Goal: Task Accomplishment & Management: Use online tool/utility

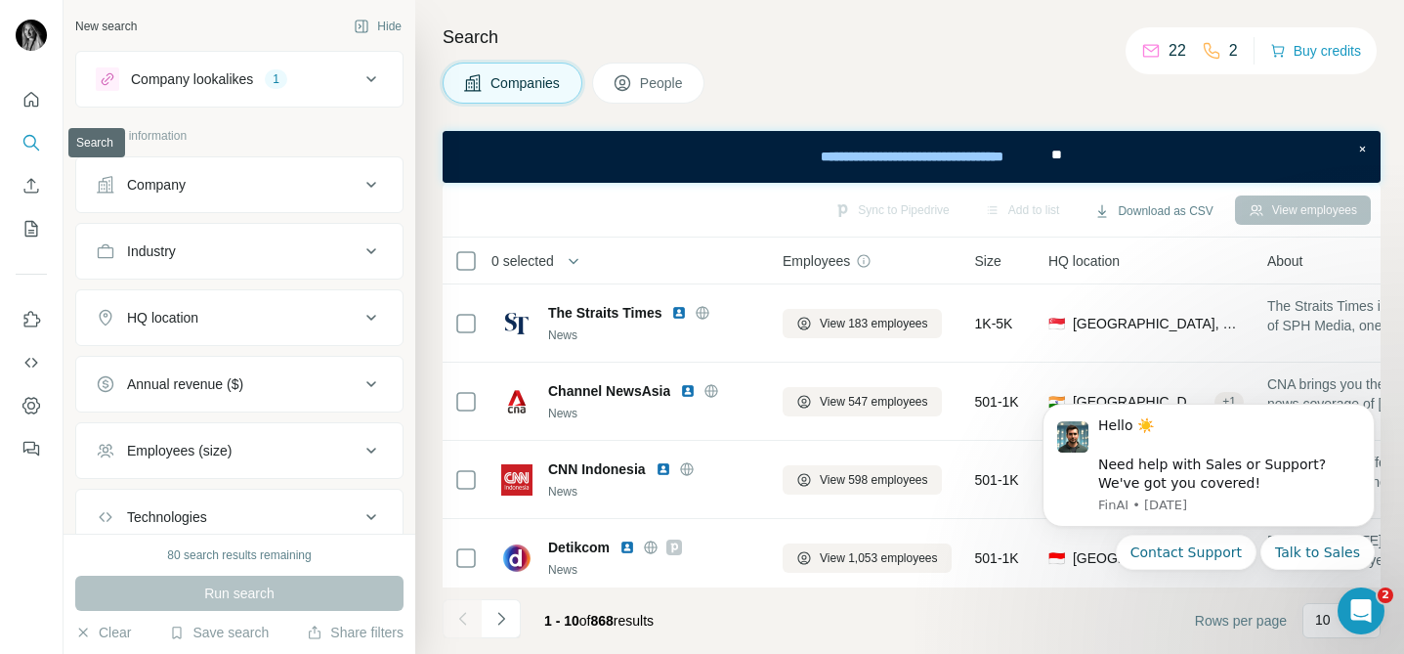
click at [25, 139] on icon "Search" at bounding box center [31, 143] width 20 height 20
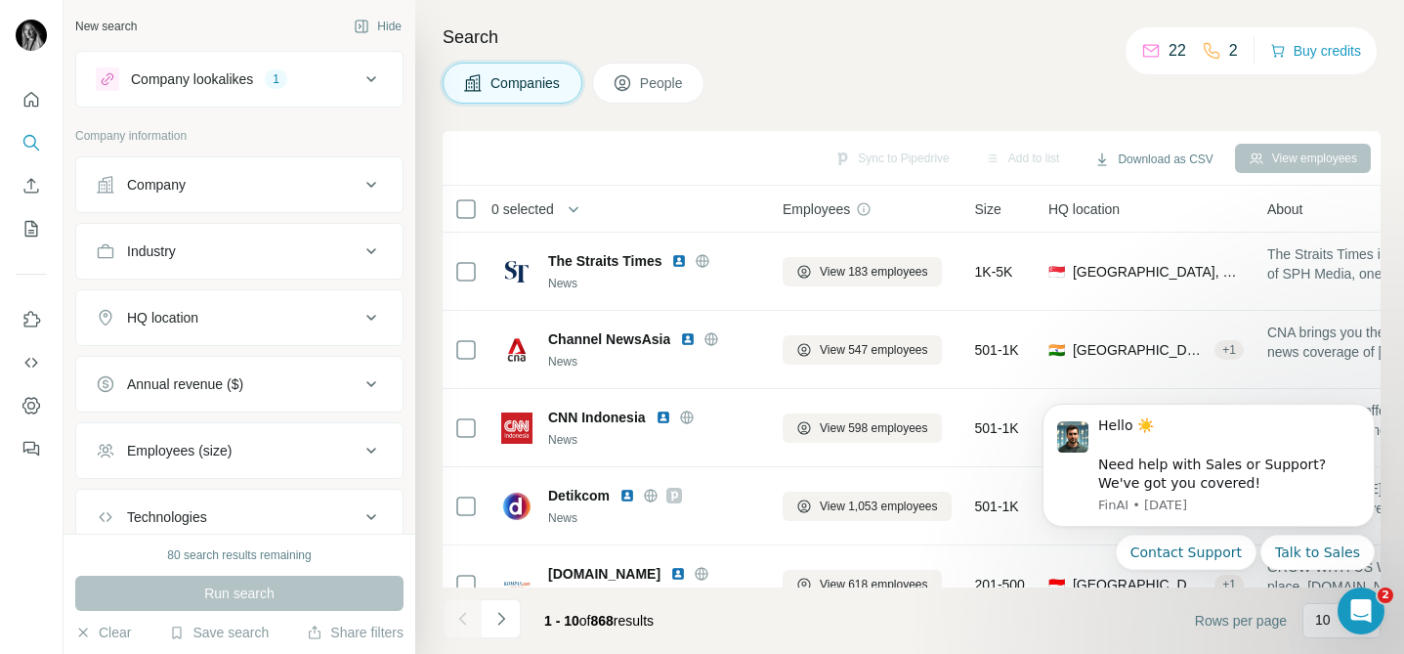
click at [201, 189] on div "Company" at bounding box center [228, 185] width 264 height 20
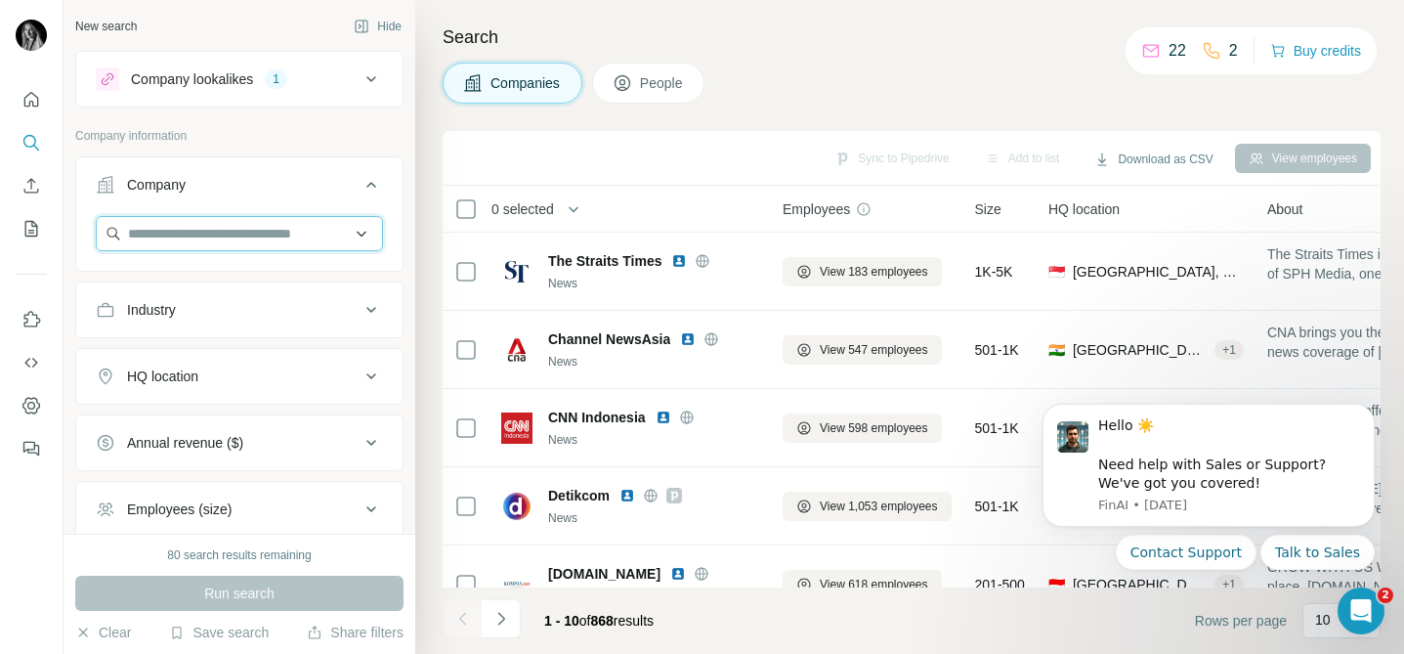
click at [199, 227] on input "text" at bounding box center [239, 233] width 287 height 35
paste input "**********"
type input "**********"
paste input "**********"
type input "**********"
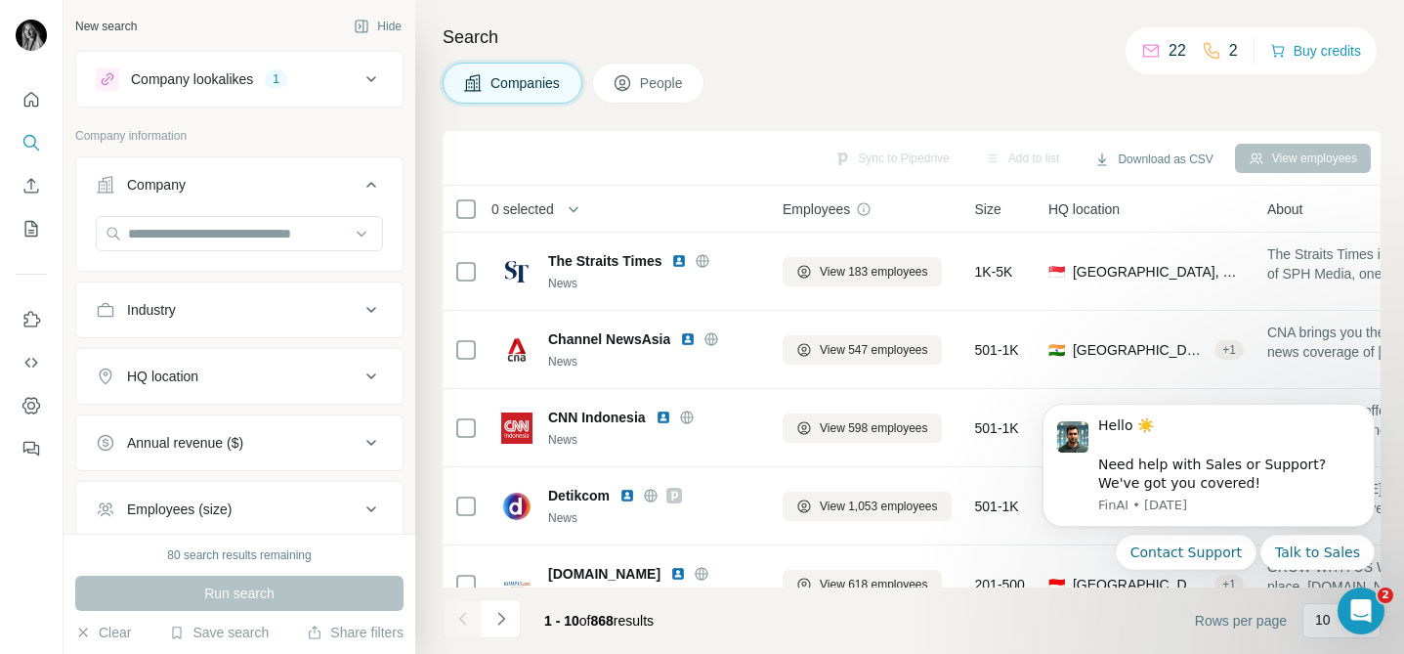
click at [368, 78] on icon at bounding box center [371, 79] width 10 height 6
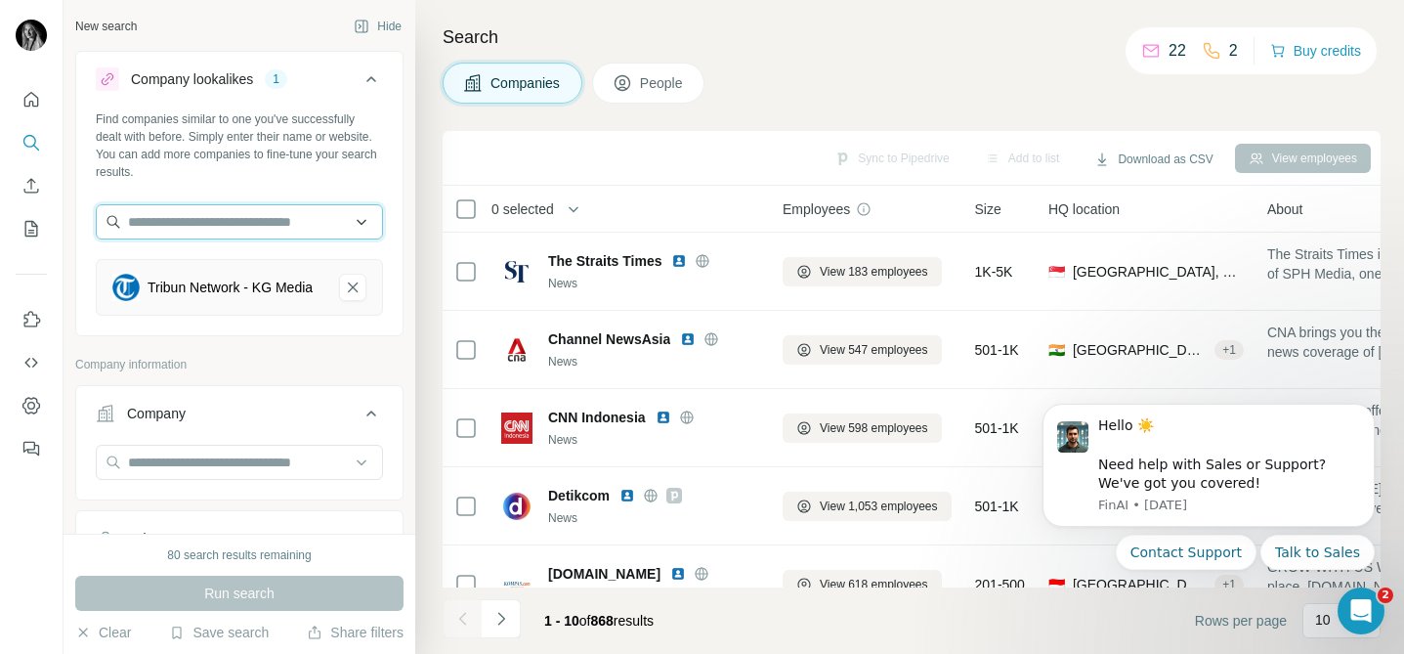
click at [258, 214] on input "text" at bounding box center [239, 221] width 287 height 35
paste input "**********"
type input "**********"
click at [37, 94] on icon "Quick start" at bounding box center [31, 100] width 20 height 20
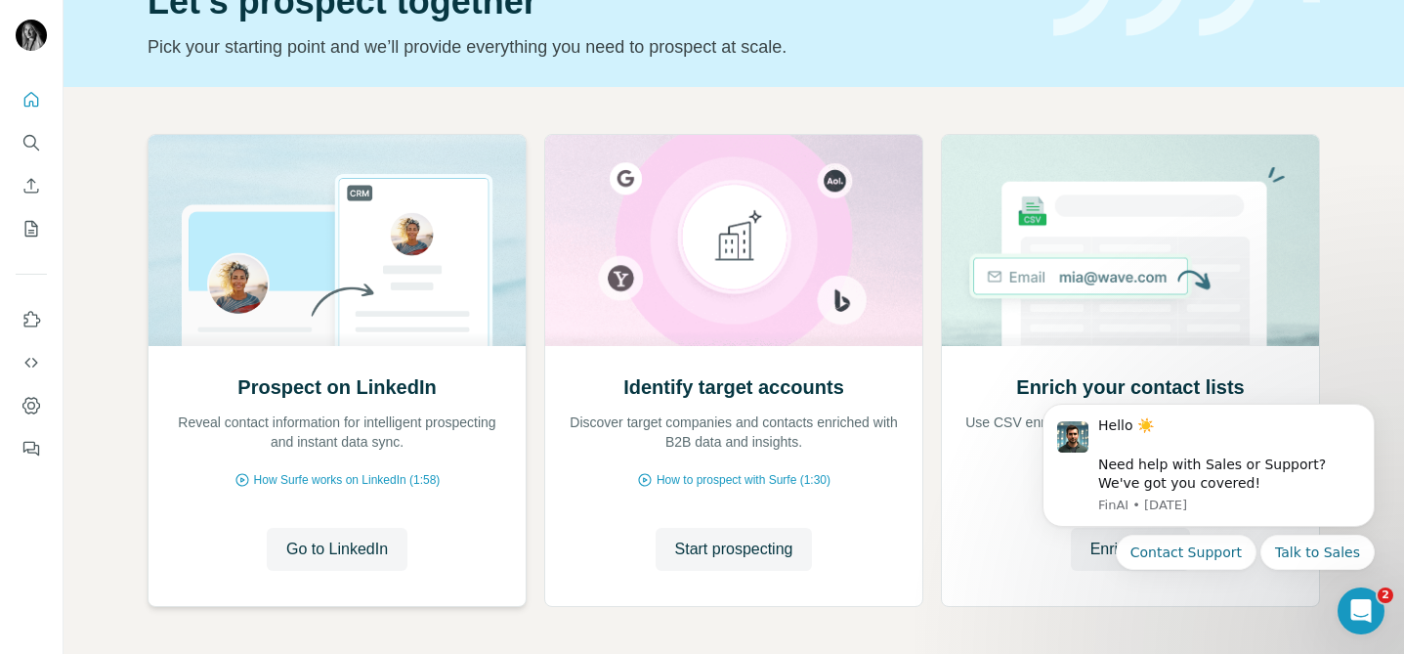
scroll to position [187, 0]
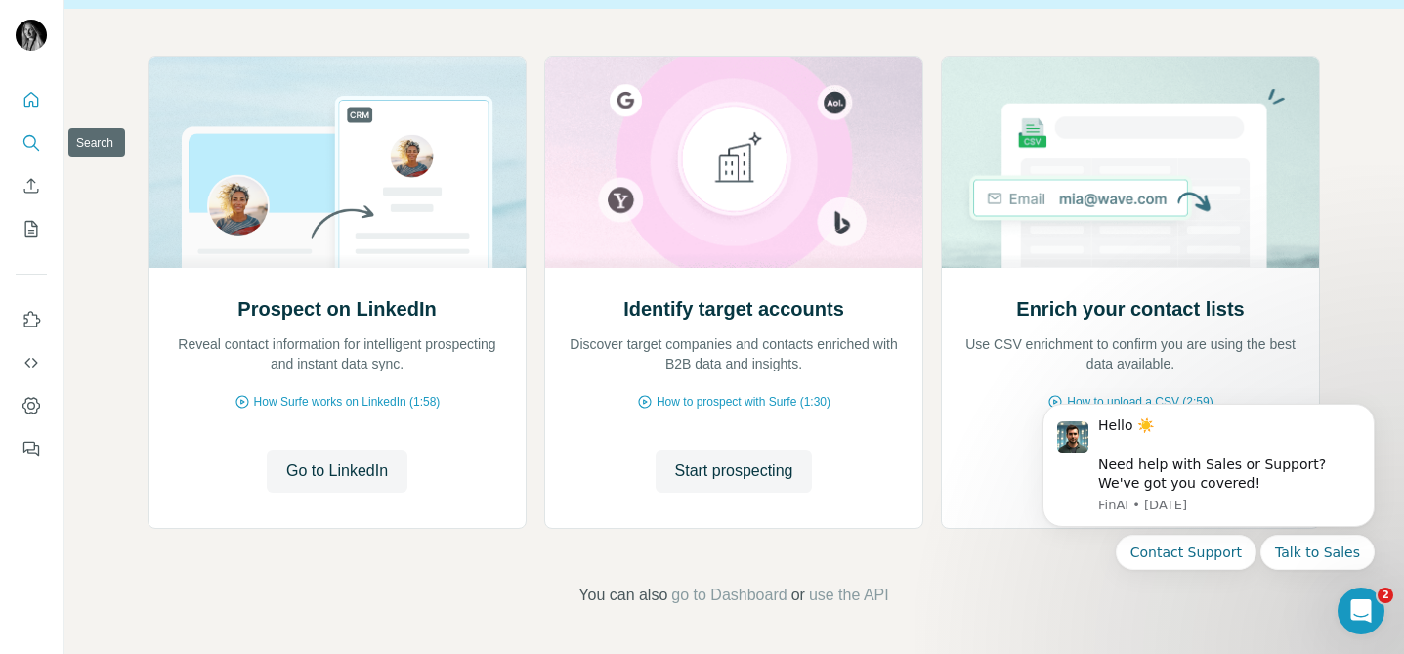
click at [25, 144] on icon "Search" at bounding box center [31, 143] width 20 height 20
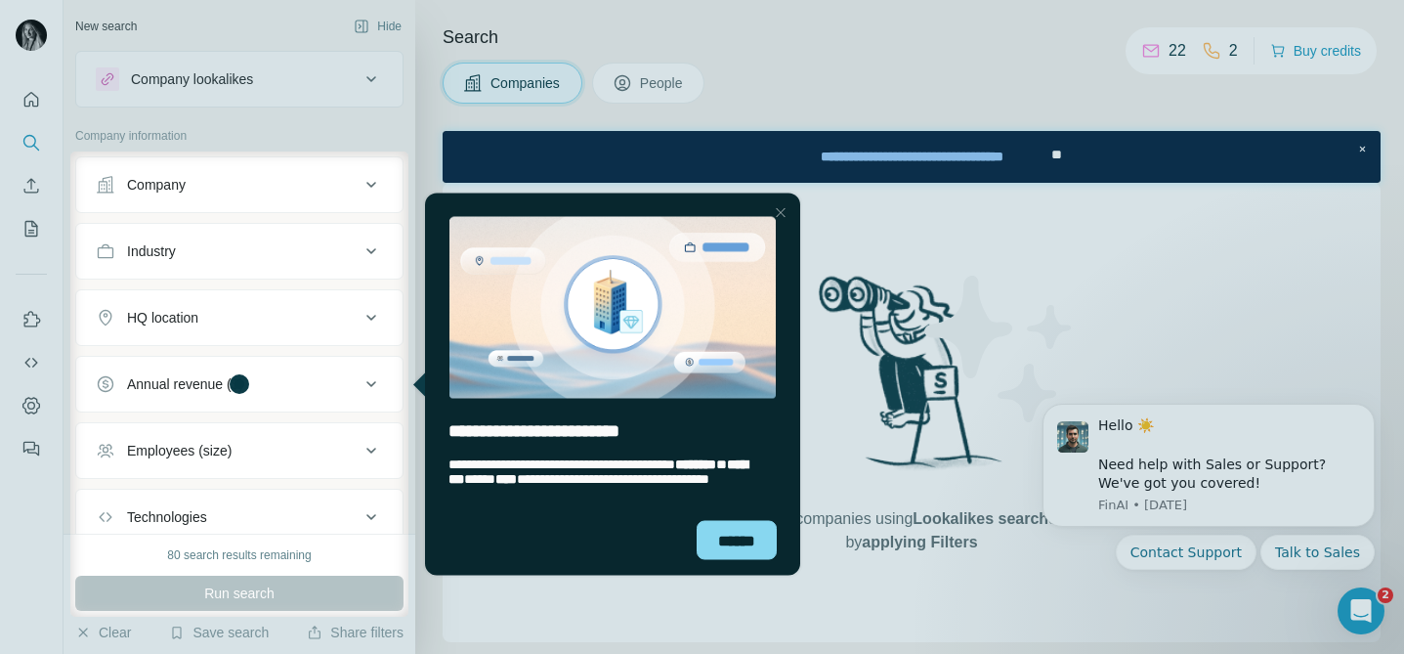
drag, startPoint x: 781, startPoint y: 204, endPoint x: 1189, endPoint y: 394, distance: 450.3
click at [781, 204] on div "Close Step" at bounding box center [780, 211] width 23 height 23
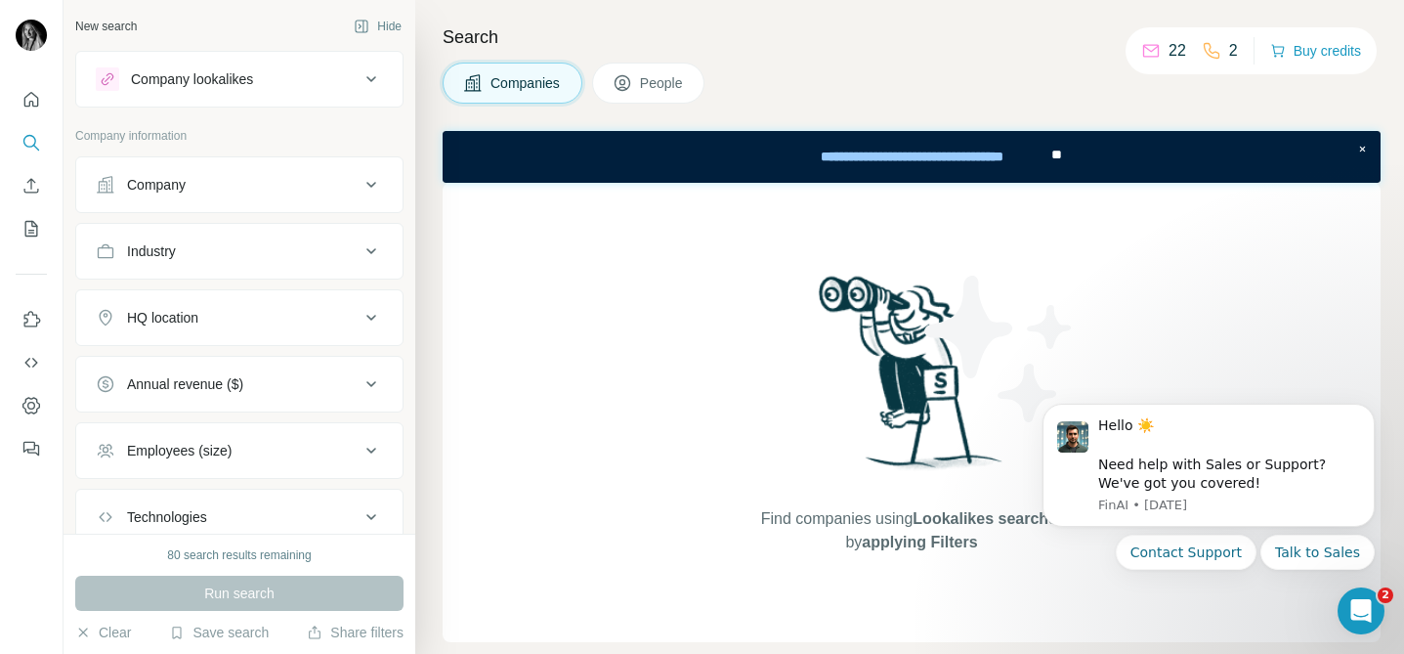
click at [343, 75] on div "Company lookalikes" at bounding box center [228, 78] width 264 height 23
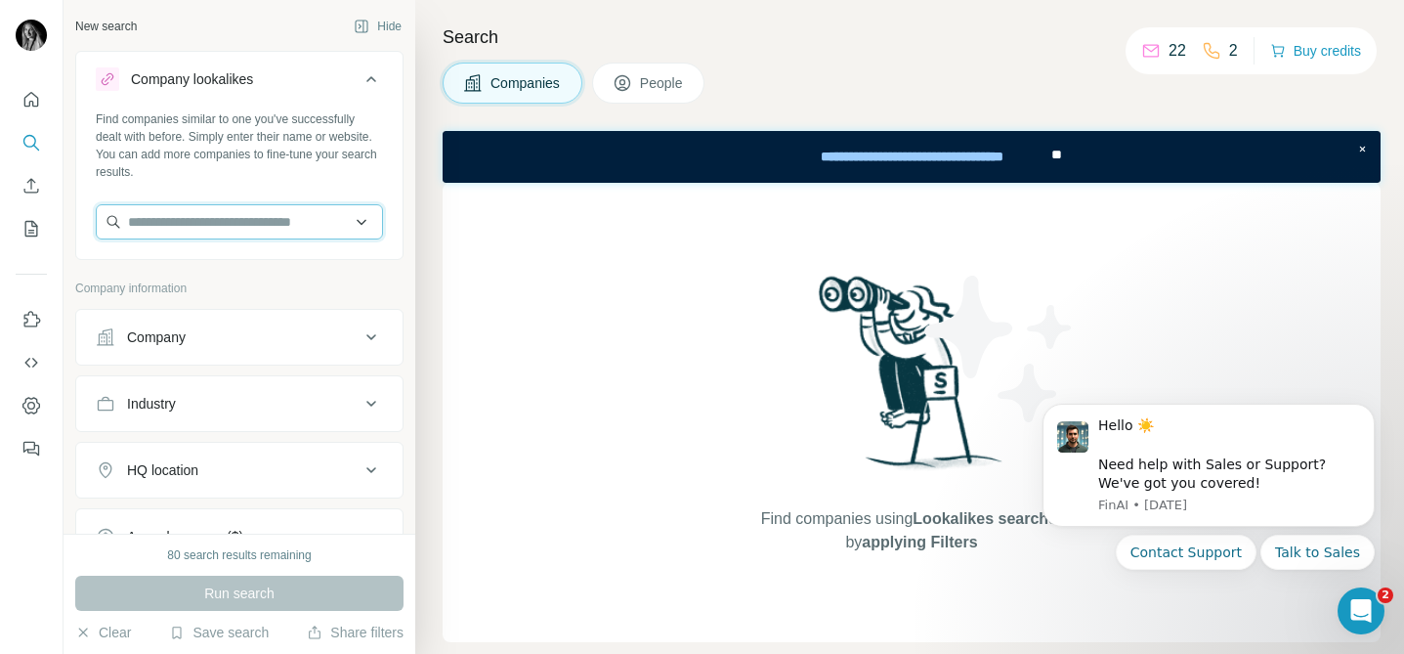
click at [229, 219] on input "text" at bounding box center [239, 221] width 287 height 35
paste input "**********"
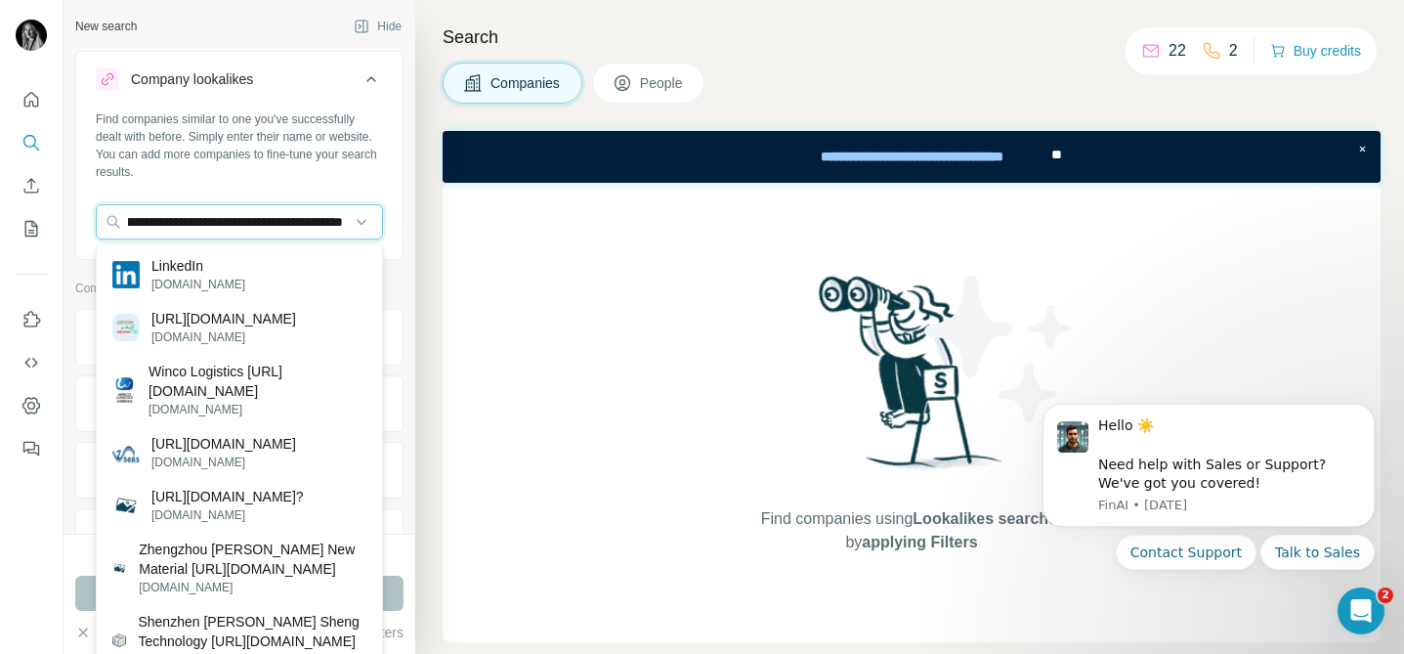
type input "**********"
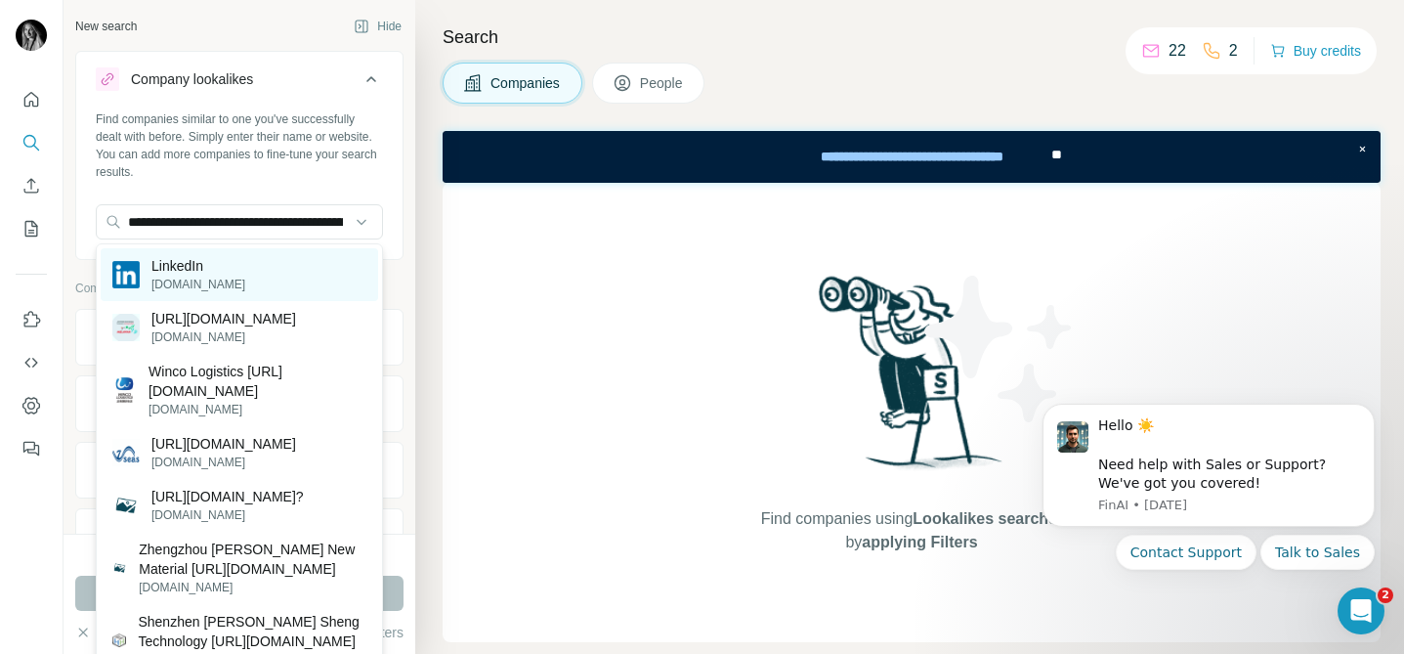
click at [276, 267] on div "LinkedIn [DOMAIN_NAME]" at bounding box center [239, 274] width 277 height 53
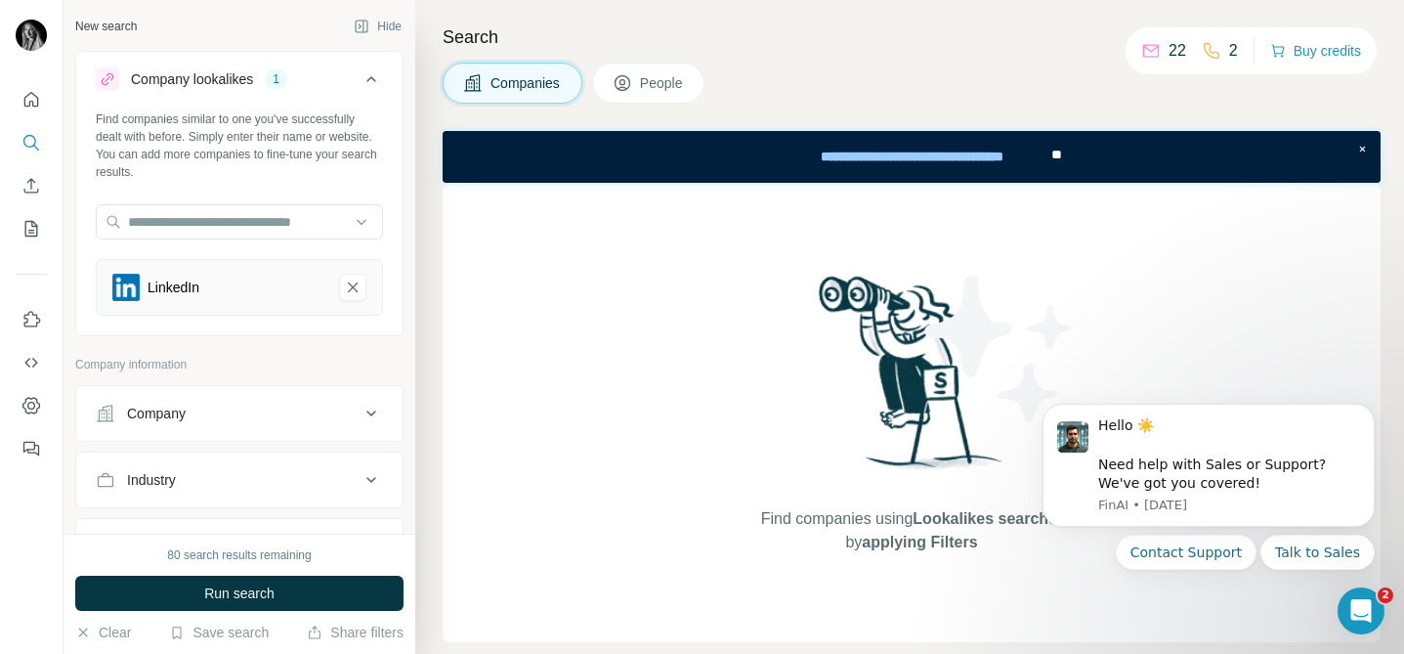
click at [353, 283] on icon "LinkedIn-remove-button" at bounding box center [353, 287] width 18 height 20
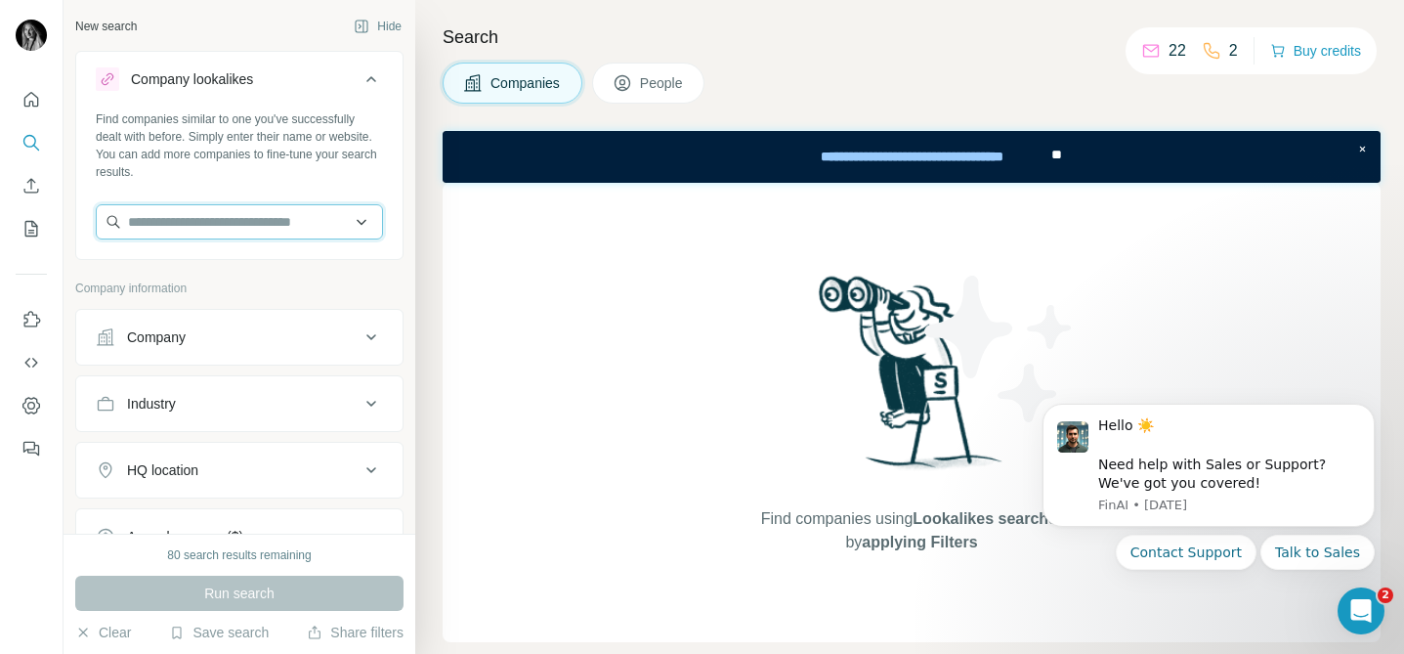
click at [282, 218] on input "text" at bounding box center [239, 221] width 287 height 35
paste input "**********"
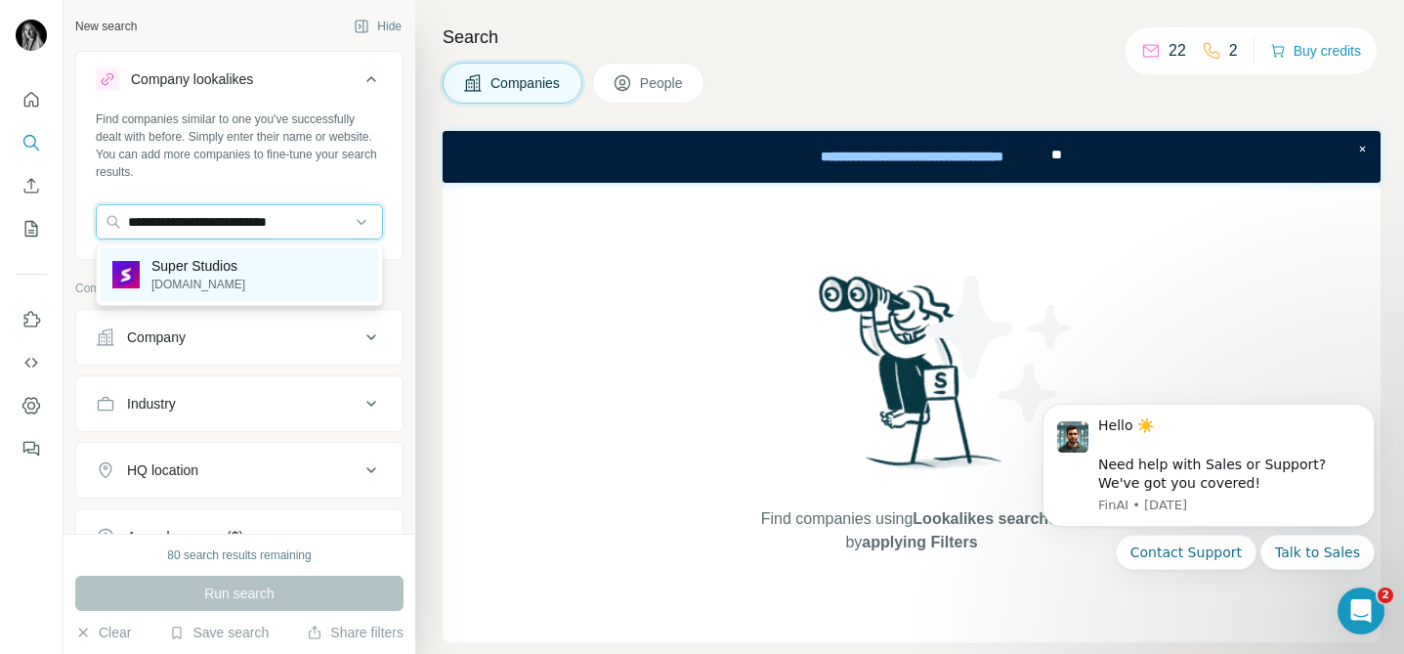
type input "**********"
click at [218, 270] on p "Super Studios" at bounding box center [198, 266] width 94 height 20
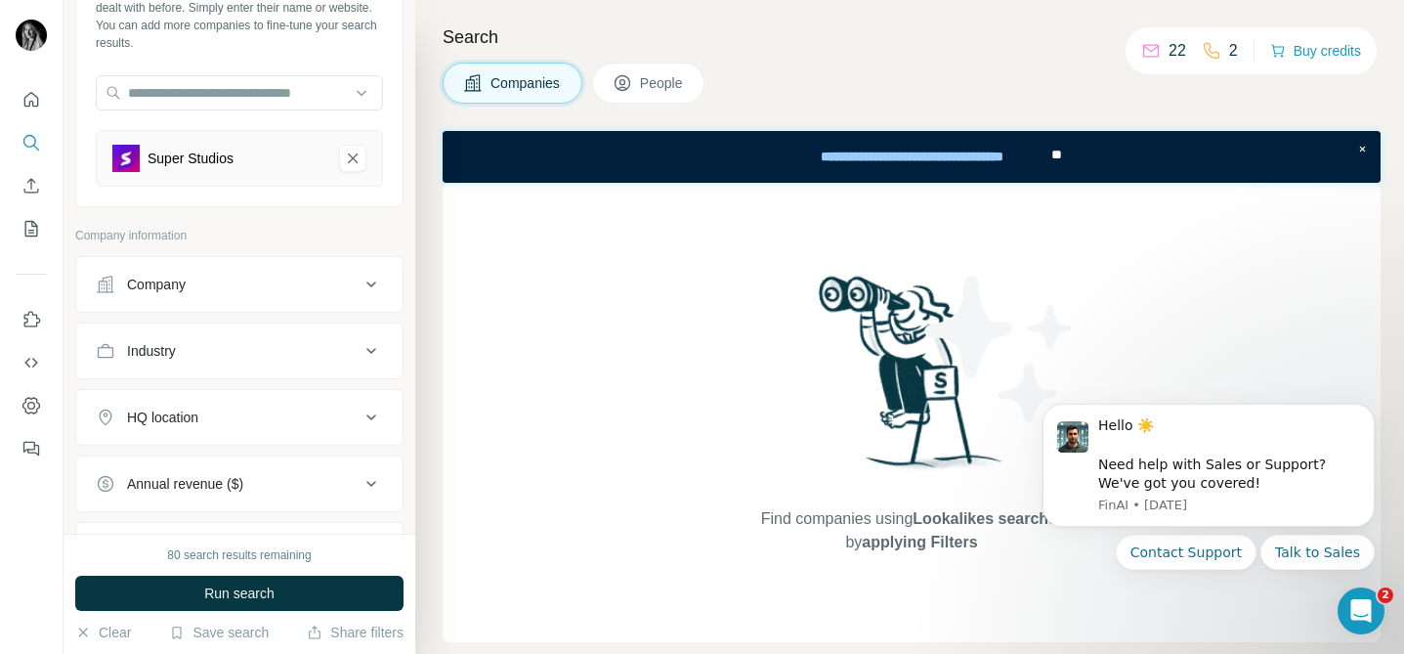
scroll to position [164, 0]
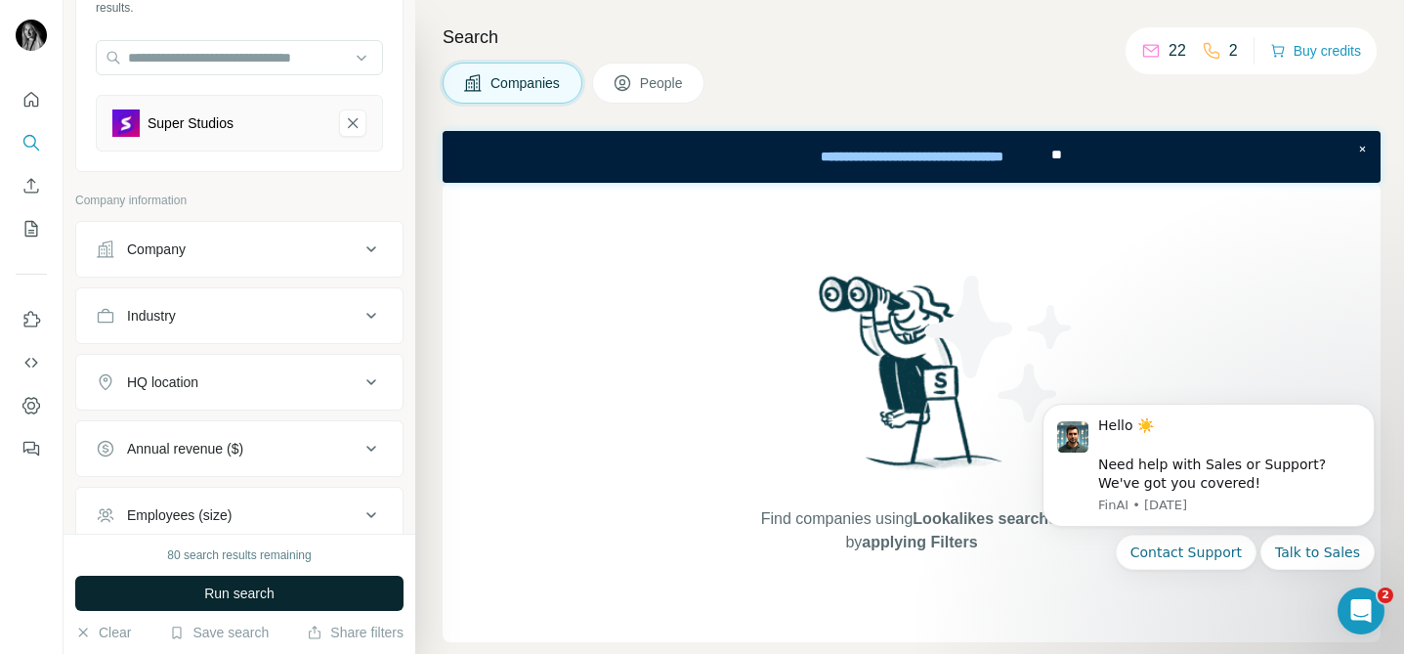
click at [215, 585] on span "Run search" at bounding box center [239, 593] width 70 height 20
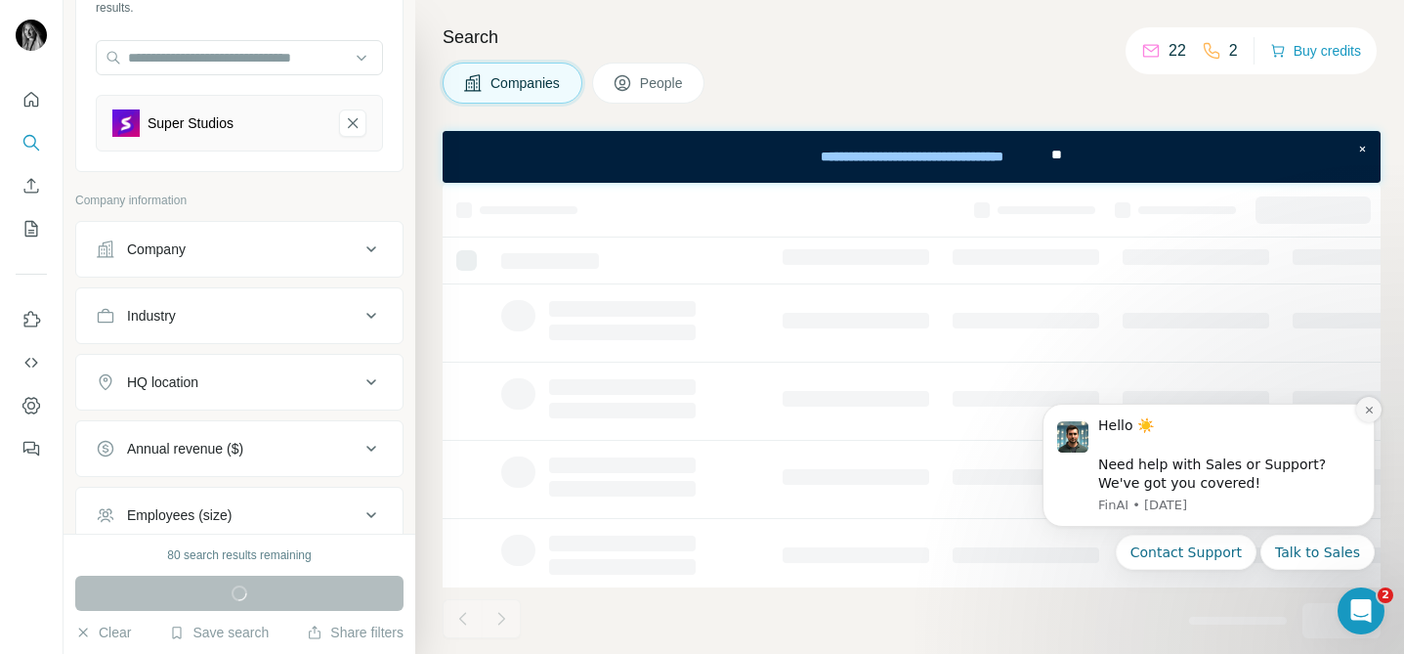
click at [1371, 410] on icon "Dismiss notification" at bounding box center [1369, 410] width 11 height 11
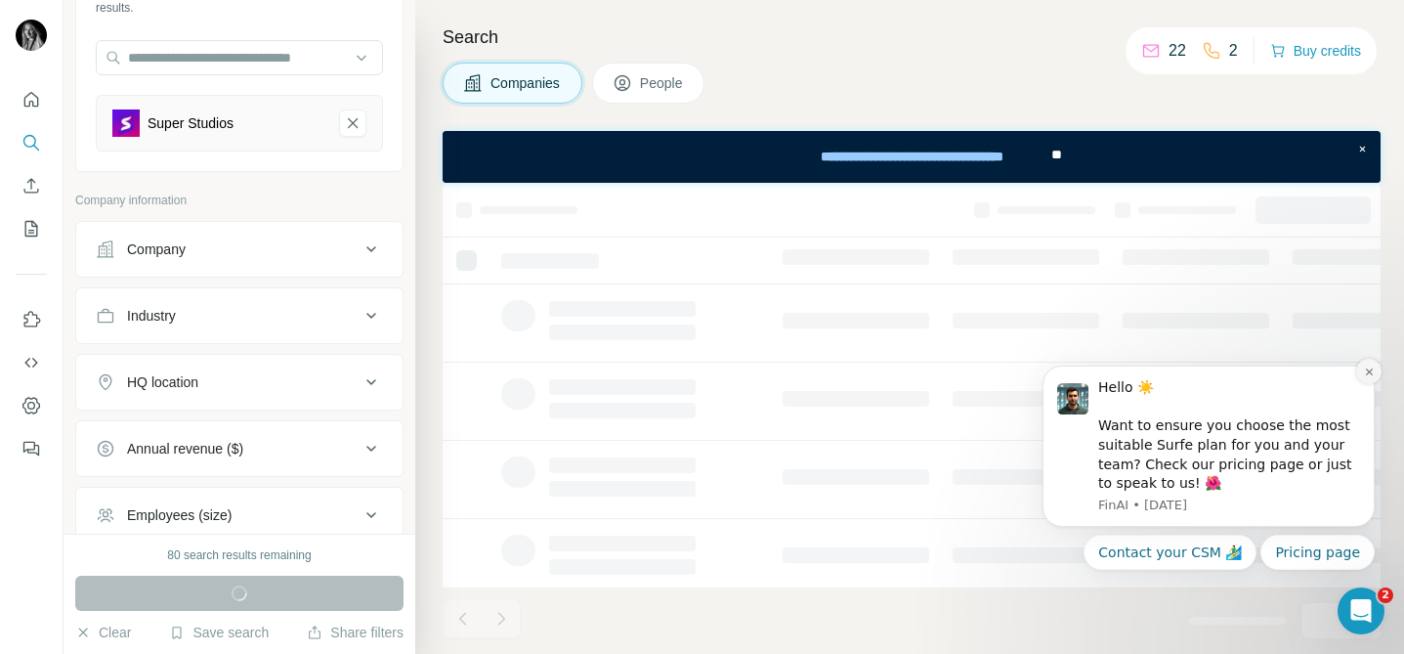
click at [1372, 372] on icon "Dismiss notification" at bounding box center [1369, 371] width 11 height 11
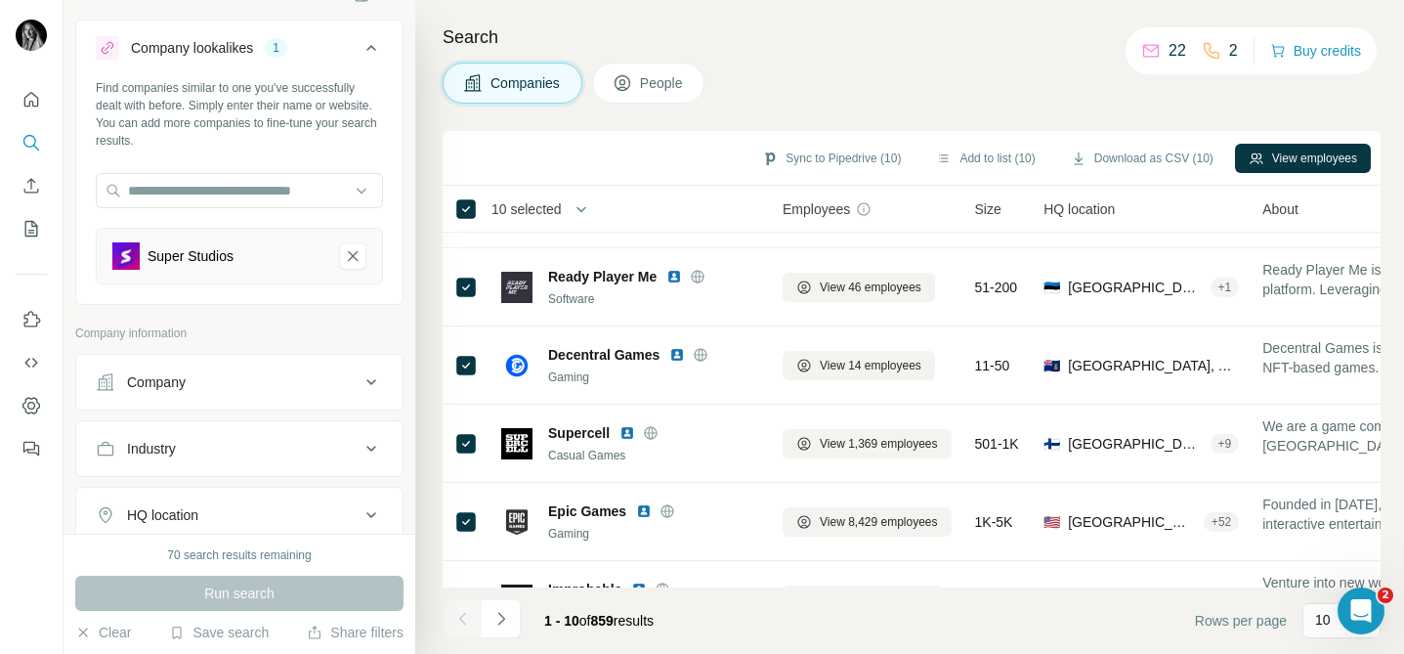
scroll to position [0, 0]
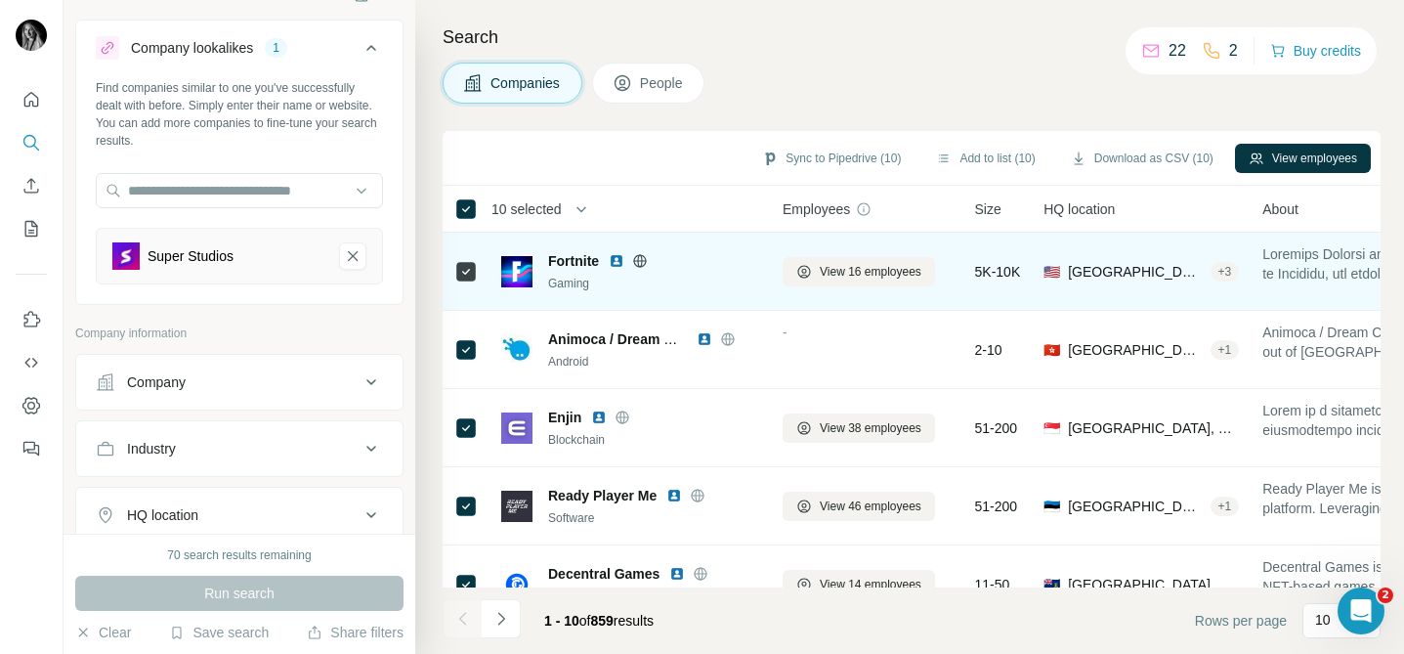
click at [647, 260] on icon at bounding box center [640, 260] width 13 height 1
click at [619, 261] on img at bounding box center [617, 261] width 16 height 16
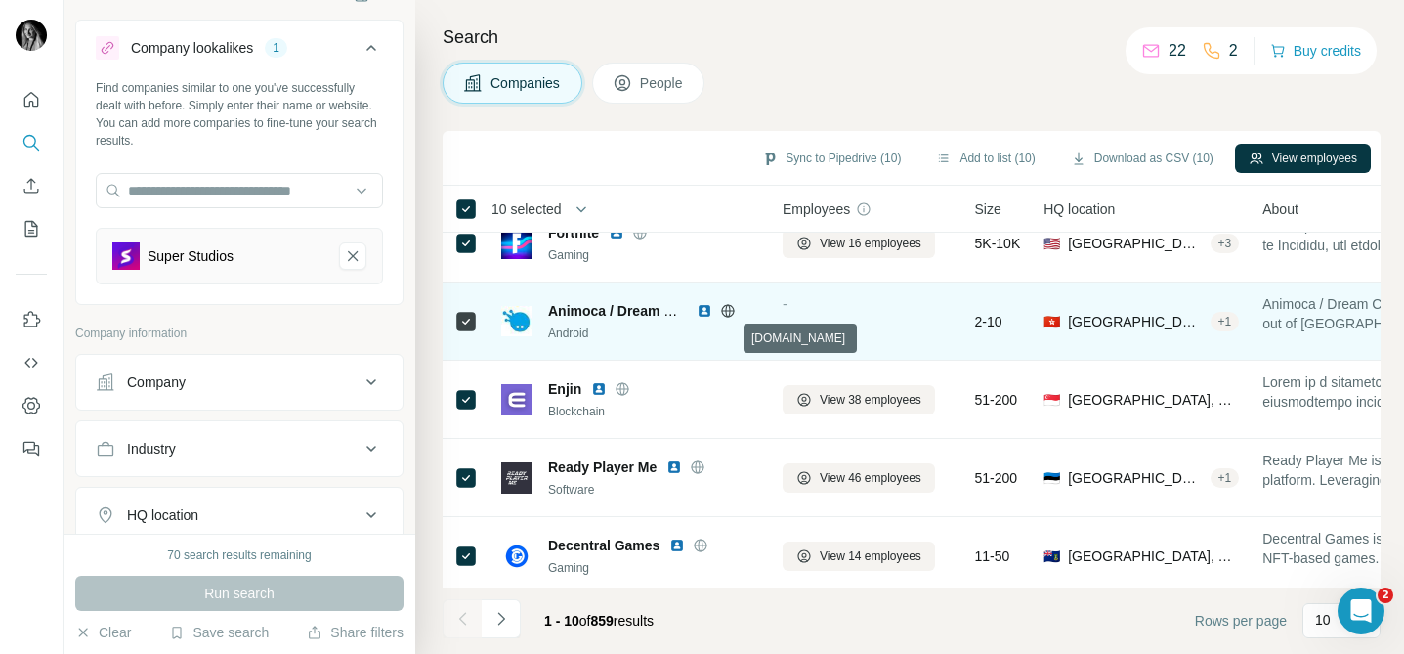
scroll to position [40, 0]
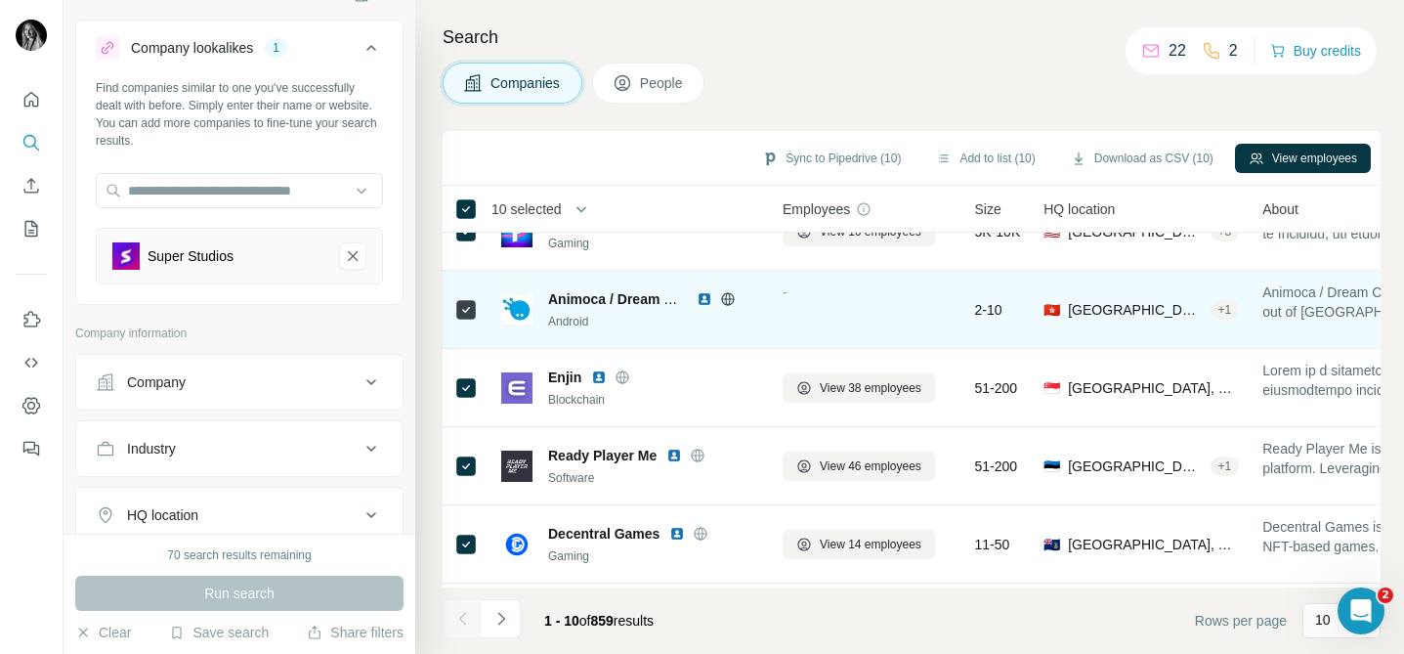
click at [708, 301] on img at bounding box center [705, 299] width 16 height 16
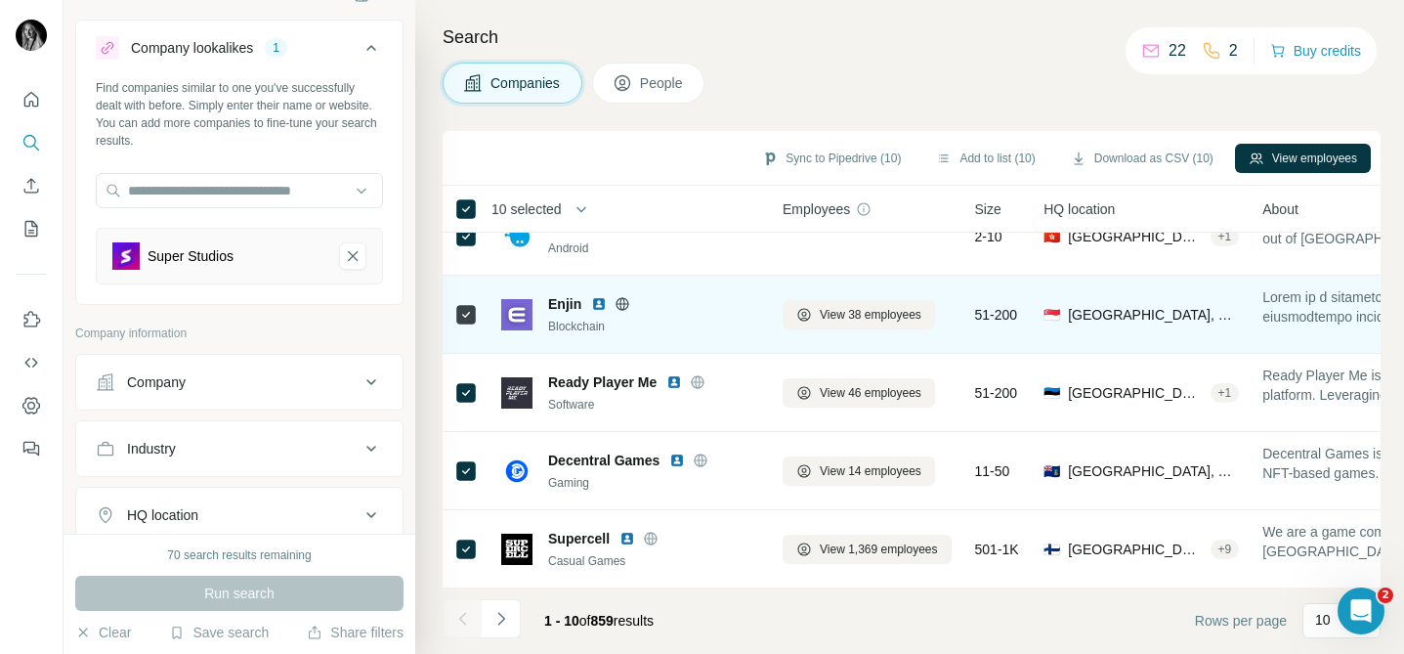
scroll to position [127, 0]
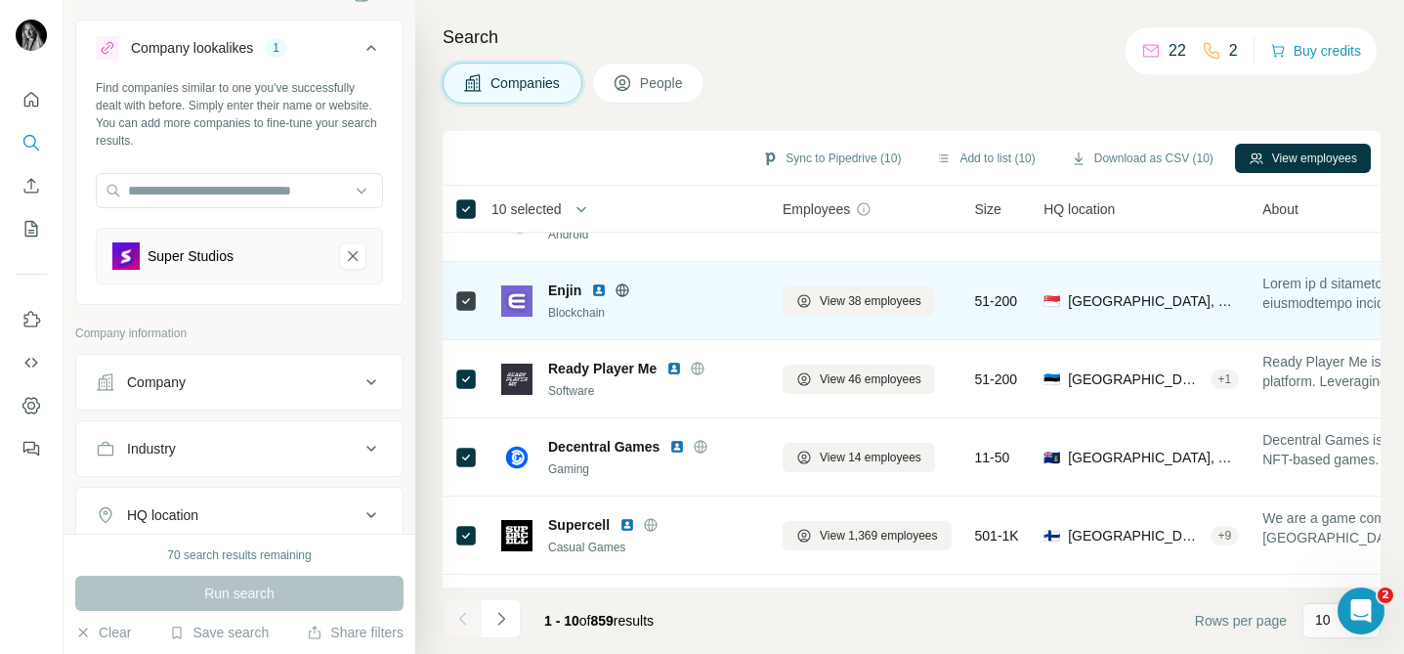
click at [600, 290] on img at bounding box center [599, 290] width 16 height 16
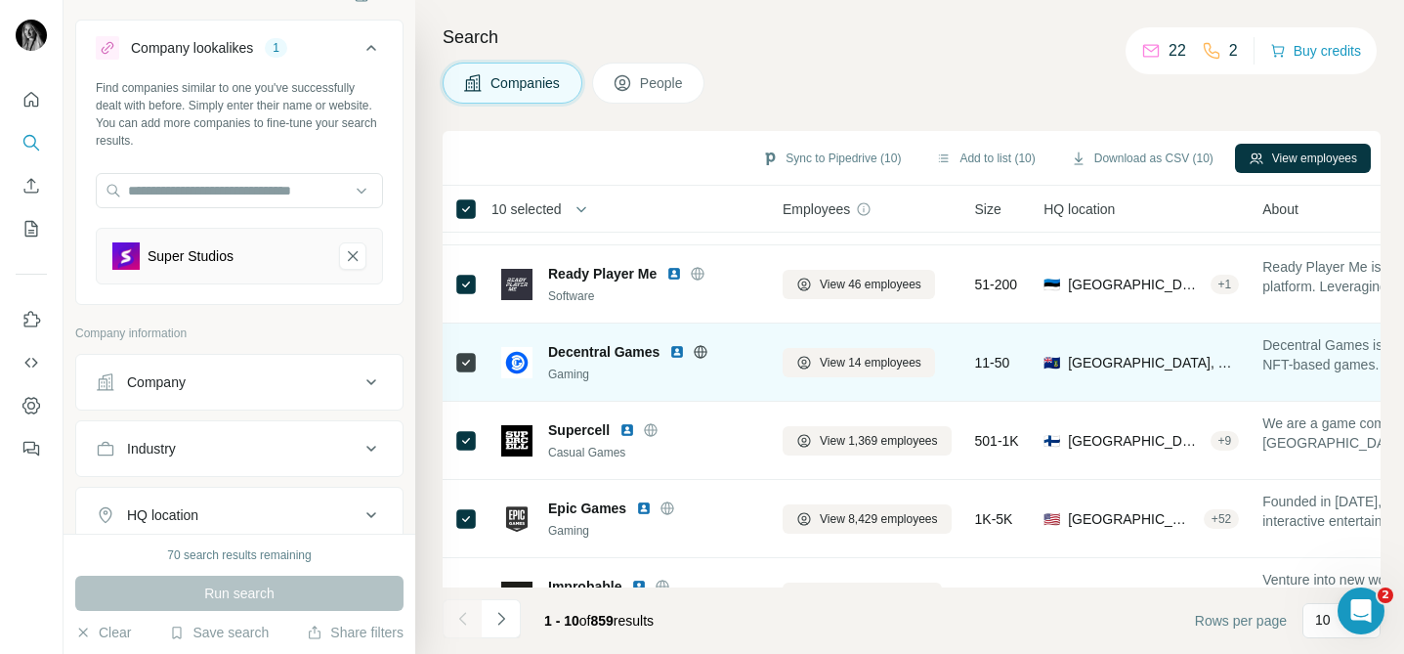
scroll to position [229, 0]
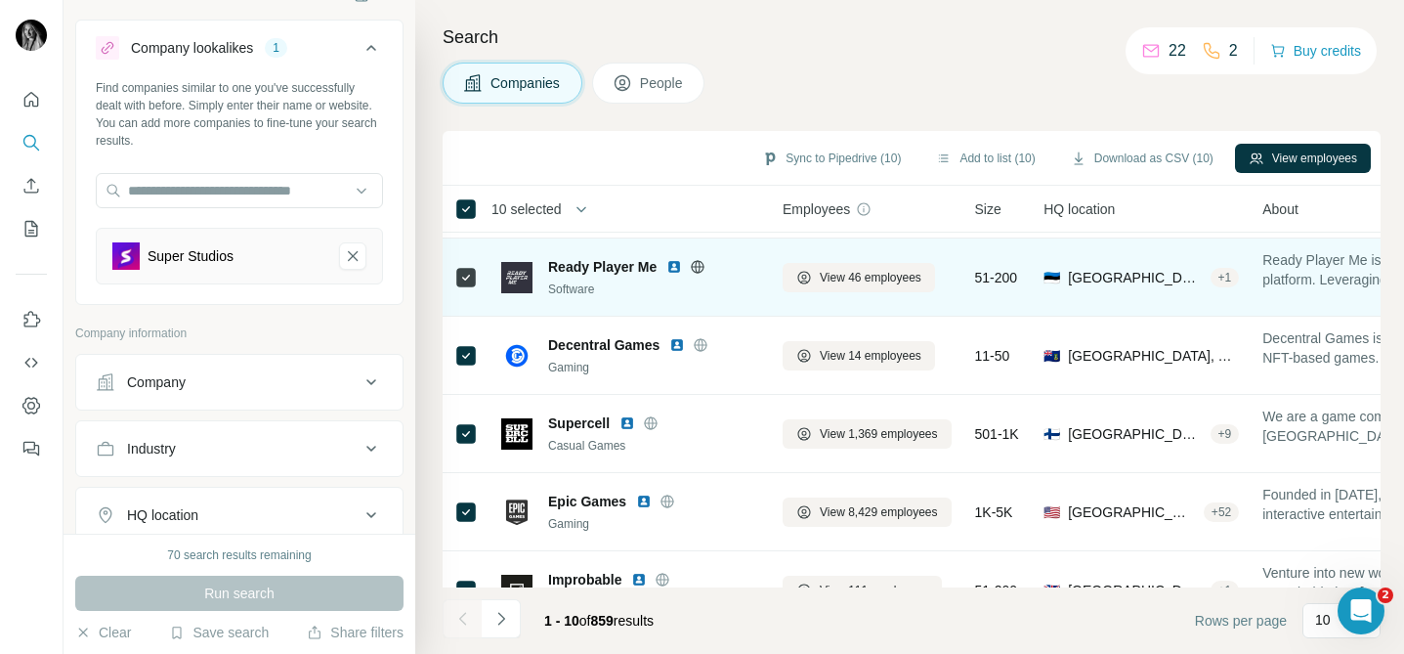
click at [703, 266] on icon at bounding box center [698, 266] width 13 height 1
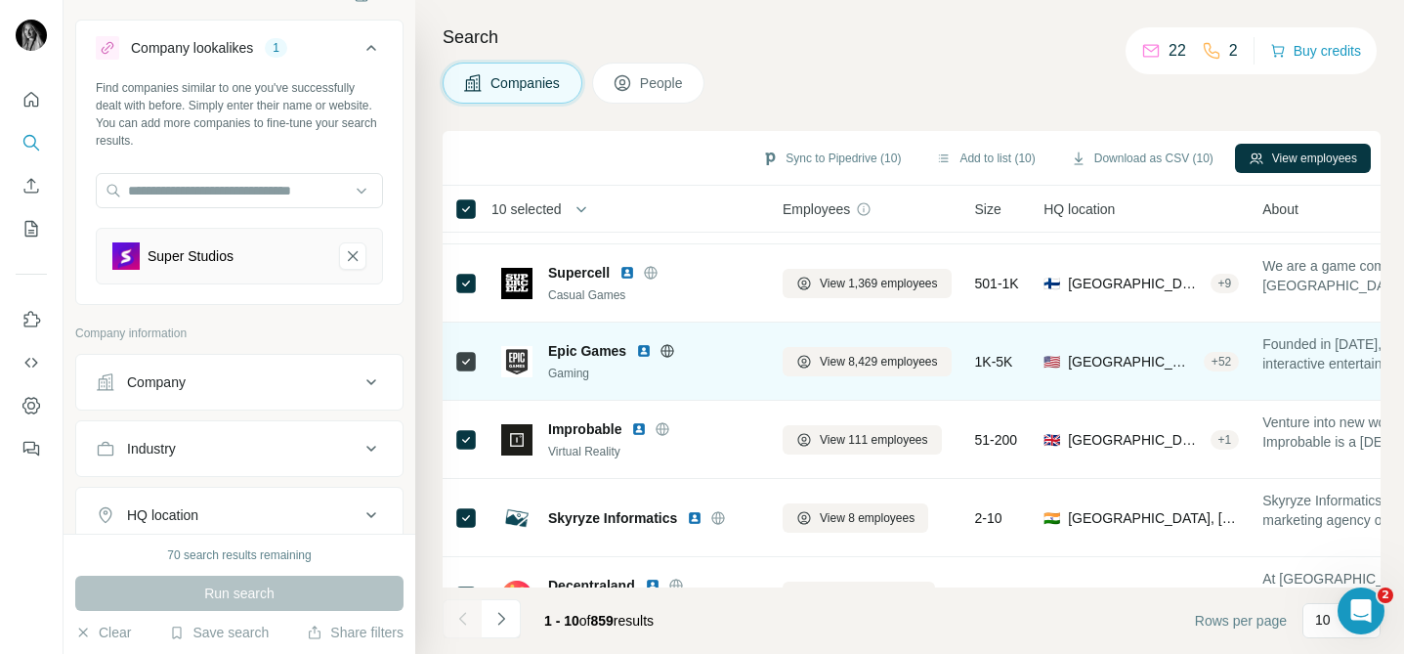
scroll to position [388, 0]
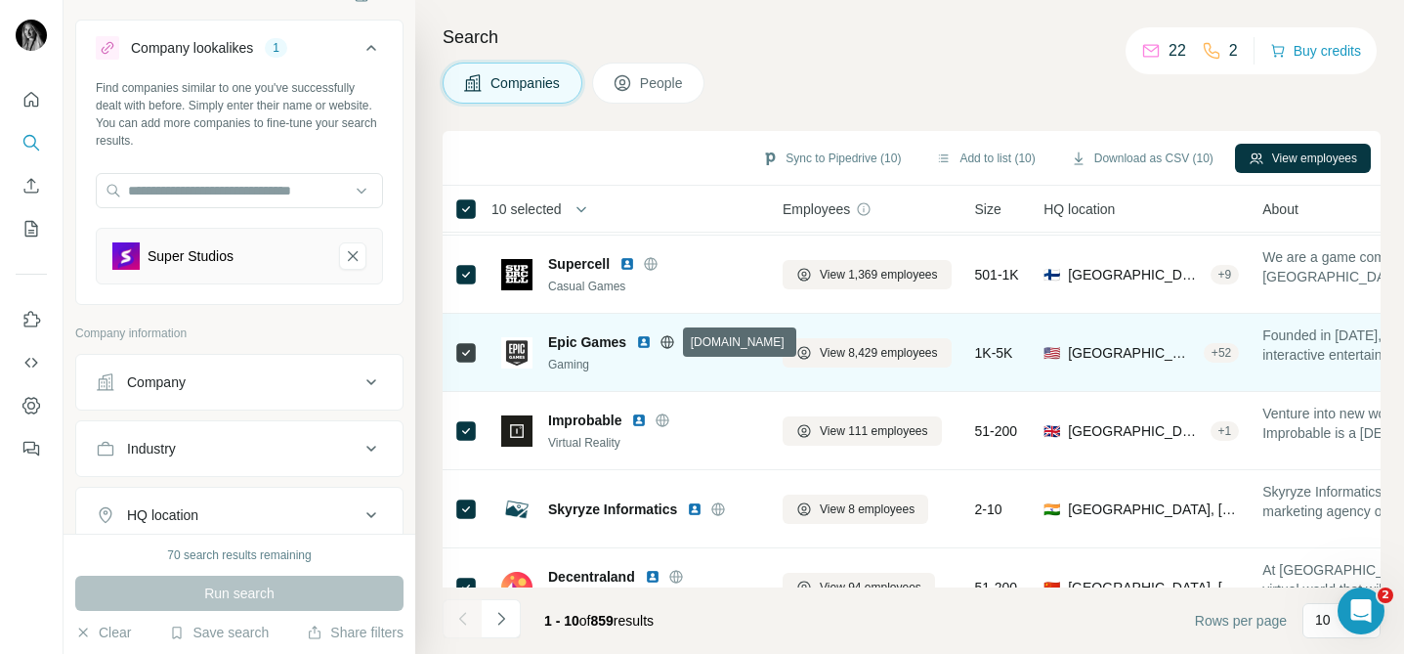
click at [665, 339] on icon at bounding box center [667, 341] width 5 height 13
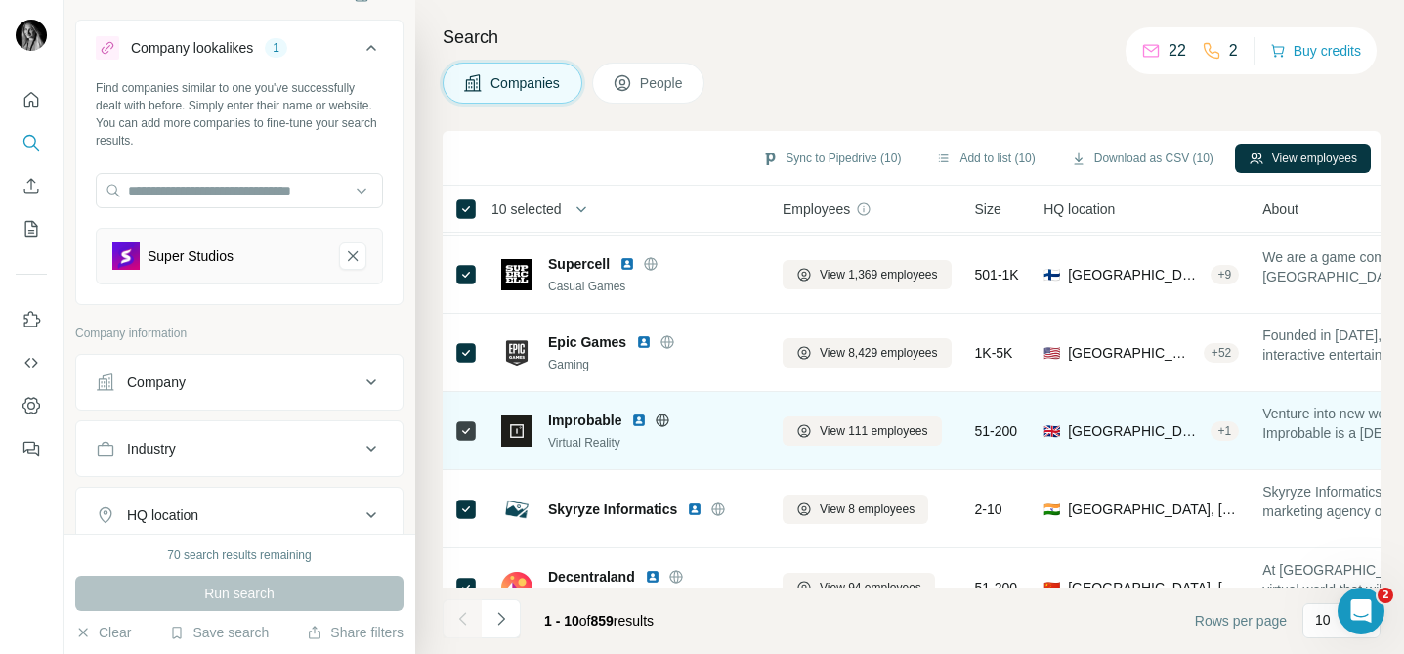
scroll to position [427, 0]
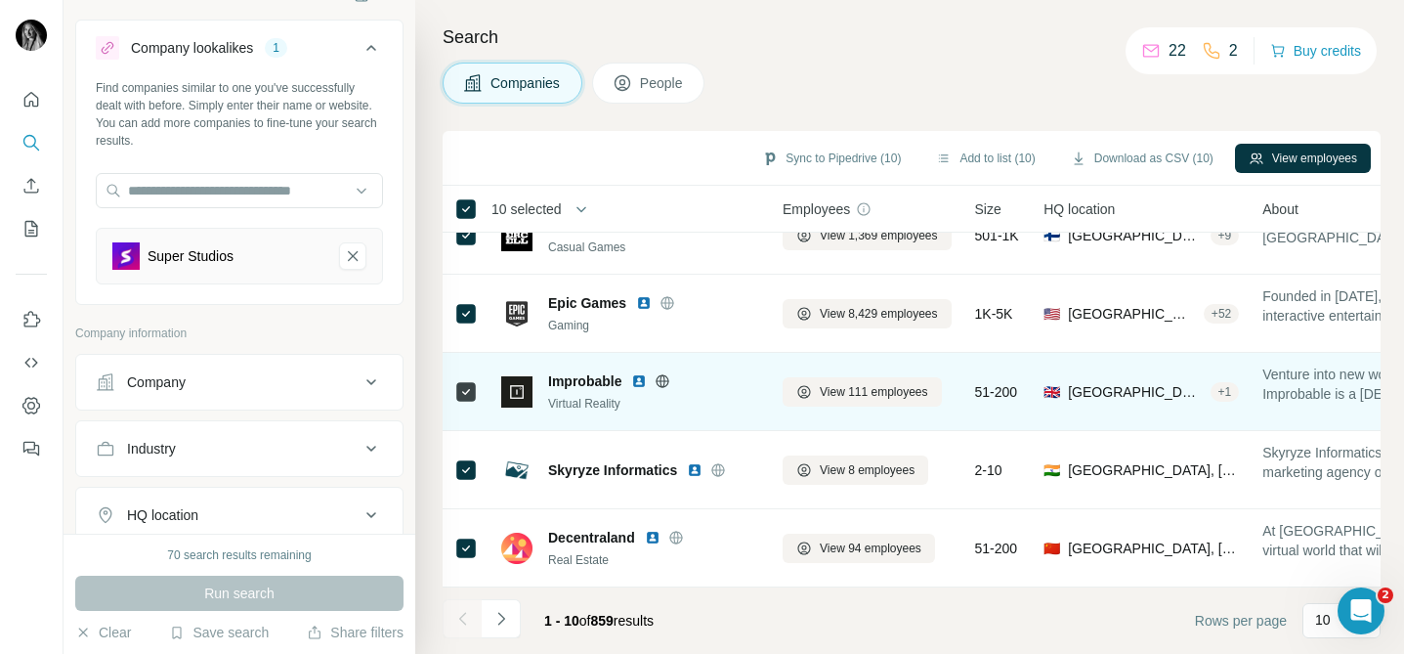
click at [665, 378] on icon at bounding box center [663, 380] width 5 height 13
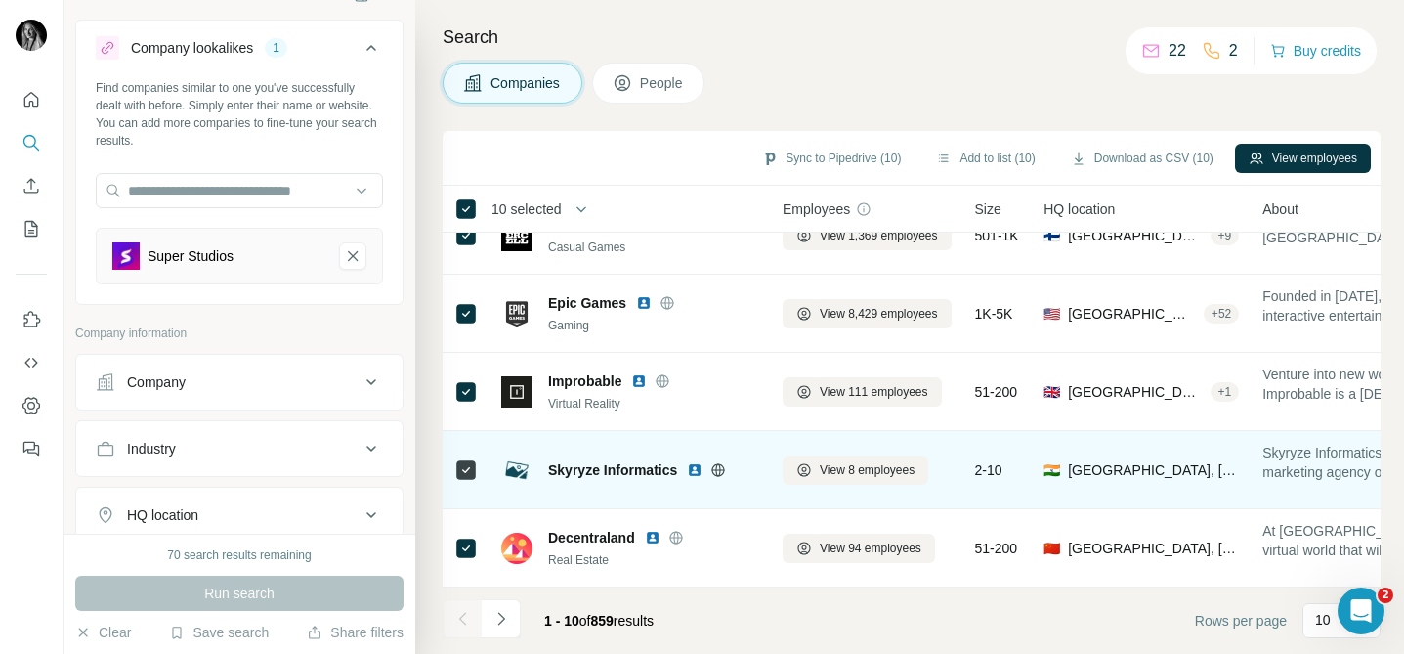
click at [721, 470] on icon at bounding box center [718, 470] width 16 height 16
click at [722, 472] on icon at bounding box center [718, 470] width 16 height 16
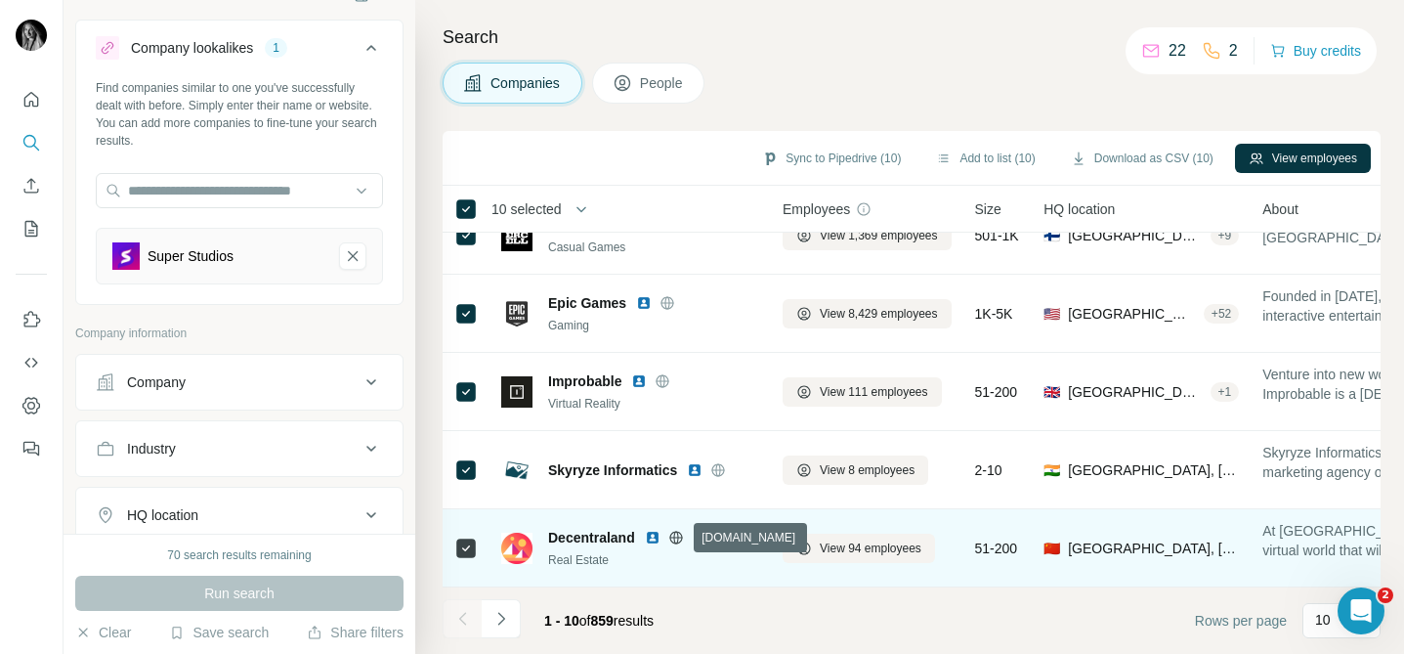
click at [682, 536] on icon at bounding box center [675, 536] width 13 height 1
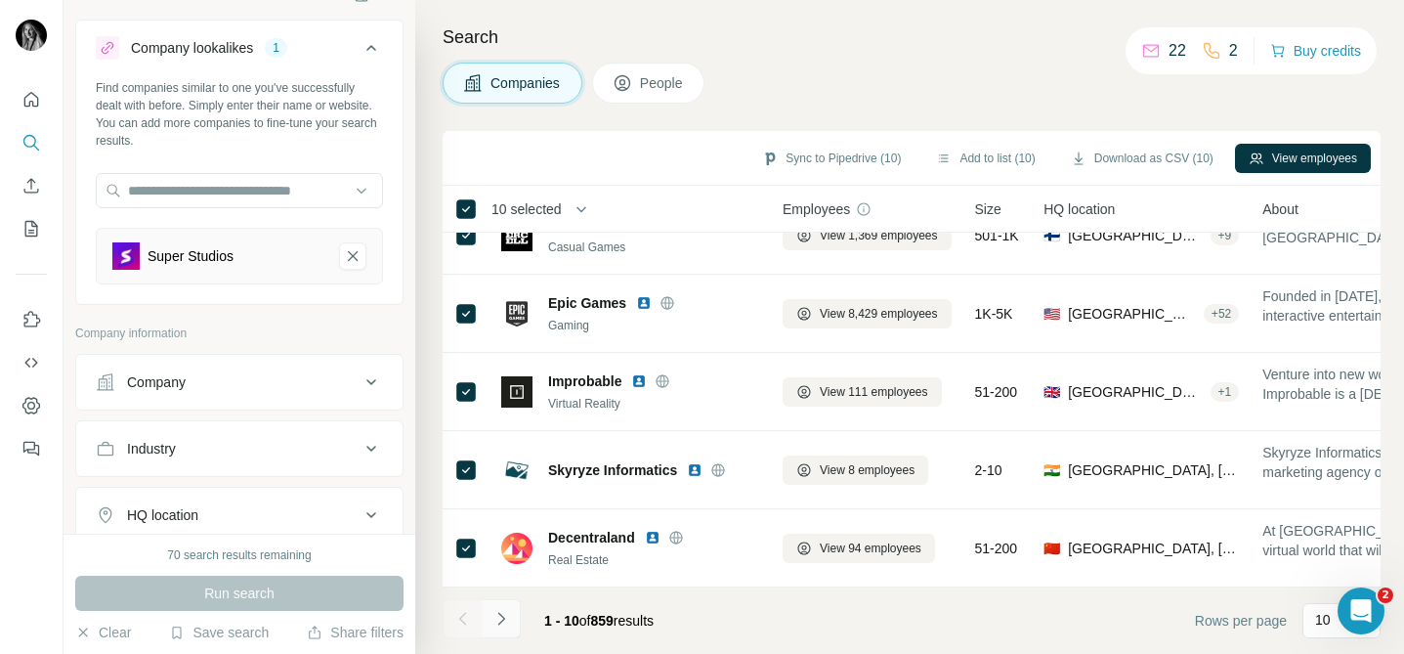
click at [499, 621] on icon "Navigate to next page" at bounding box center [501, 619] width 20 height 20
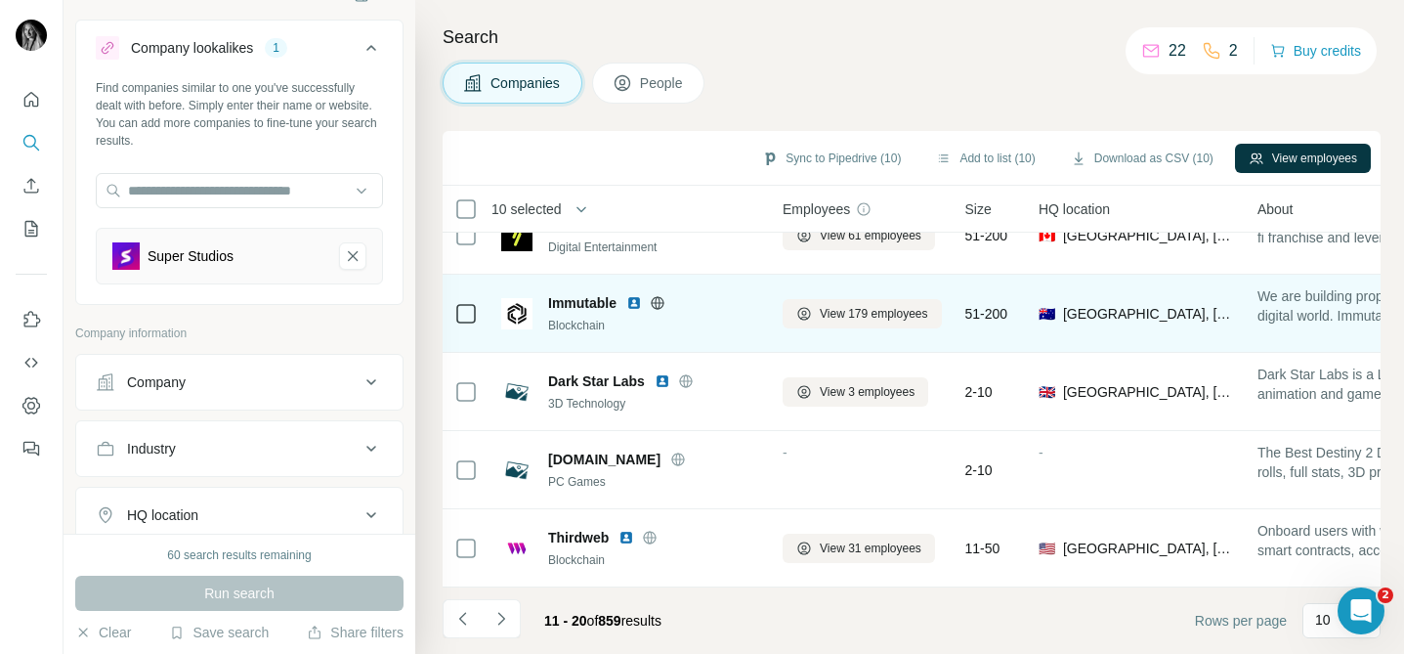
scroll to position [0, 0]
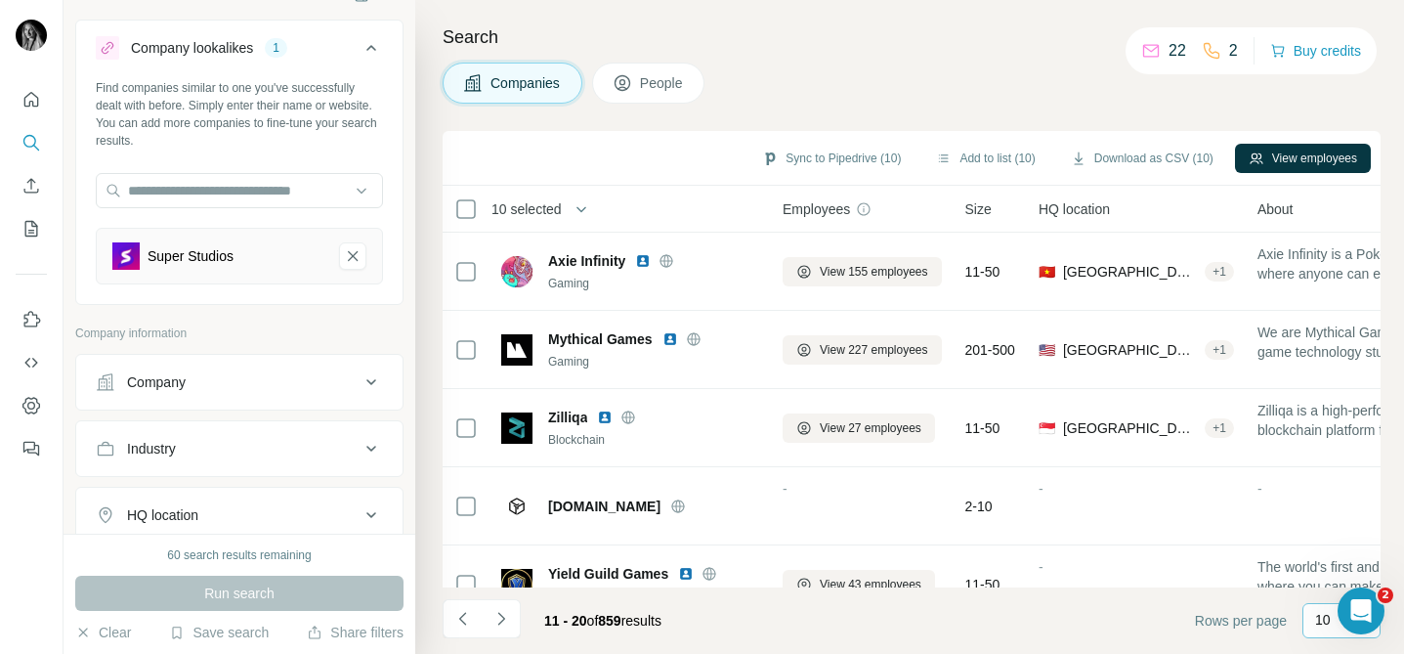
click at [1322, 624] on p "10" at bounding box center [1323, 620] width 16 height 20
click at [1343, 464] on div "60" at bounding box center [1341, 463] width 45 height 20
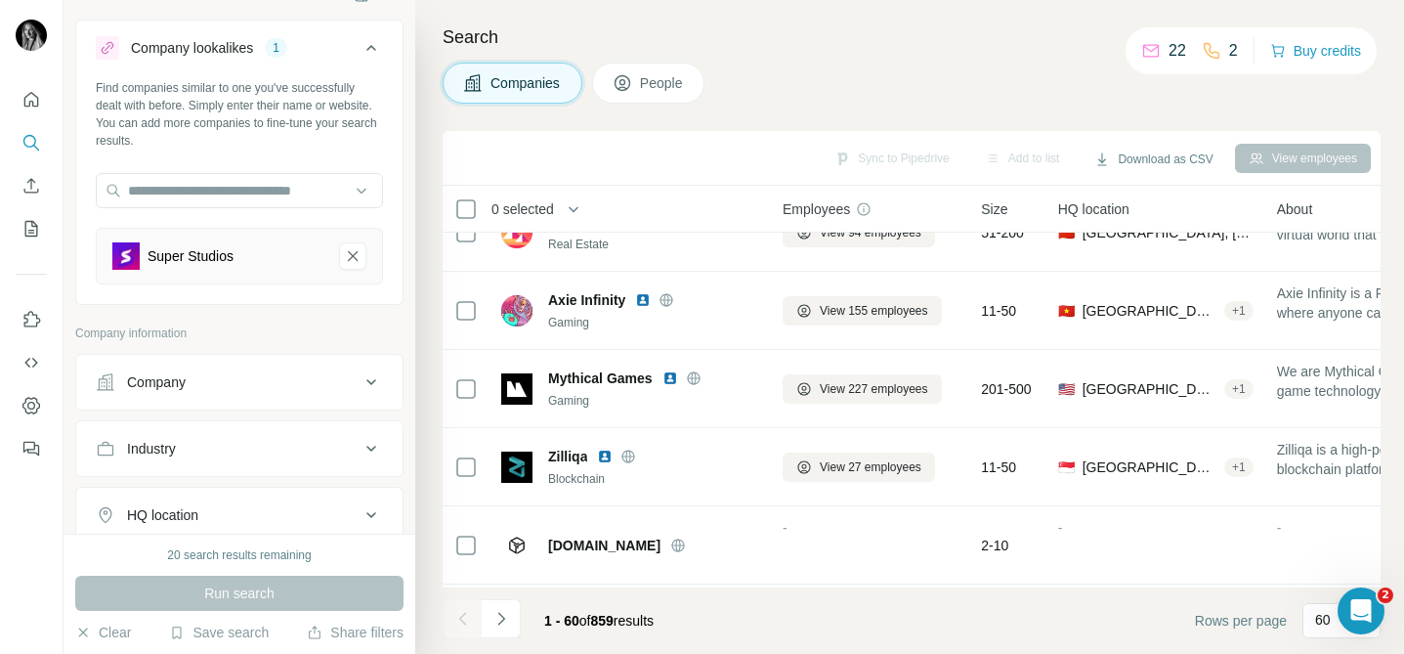
scroll to position [798, 0]
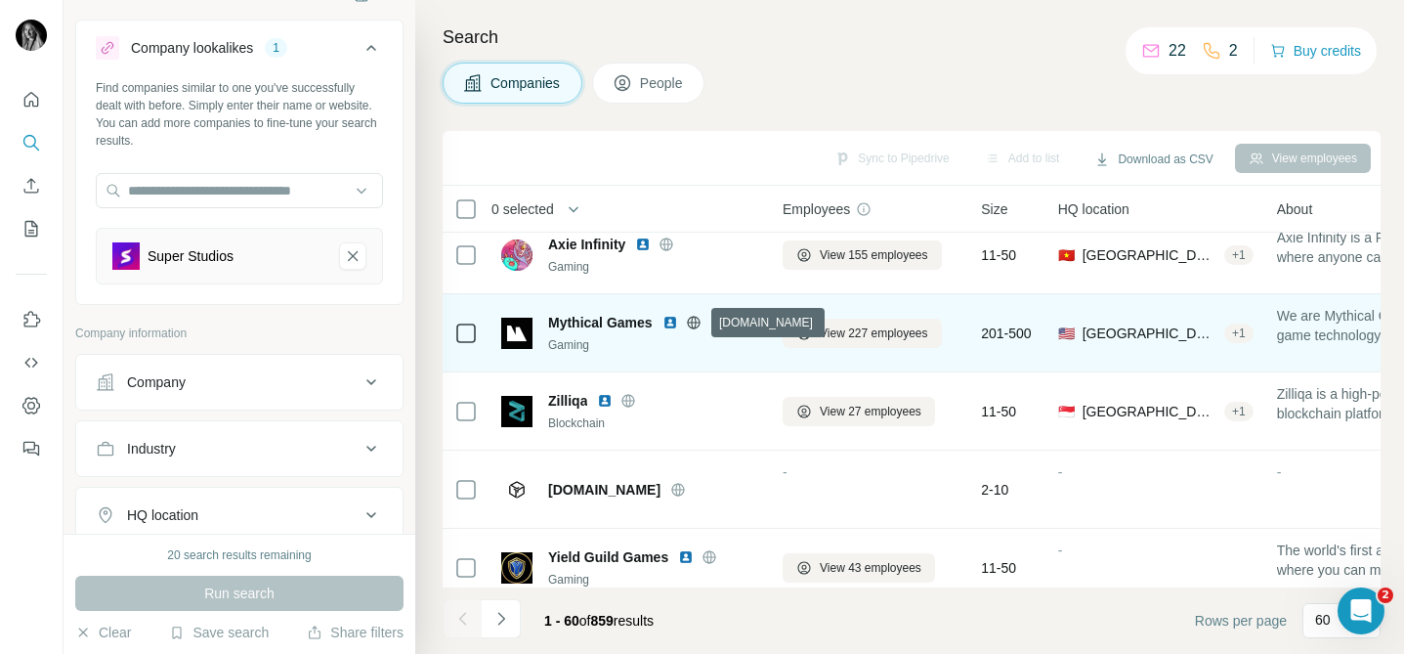
click at [693, 320] on icon at bounding box center [693, 322] width 5 height 13
click at [671, 321] on img at bounding box center [670, 323] width 16 height 16
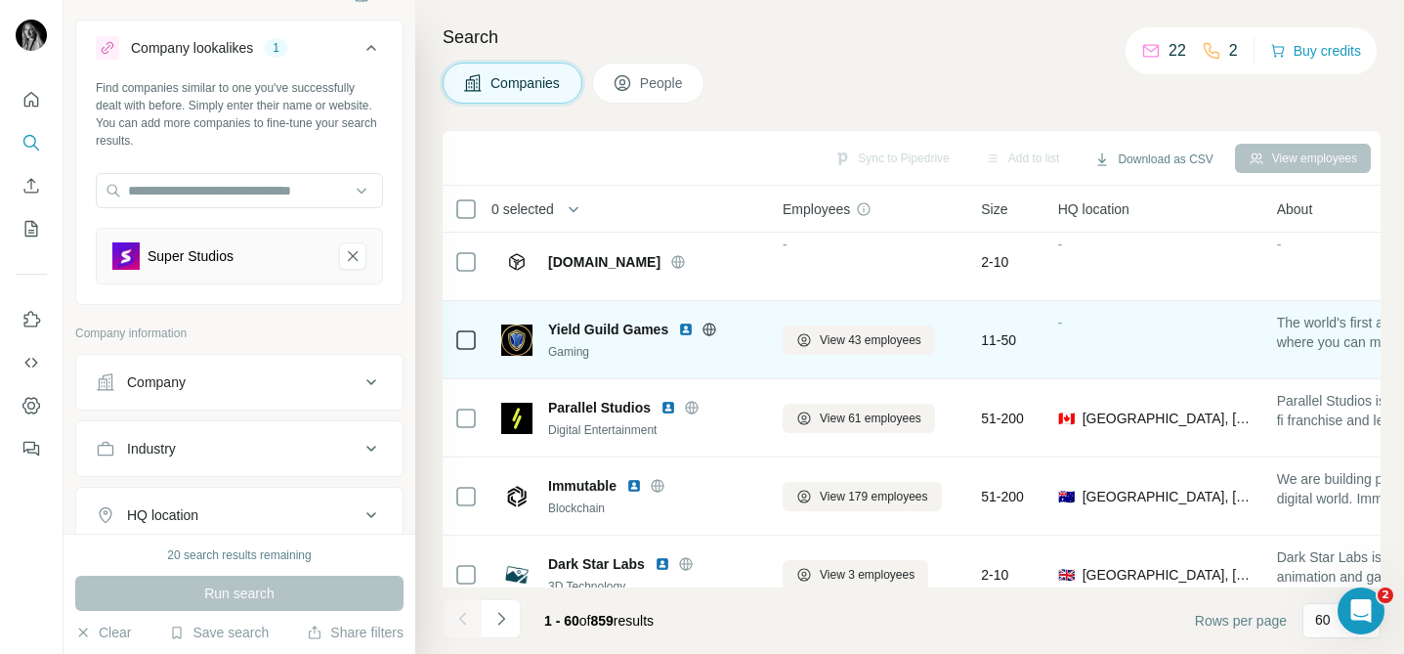
scroll to position [1062, 0]
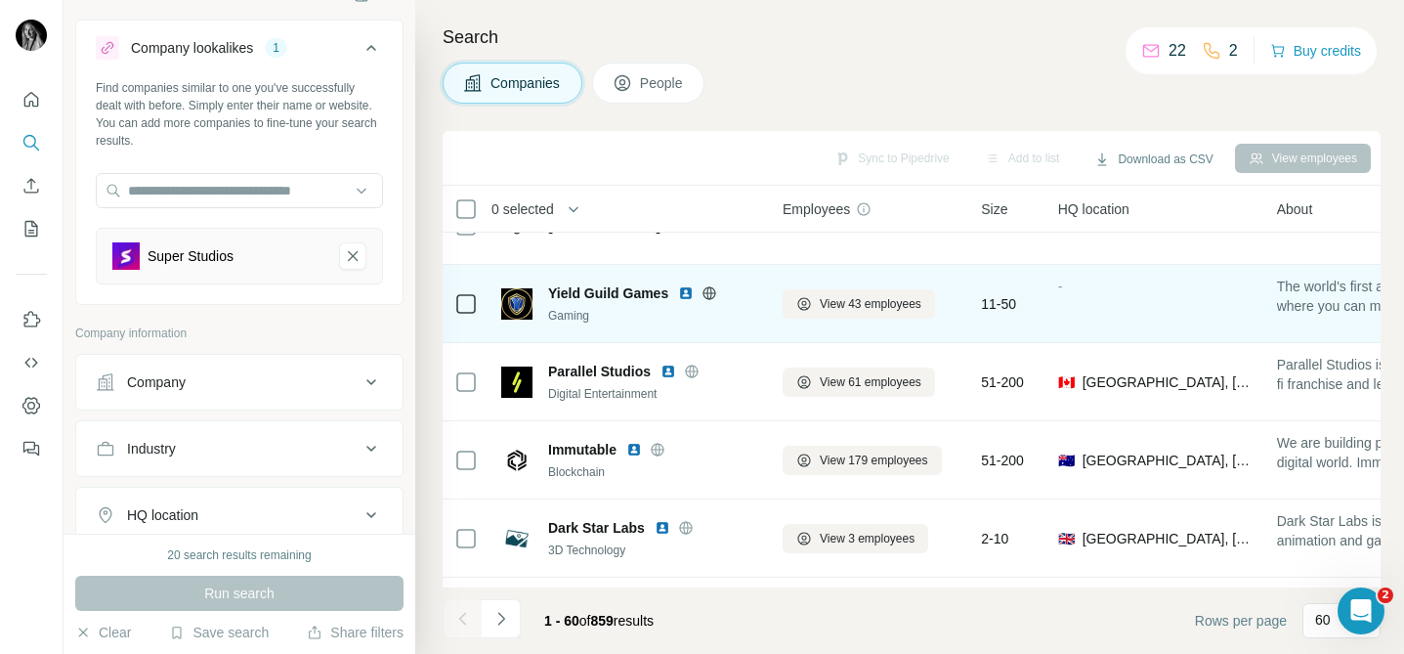
click at [711, 289] on icon at bounding box center [710, 293] width 16 height 16
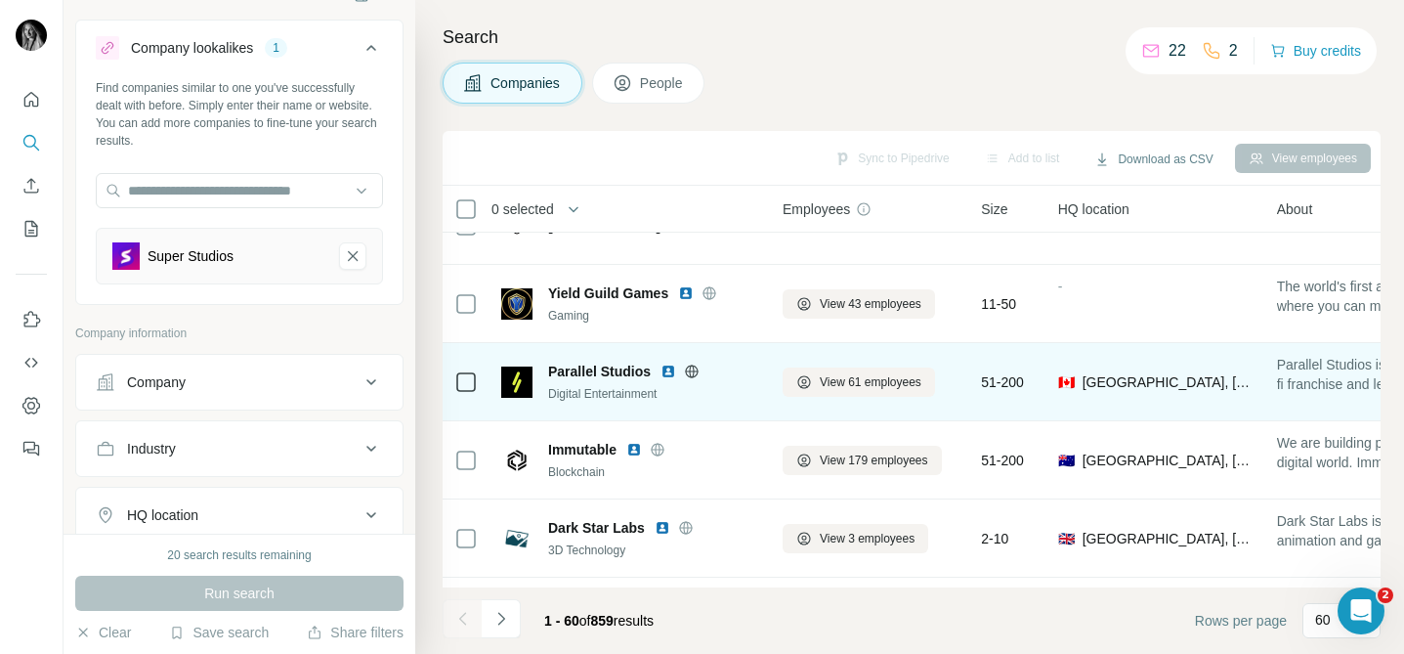
click at [693, 370] on icon at bounding box center [692, 370] width 5 height 13
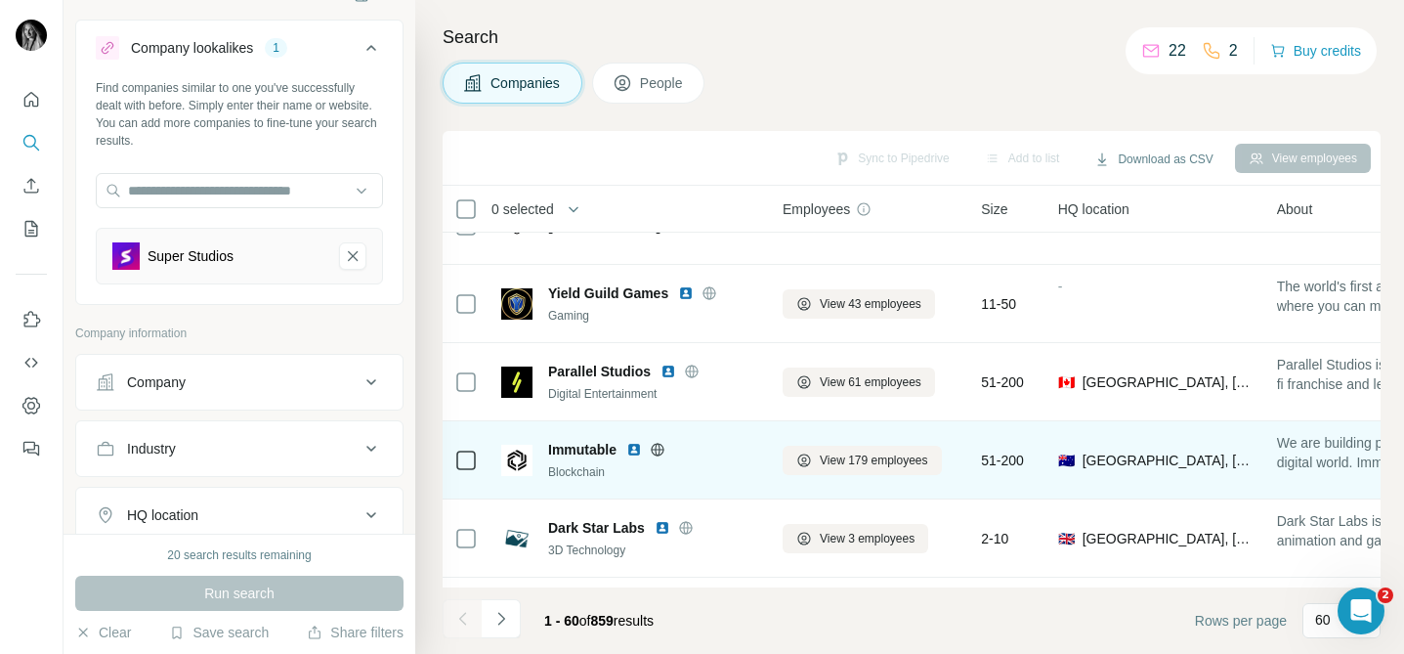
scroll to position [1194, 0]
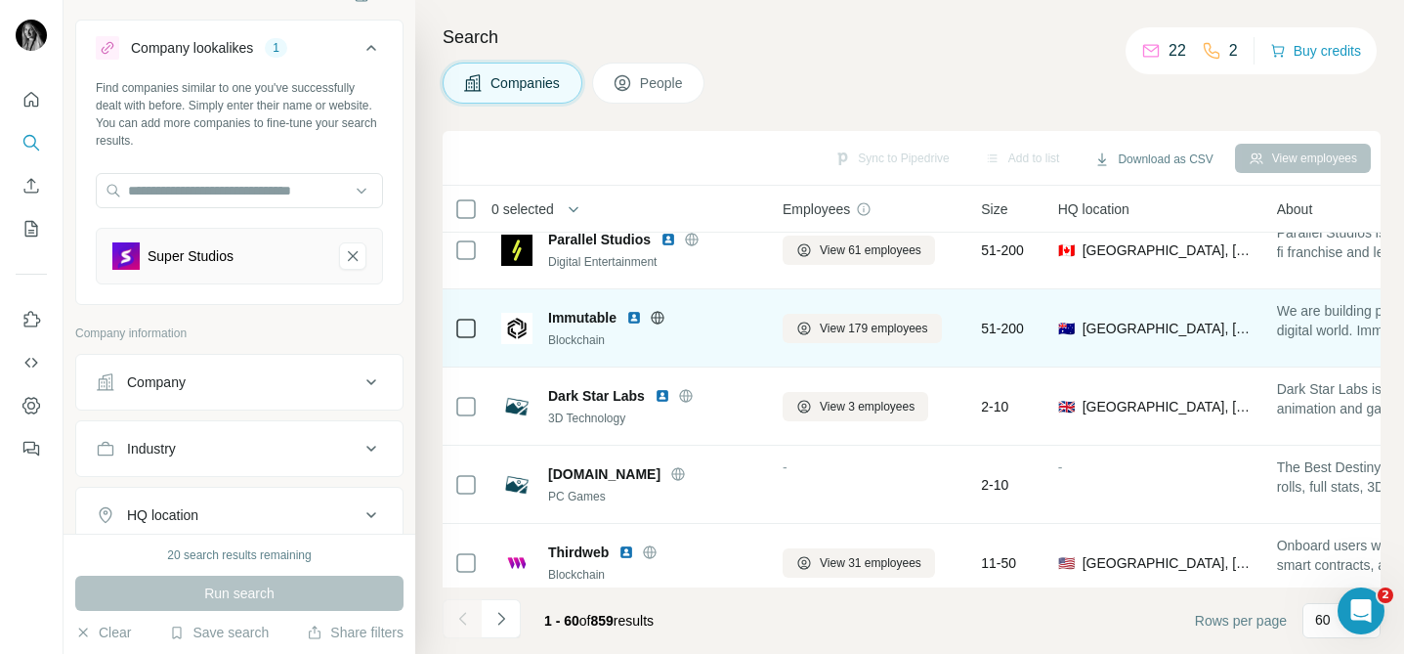
click at [660, 317] on icon at bounding box center [657, 317] width 13 height 1
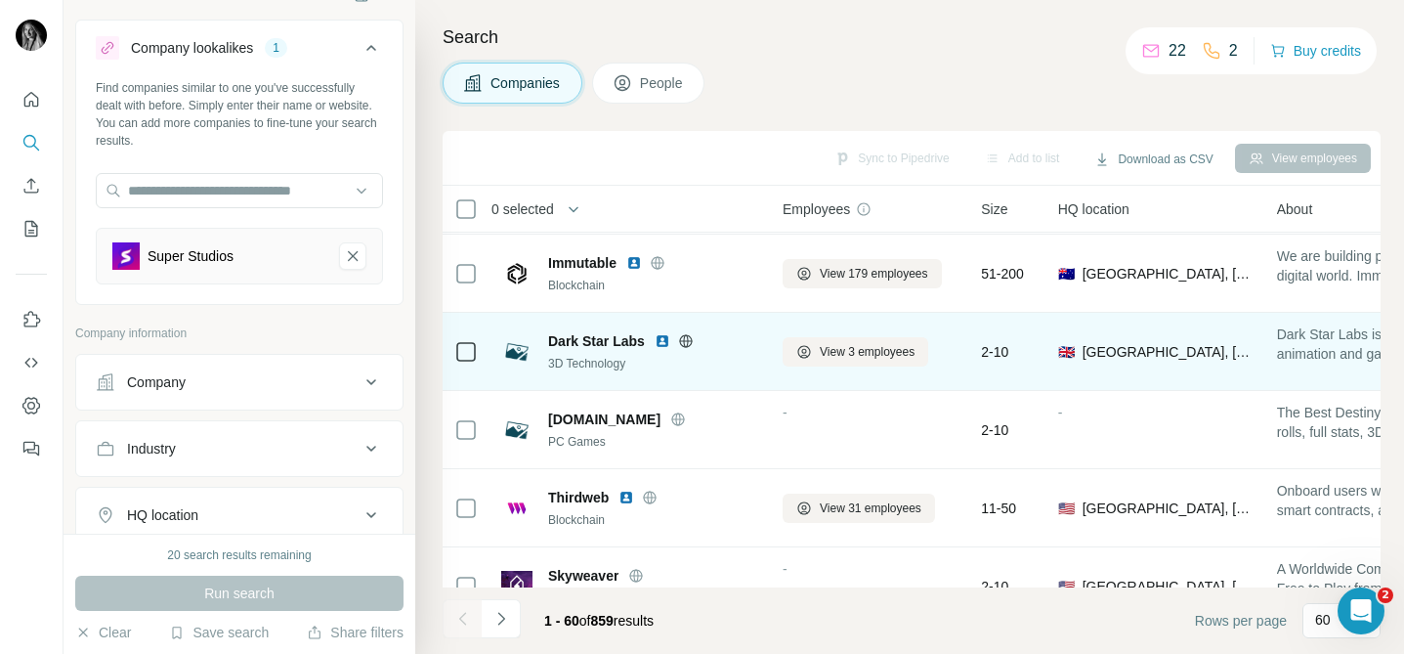
scroll to position [1257, 0]
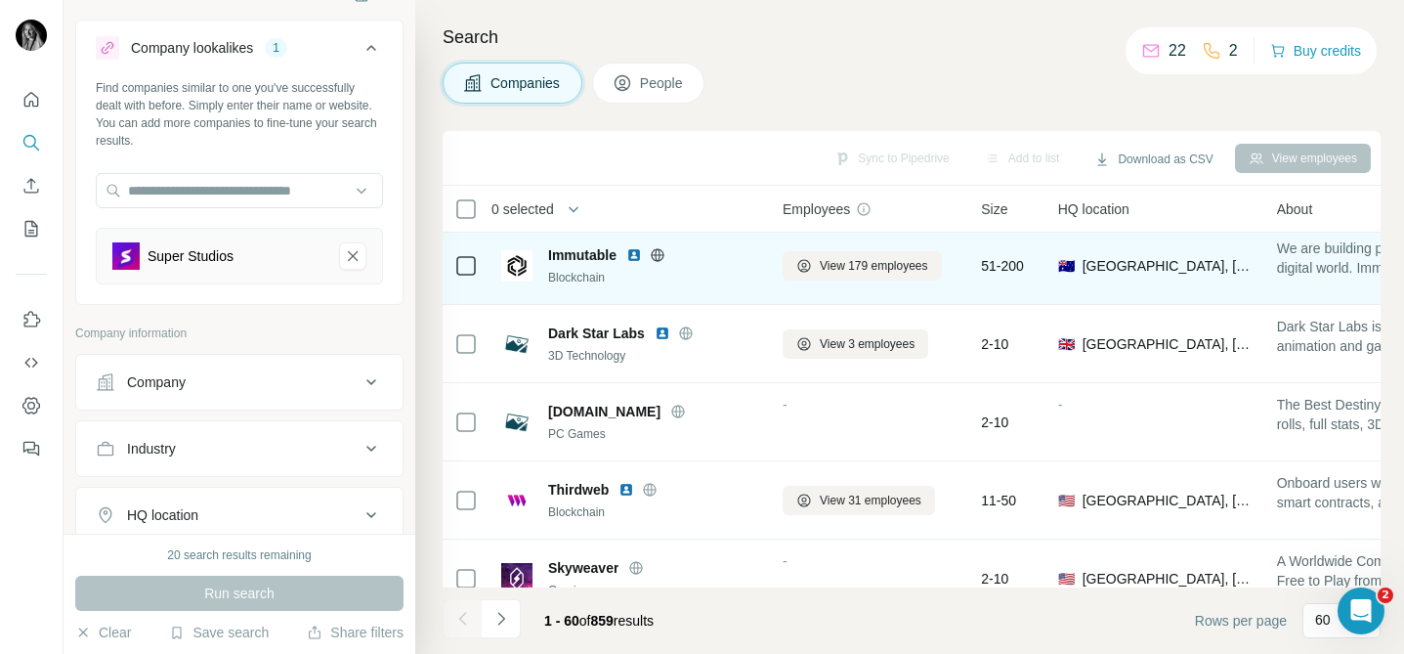
click at [659, 254] on icon at bounding box center [657, 254] width 13 height 1
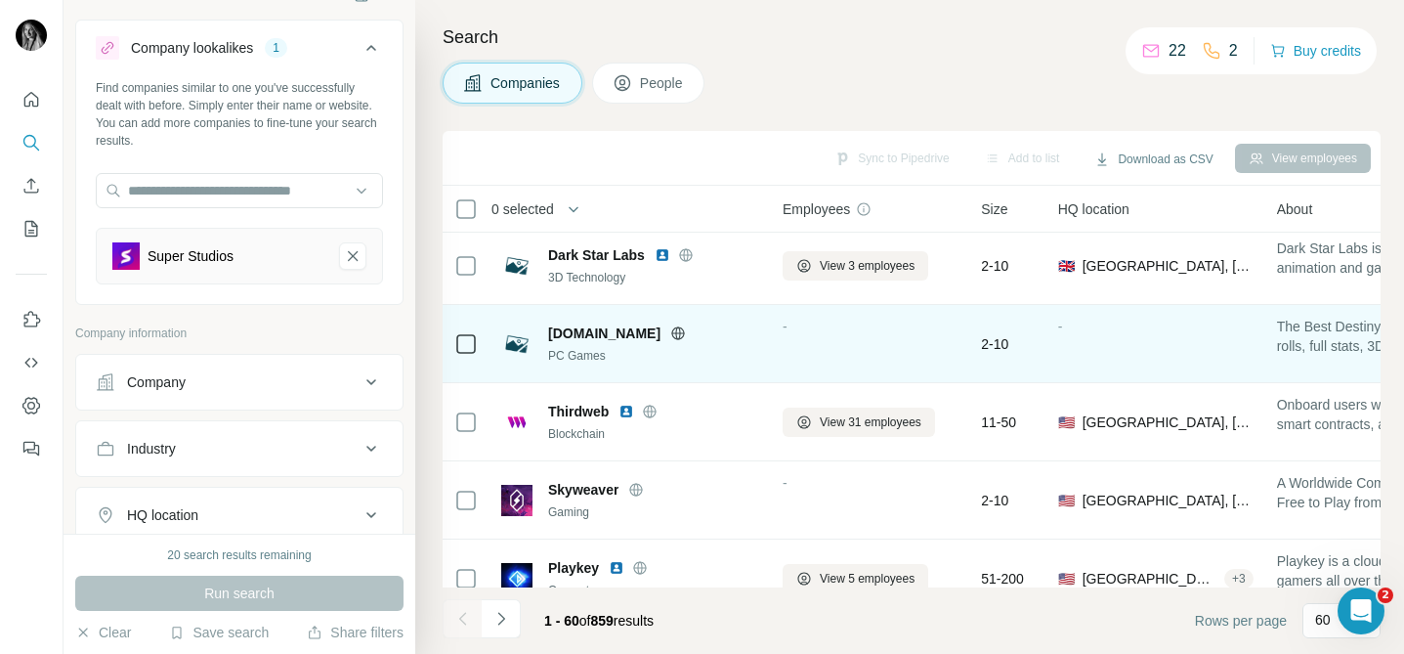
scroll to position [1337, 0]
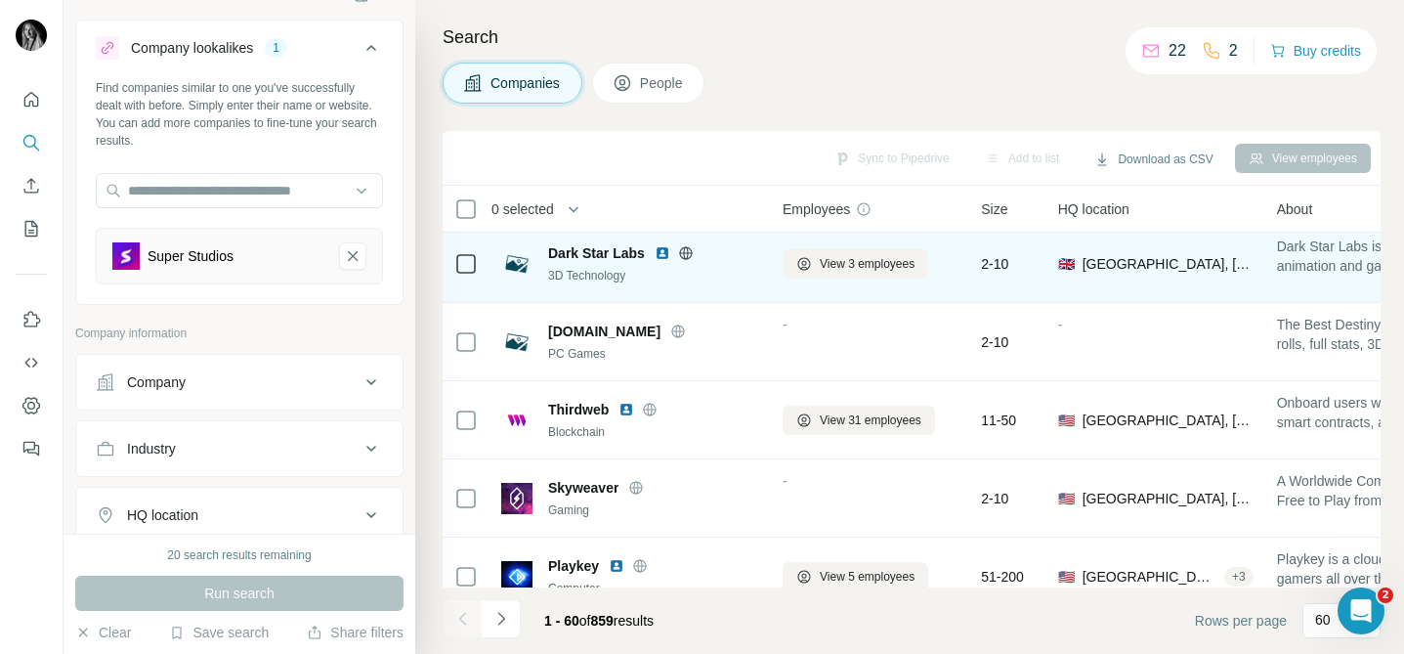
click at [689, 253] on icon at bounding box center [686, 253] width 16 height 16
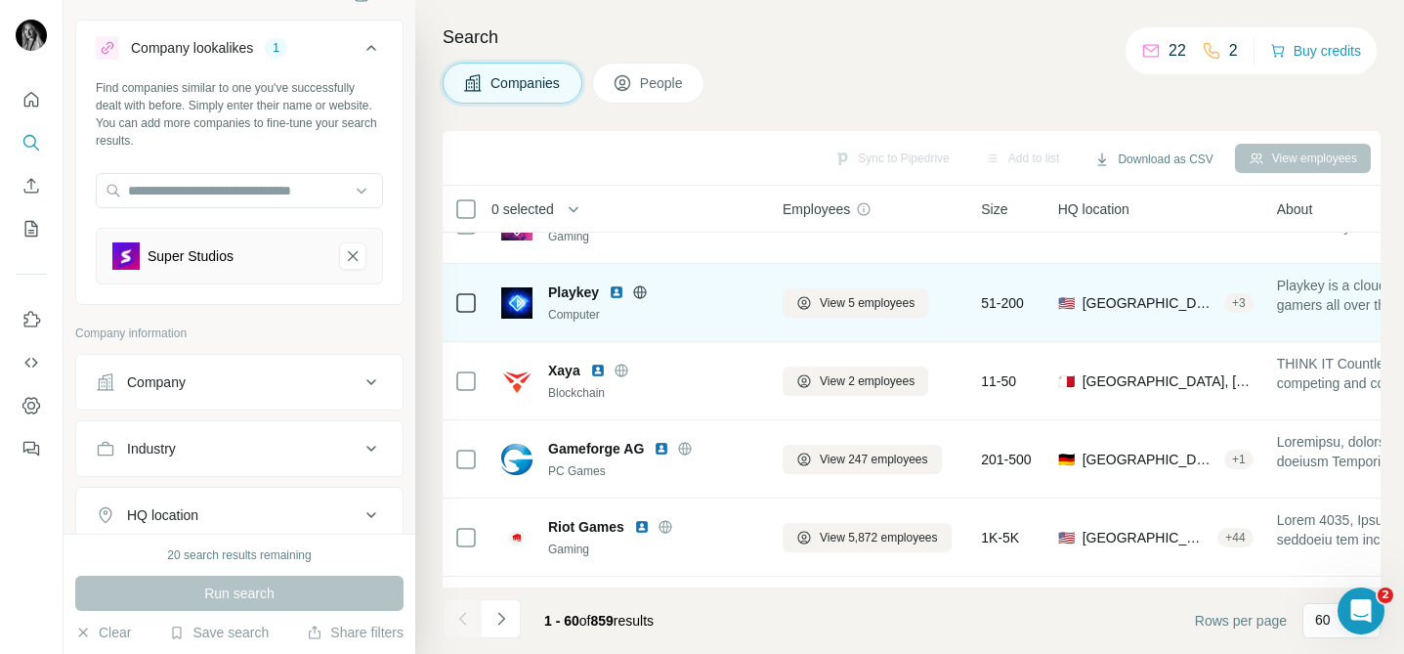
scroll to position [1617, 0]
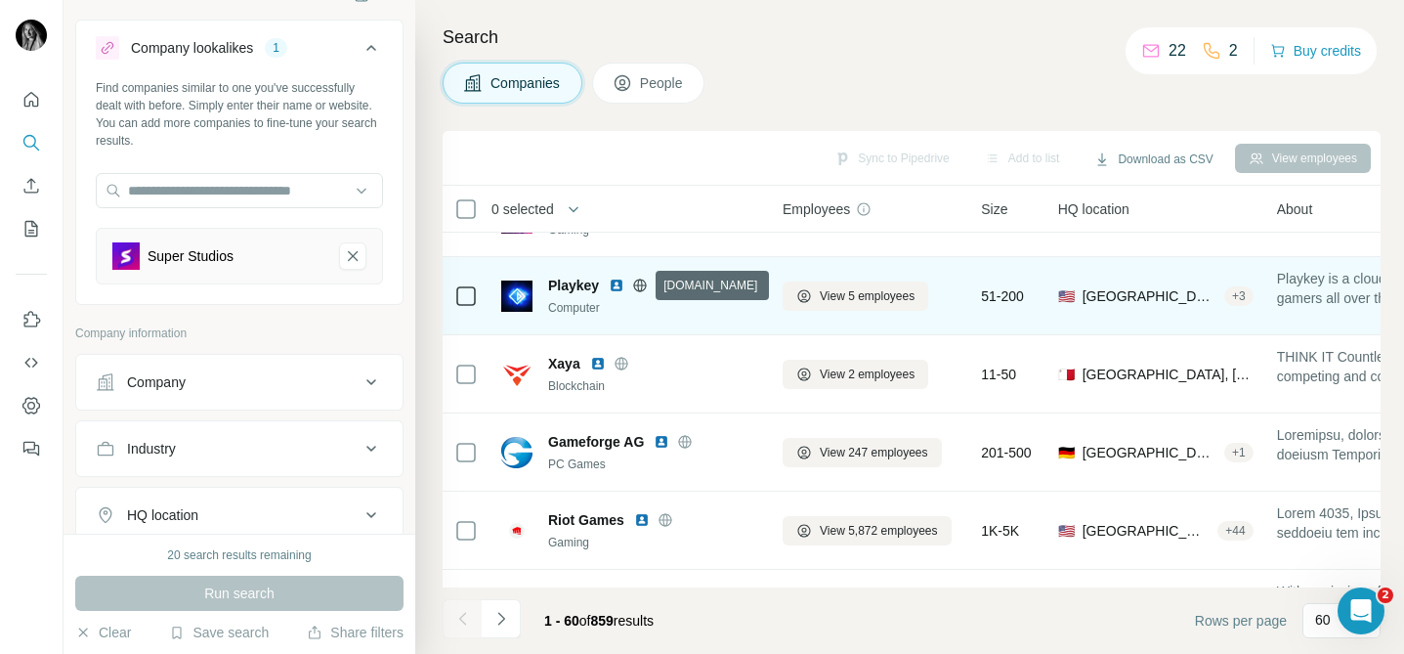
click at [643, 280] on icon at bounding box center [640, 285] width 16 height 16
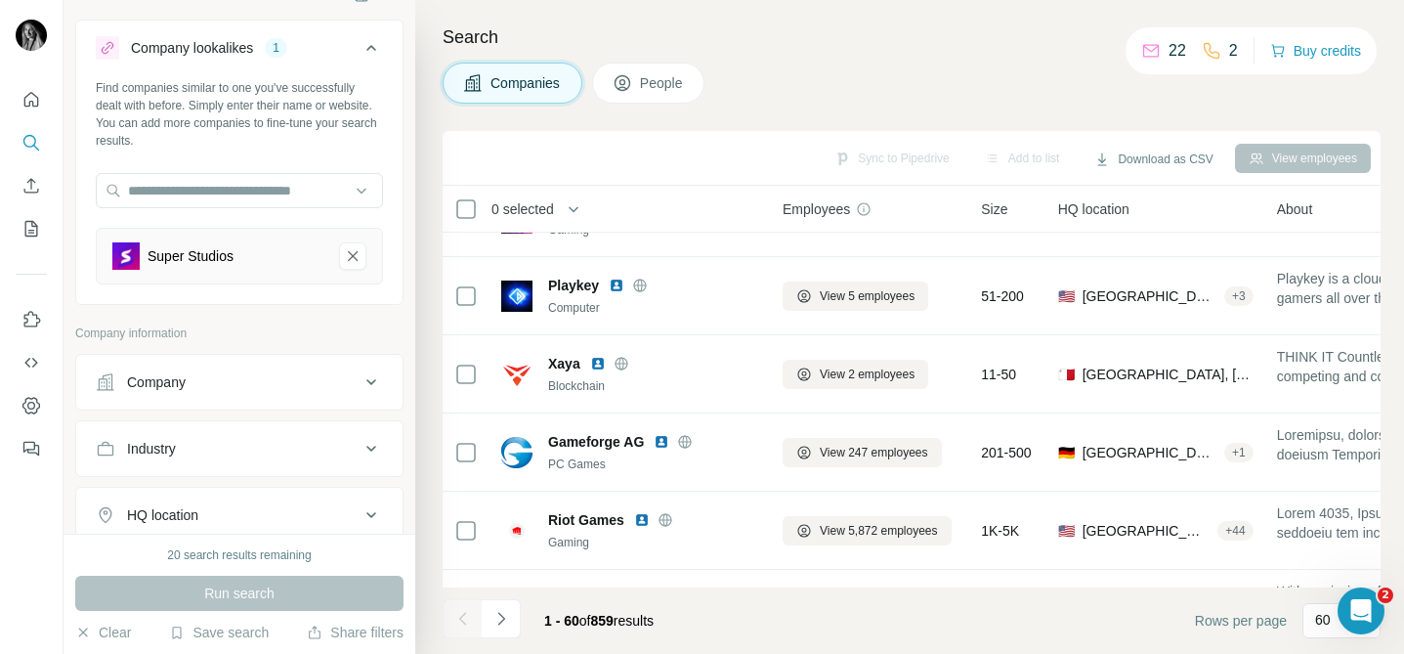
click at [371, 451] on icon at bounding box center [371, 448] width 23 height 23
click at [306, 487] on input at bounding box center [228, 497] width 241 height 21
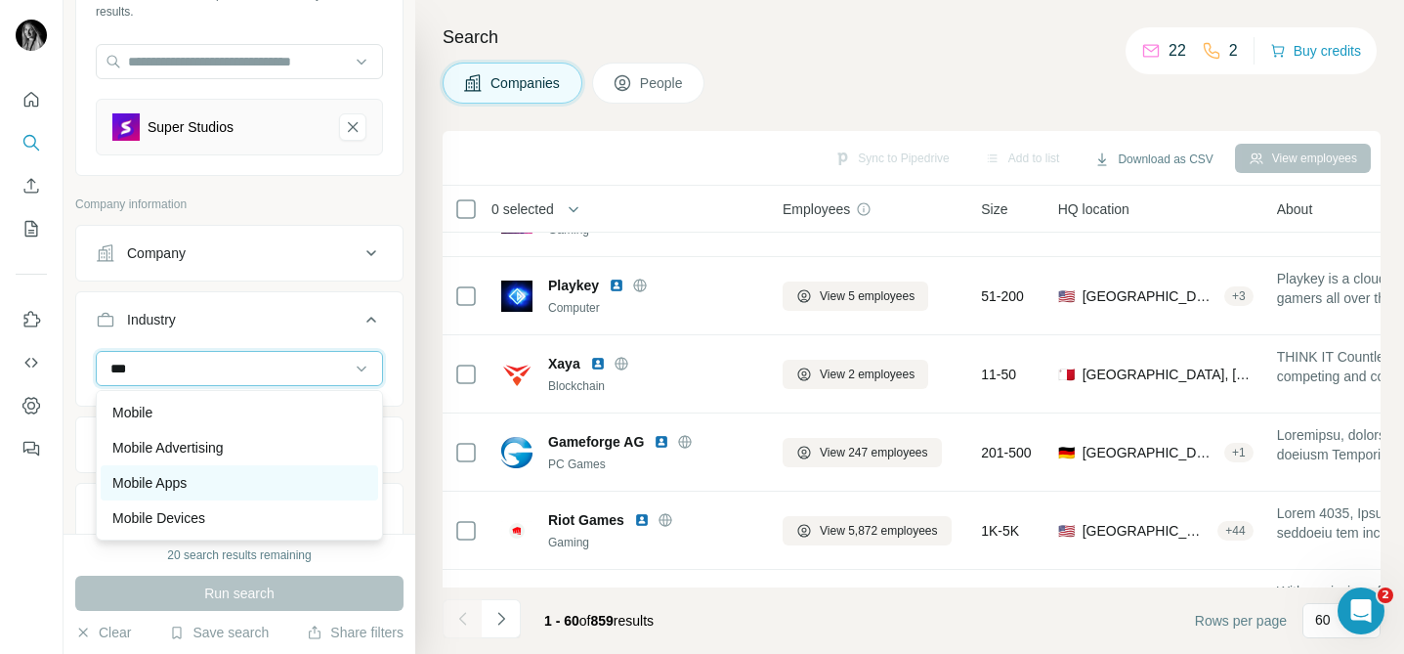
type input "***"
click at [239, 485] on div "Mobile Apps" at bounding box center [239, 483] width 254 height 20
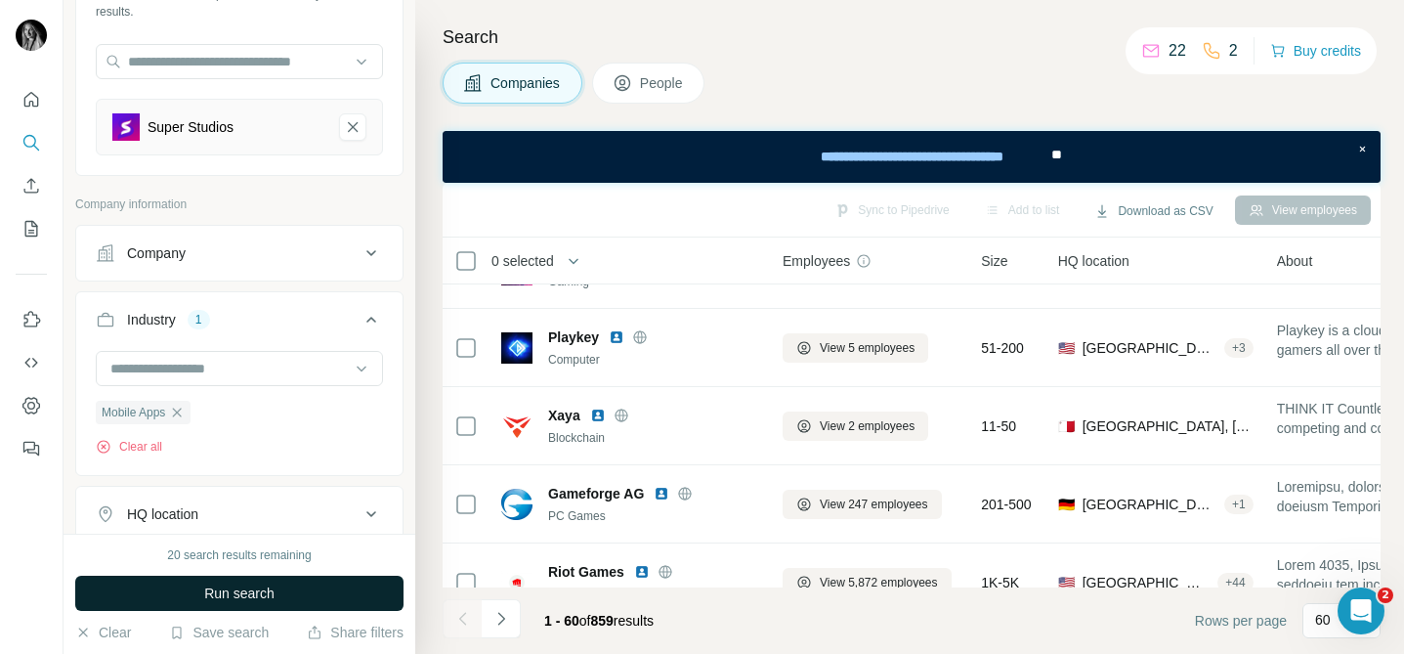
click at [286, 604] on button "Run search" at bounding box center [239, 593] width 328 height 35
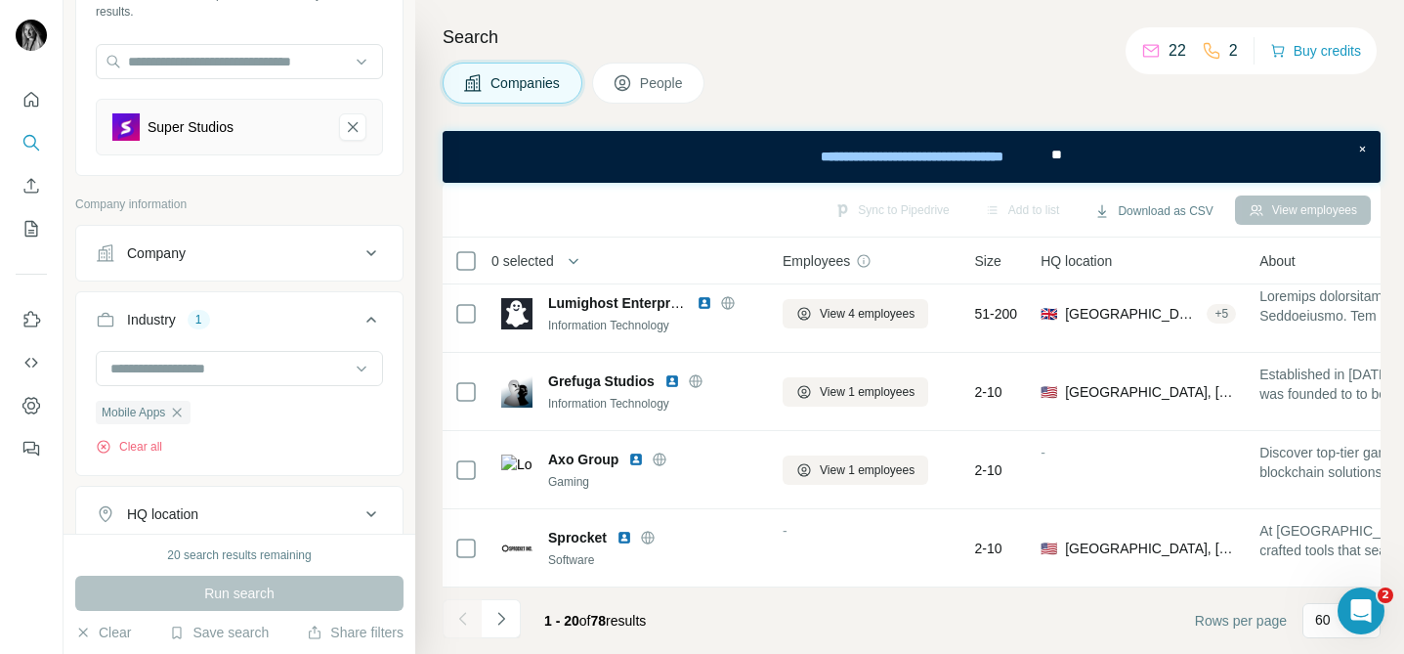
scroll to position [1260, 0]
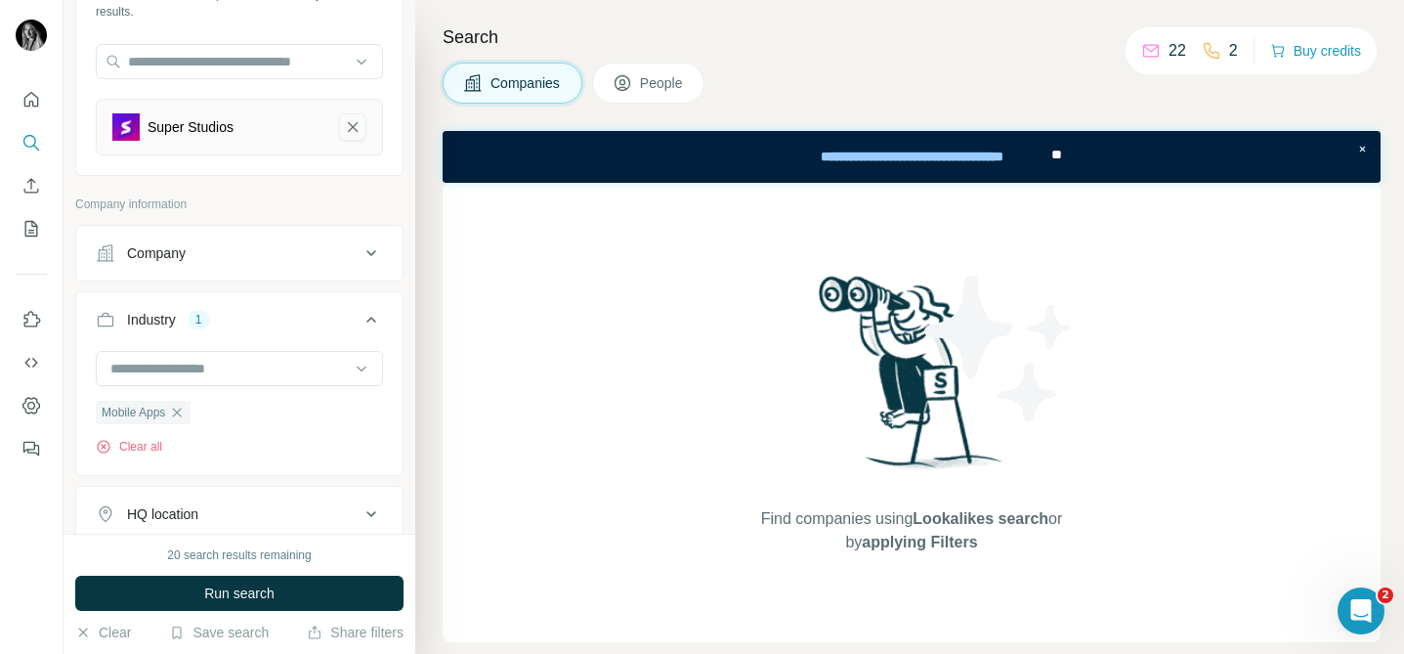
click at [355, 124] on icon "Super Studios-remove-button" at bounding box center [353, 127] width 18 height 20
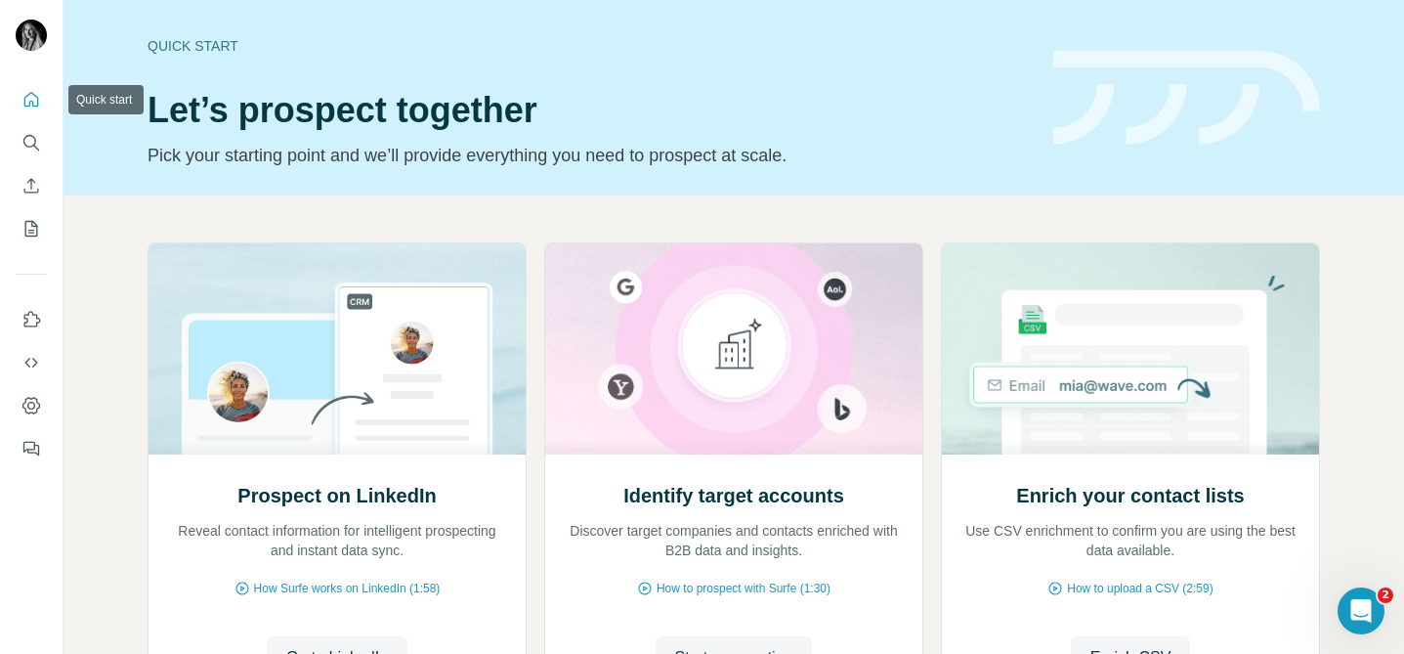
click at [33, 91] on icon "Quick start" at bounding box center [31, 100] width 20 height 20
click at [29, 142] on icon "Search" at bounding box center [31, 143] width 20 height 20
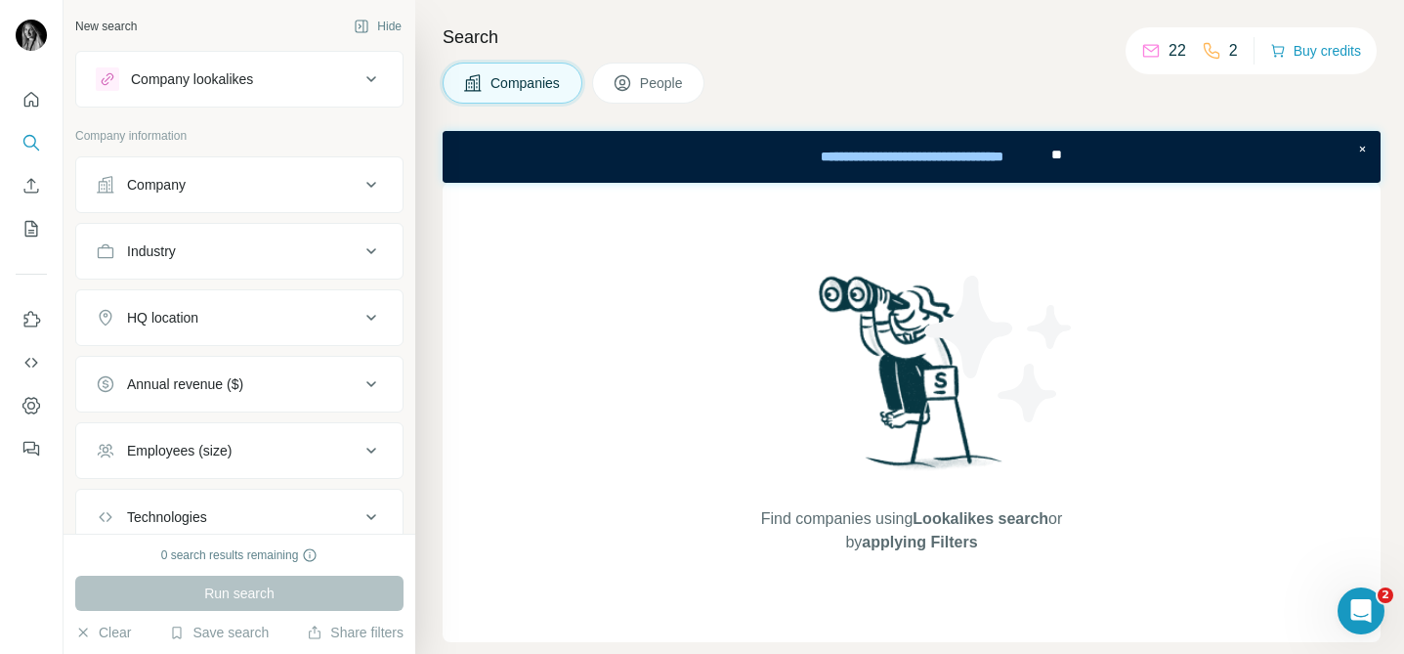
click at [279, 87] on div "Company lookalikes" at bounding box center [228, 78] width 264 height 23
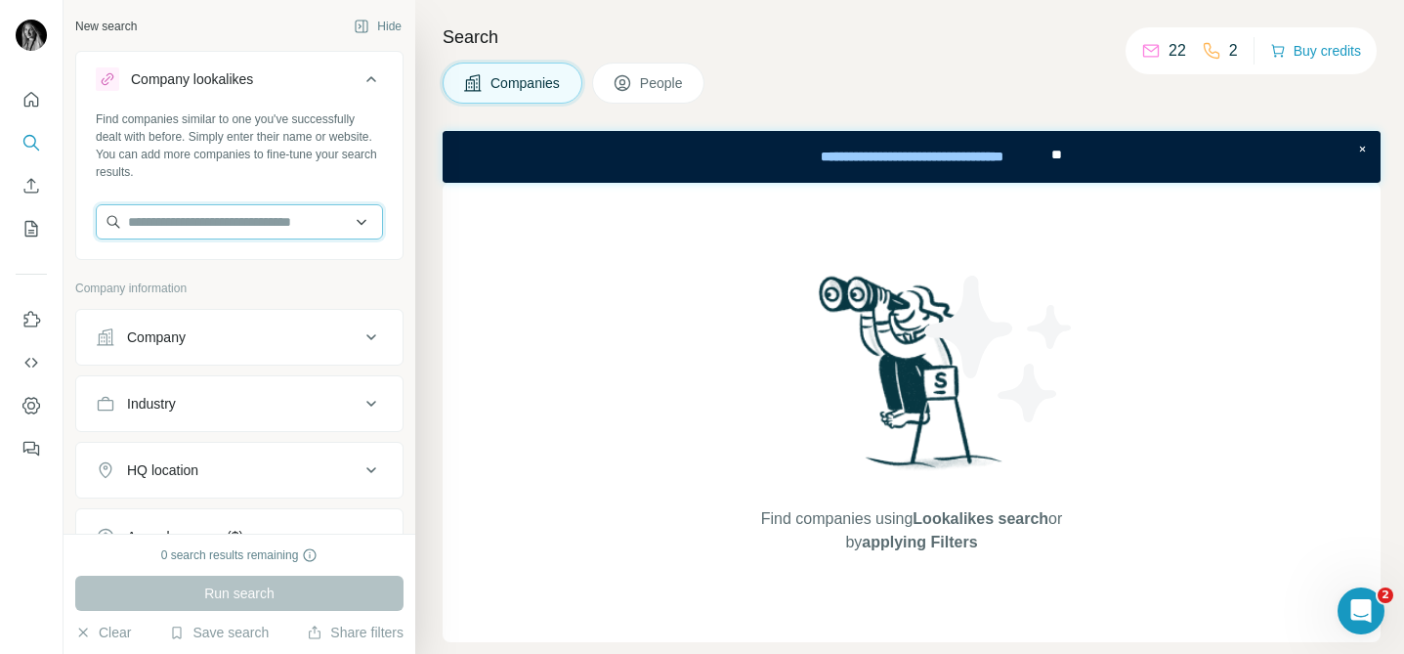
click at [235, 228] on input "text" at bounding box center [239, 221] width 287 height 35
paste input "**********"
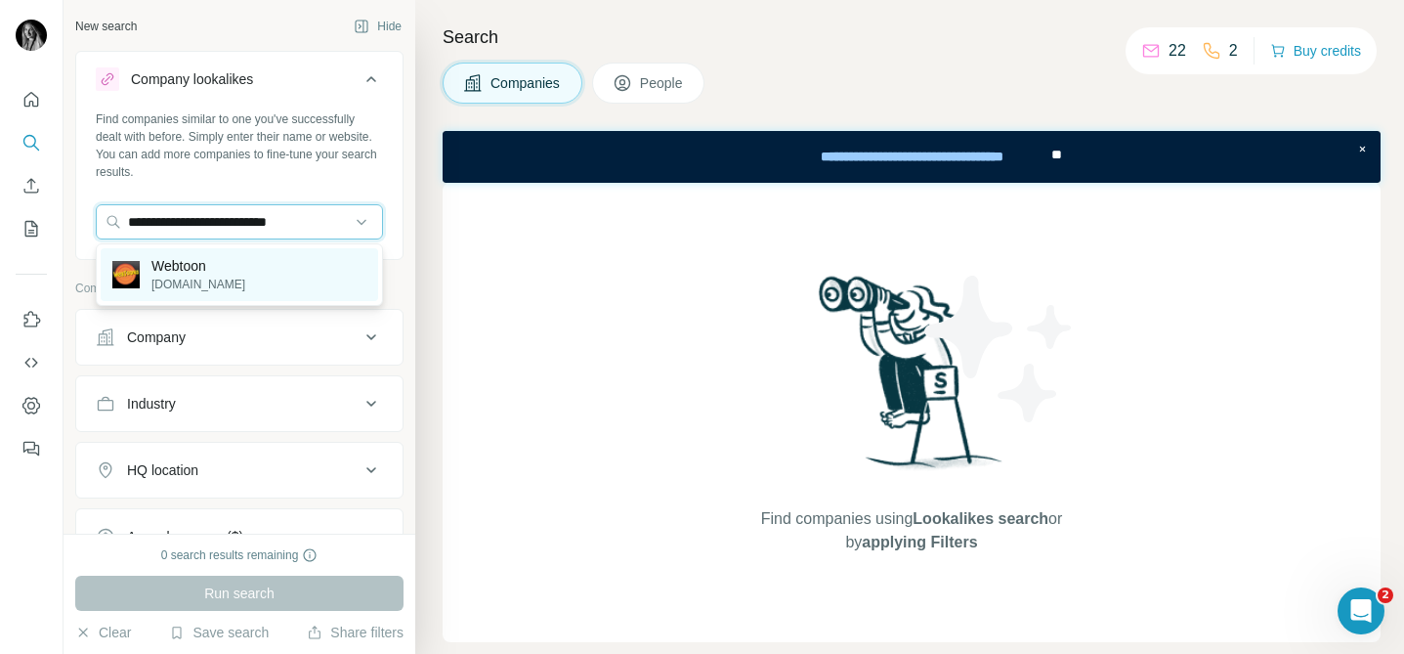
type input "**********"
click at [164, 278] on p "[DOMAIN_NAME]" at bounding box center [198, 285] width 94 height 18
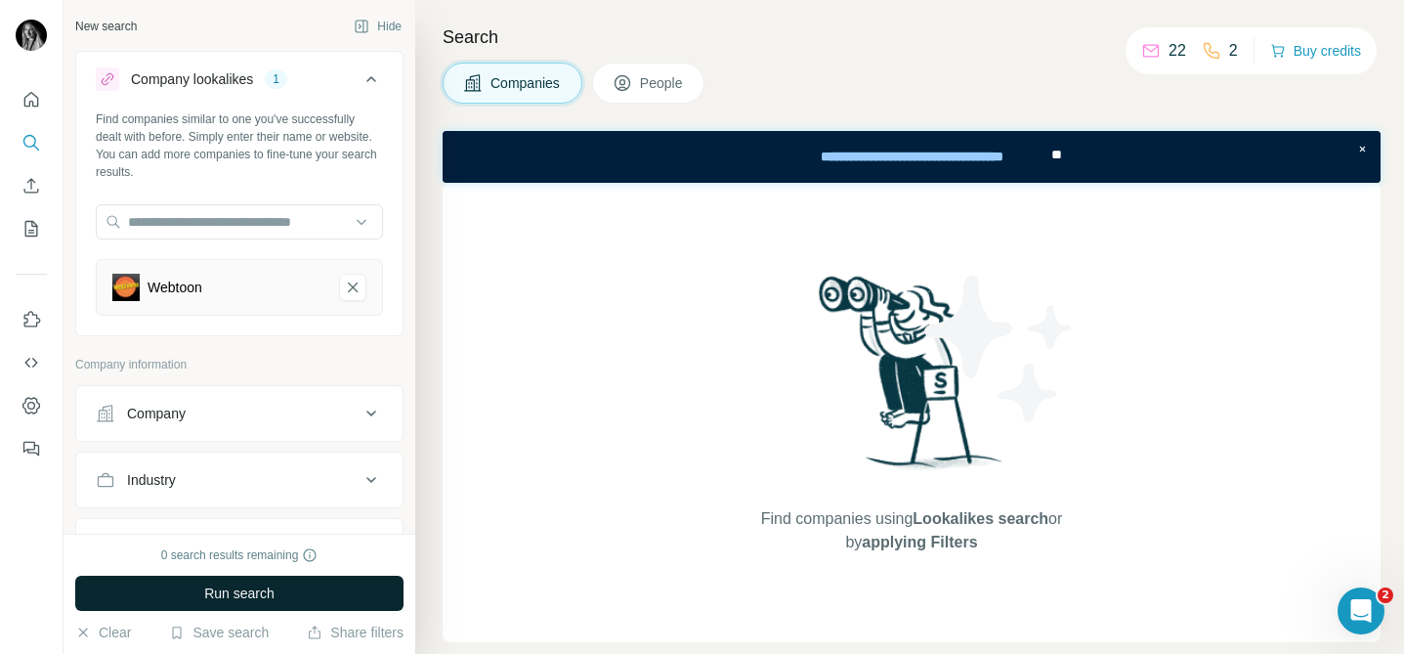
click at [228, 592] on span "Run search" at bounding box center [239, 593] width 70 height 20
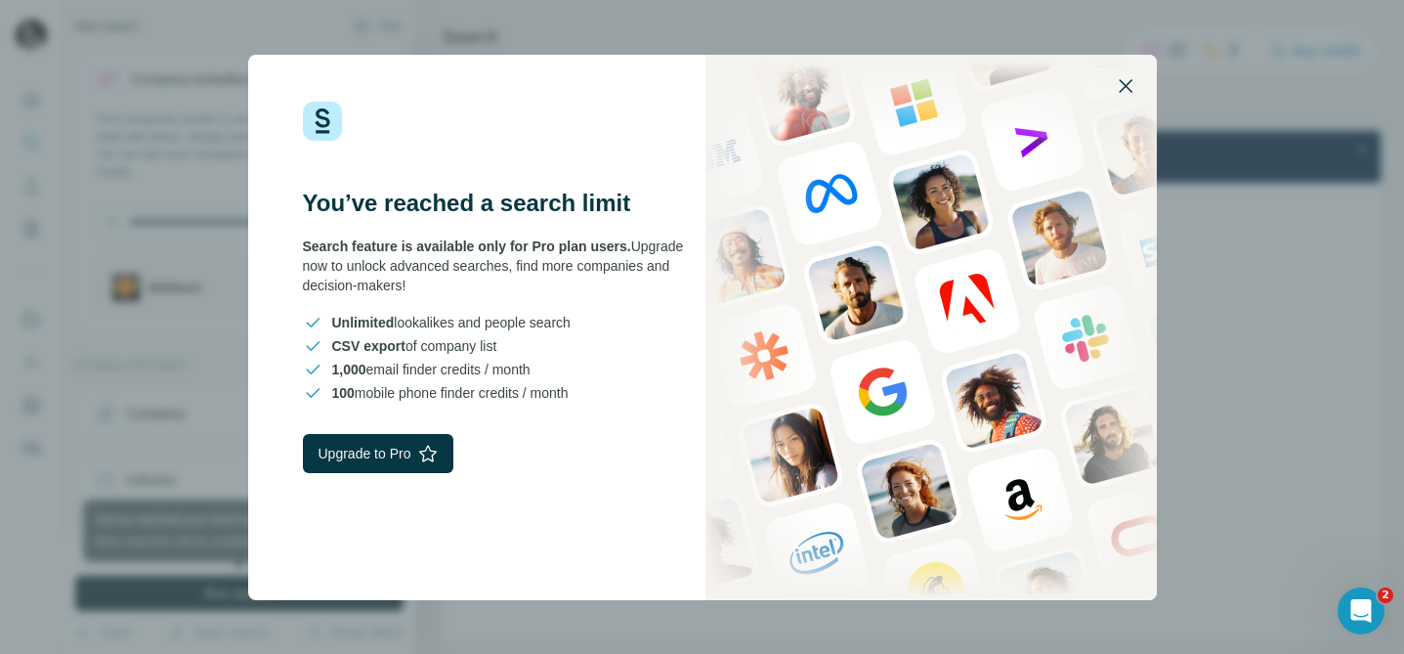
click at [1119, 86] on icon "button" at bounding box center [1125, 85] width 23 height 23
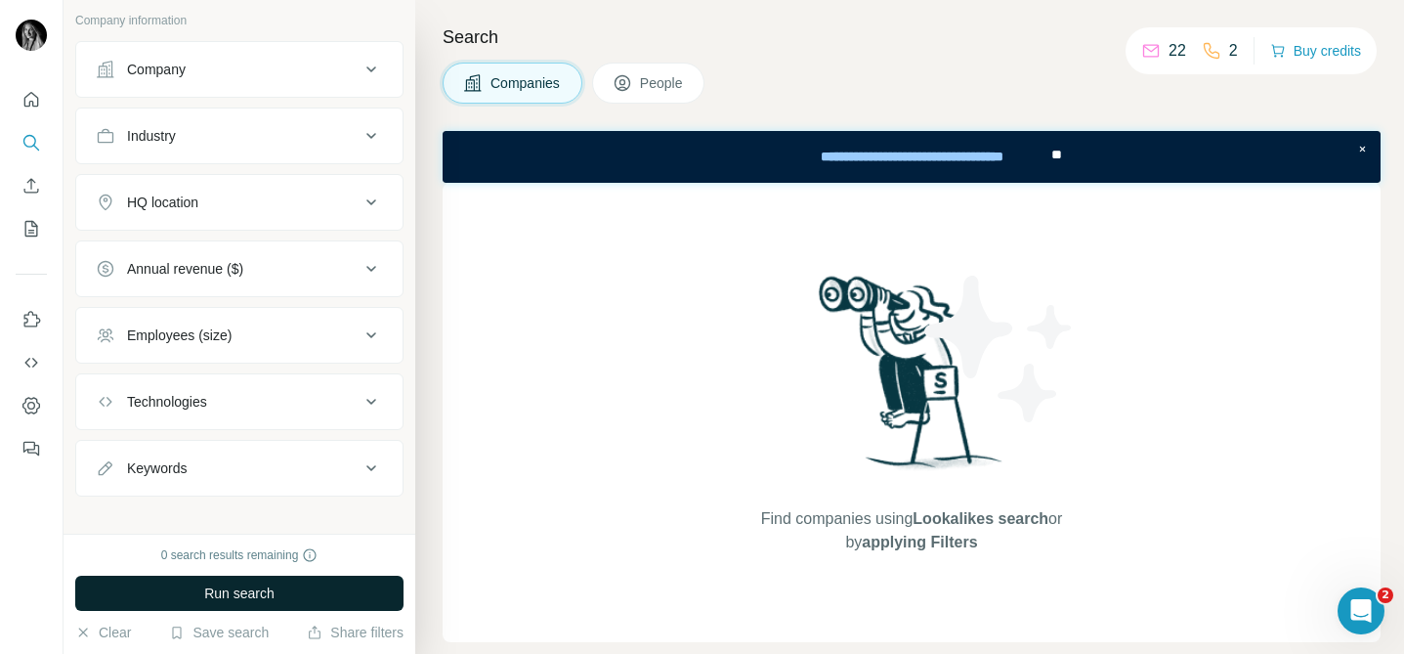
scroll to position [362, 0]
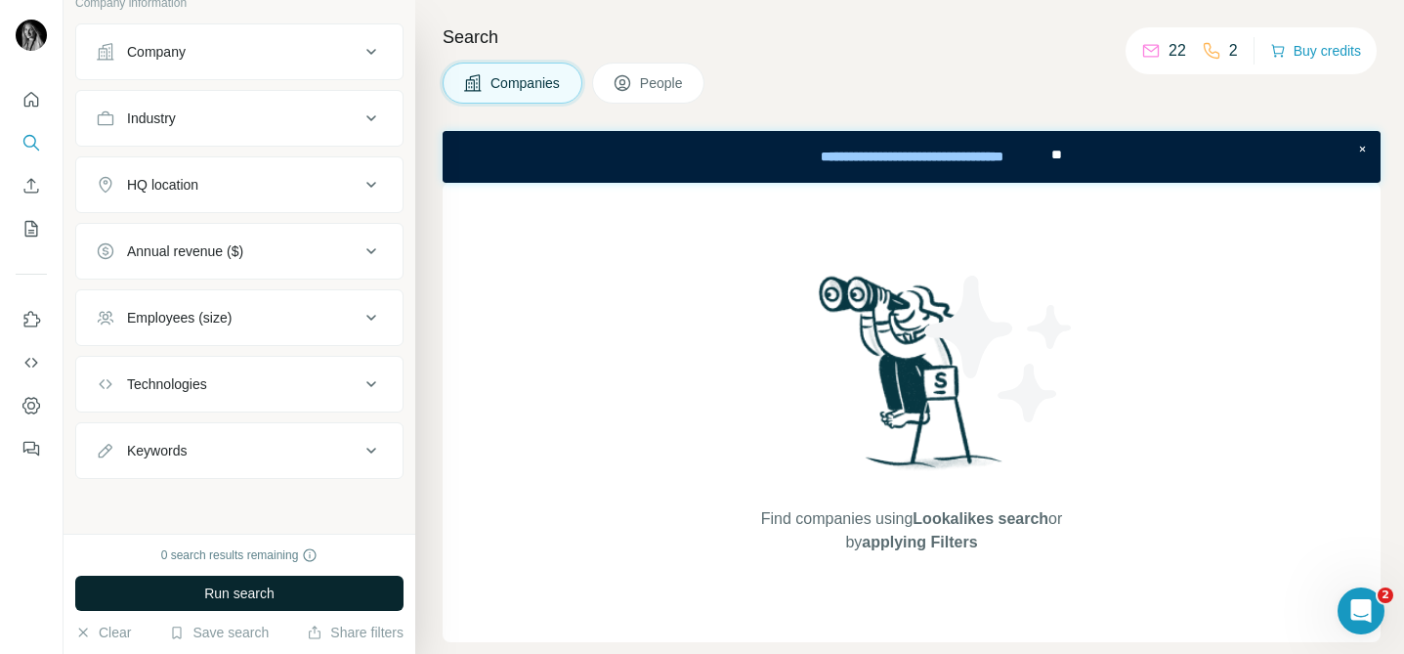
click at [189, 598] on button "Run search" at bounding box center [239, 593] width 328 height 35
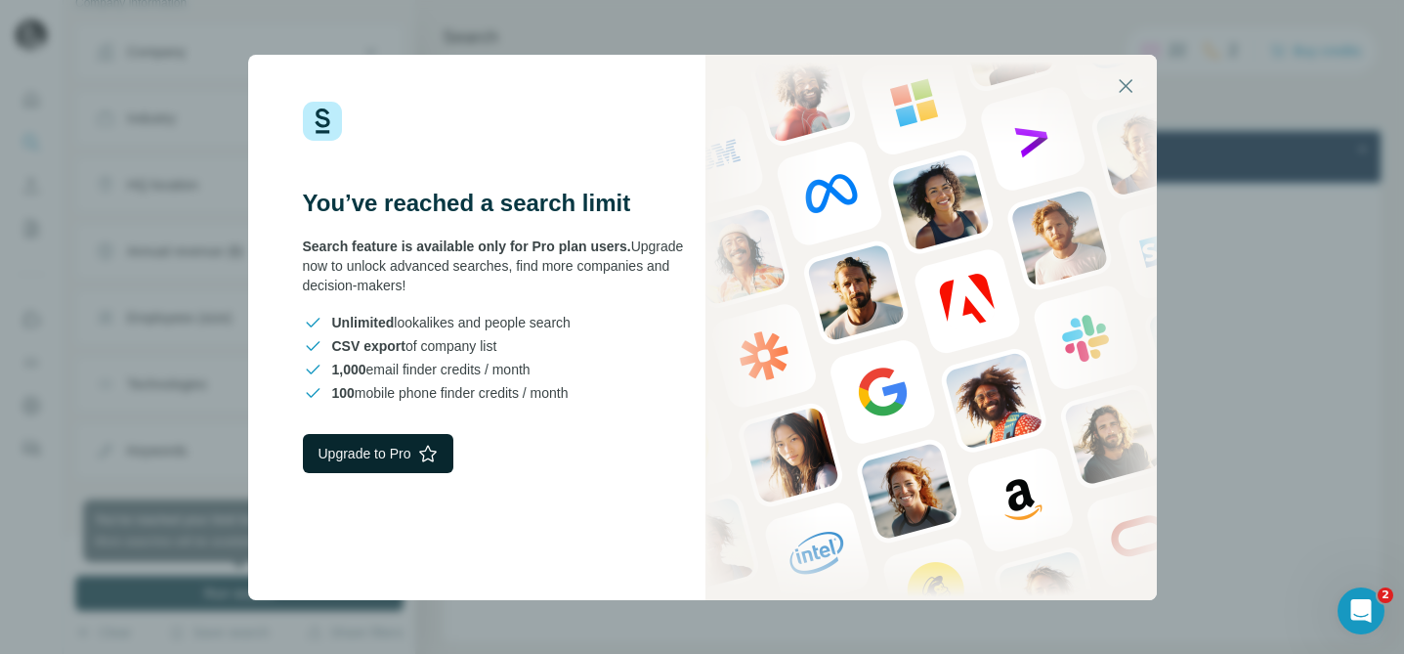
click at [412, 451] on button "Upgrade to Pro" at bounding box center [378, 453] width 151 height 39
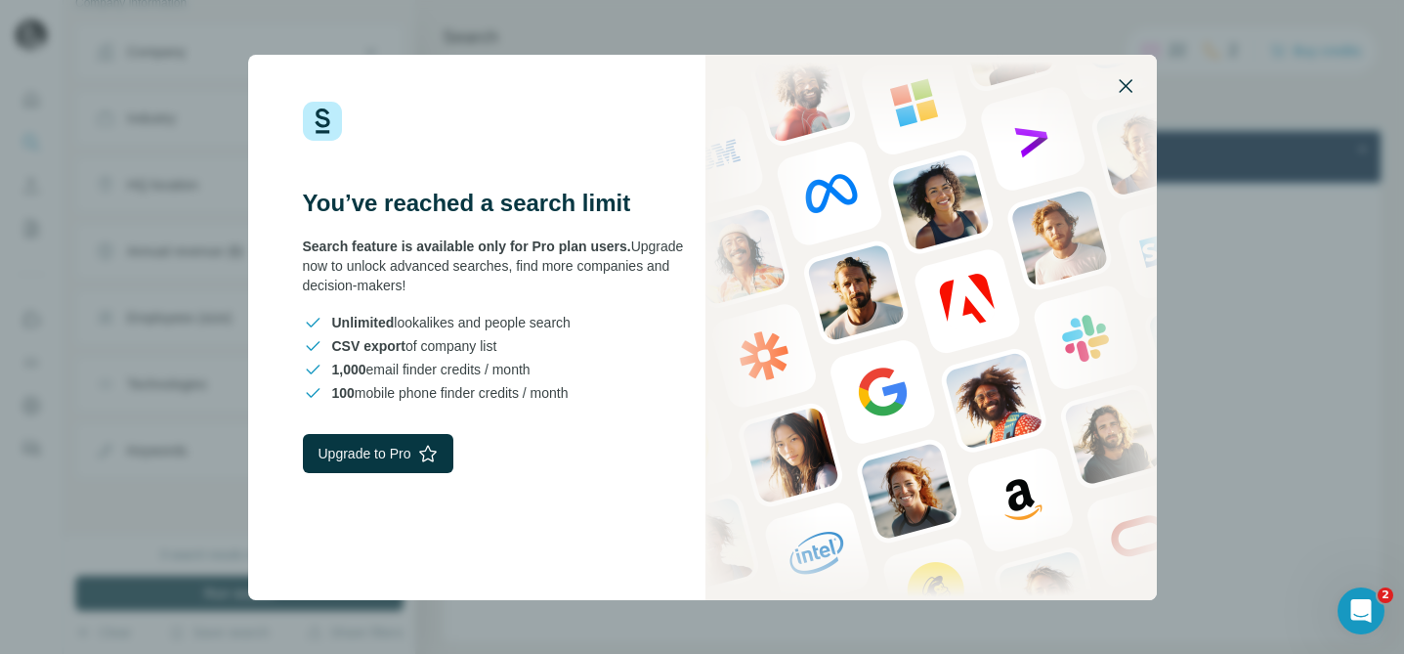
click at [1132, 82] on icon "button" at bounding box center [1125, 85] width 23 height 23
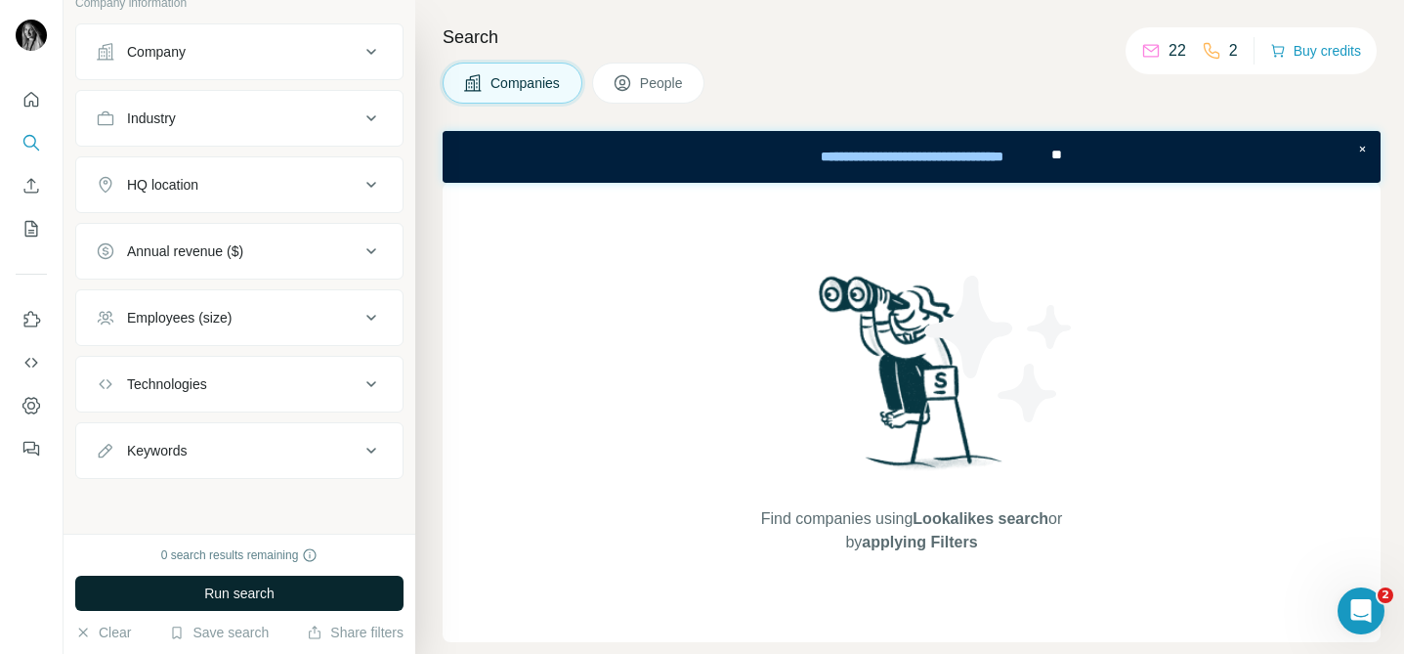
click at [206, 586] on span "Run search" at bounding box center [239, 593] width 70 height 20
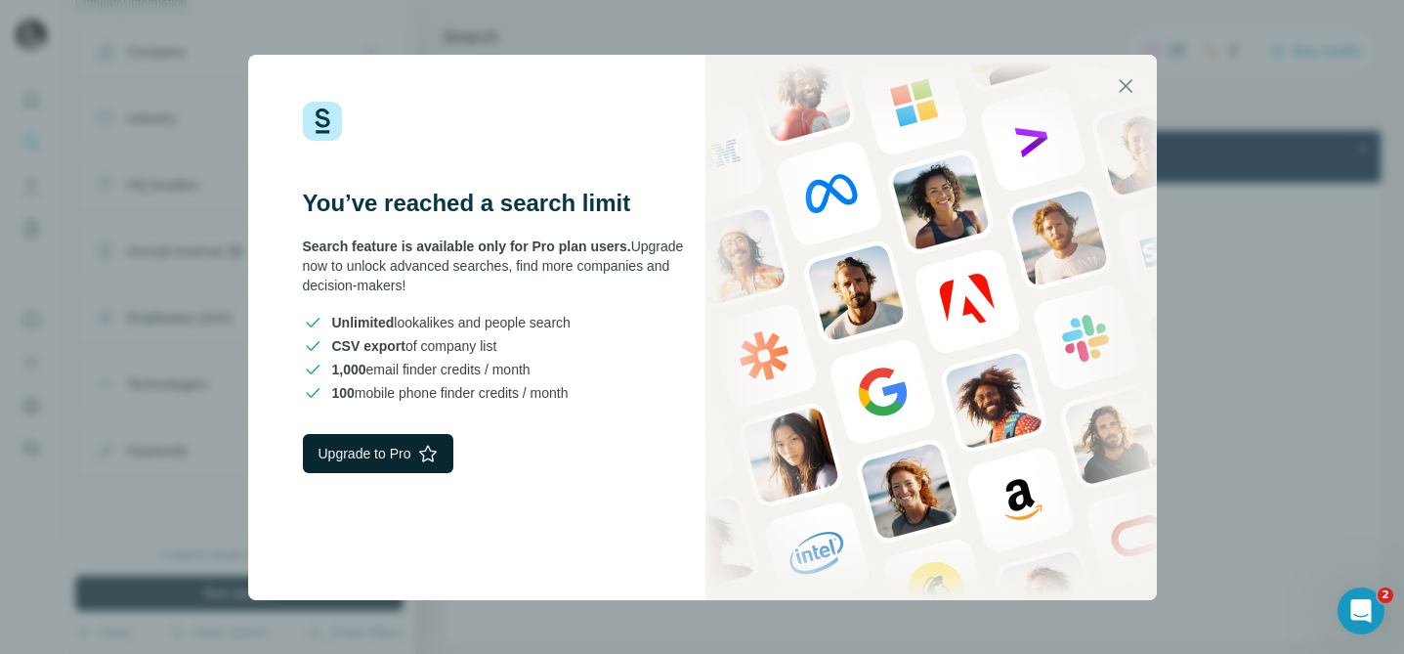
click at [403, 458] on button "Upgrade to Pro" at bounding box center [378, 453] width 151 height 39
click at [1127, 82] on icon "button" at bounding box center [1125, 85] width 23 height 23
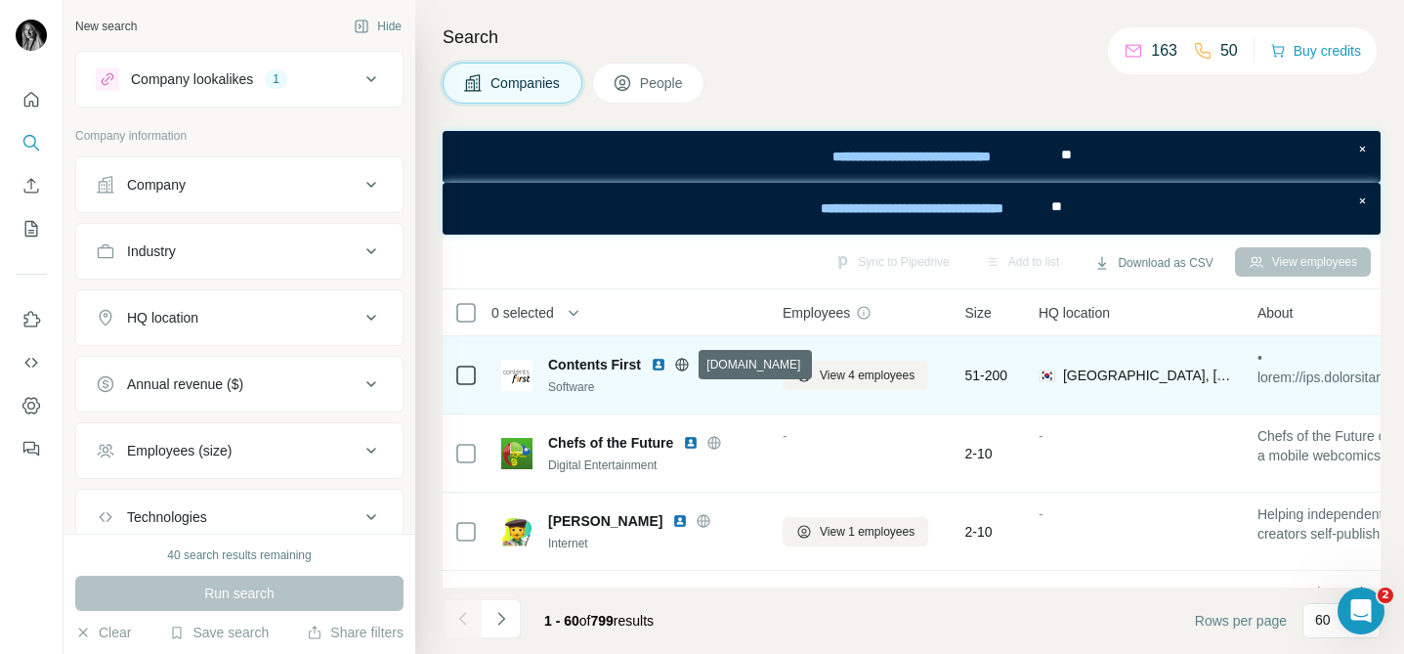
click at [688, 363] on icon at bounding box center [681, 363] width 13 height 1
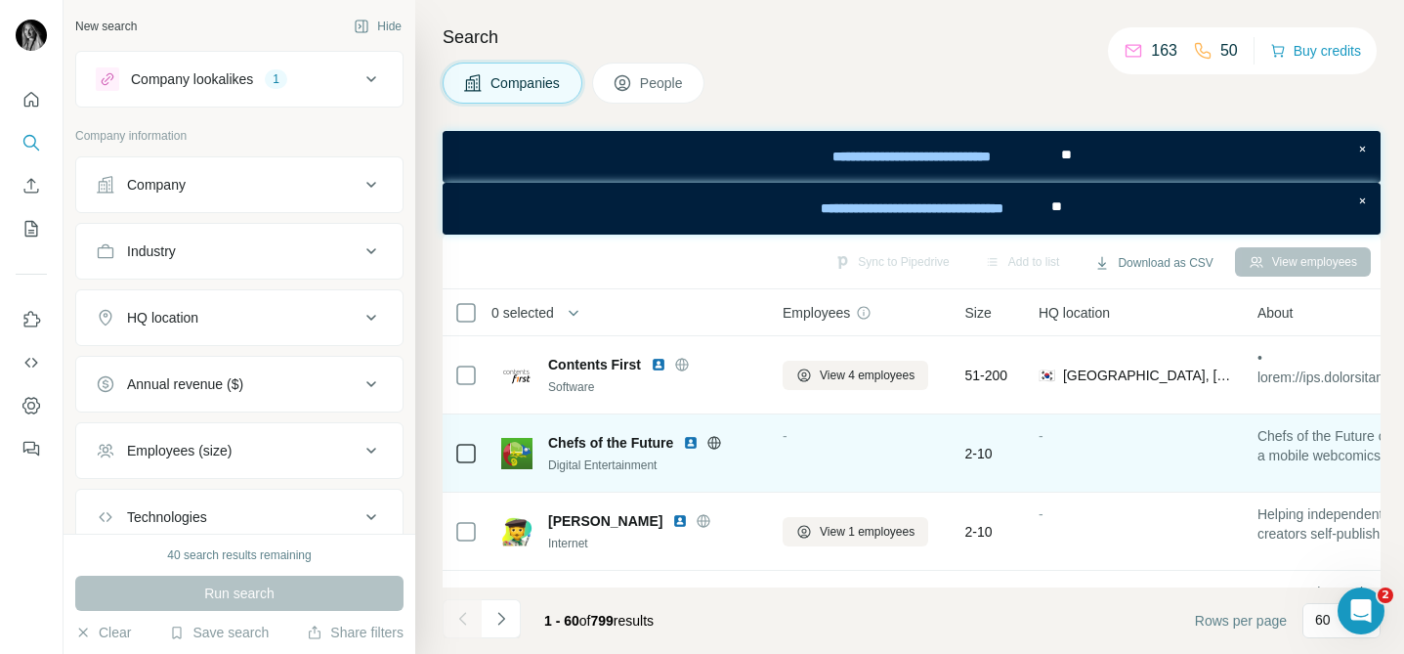
click at [716, 442] on icon at bounding box center [714, 442] width 13 height 1
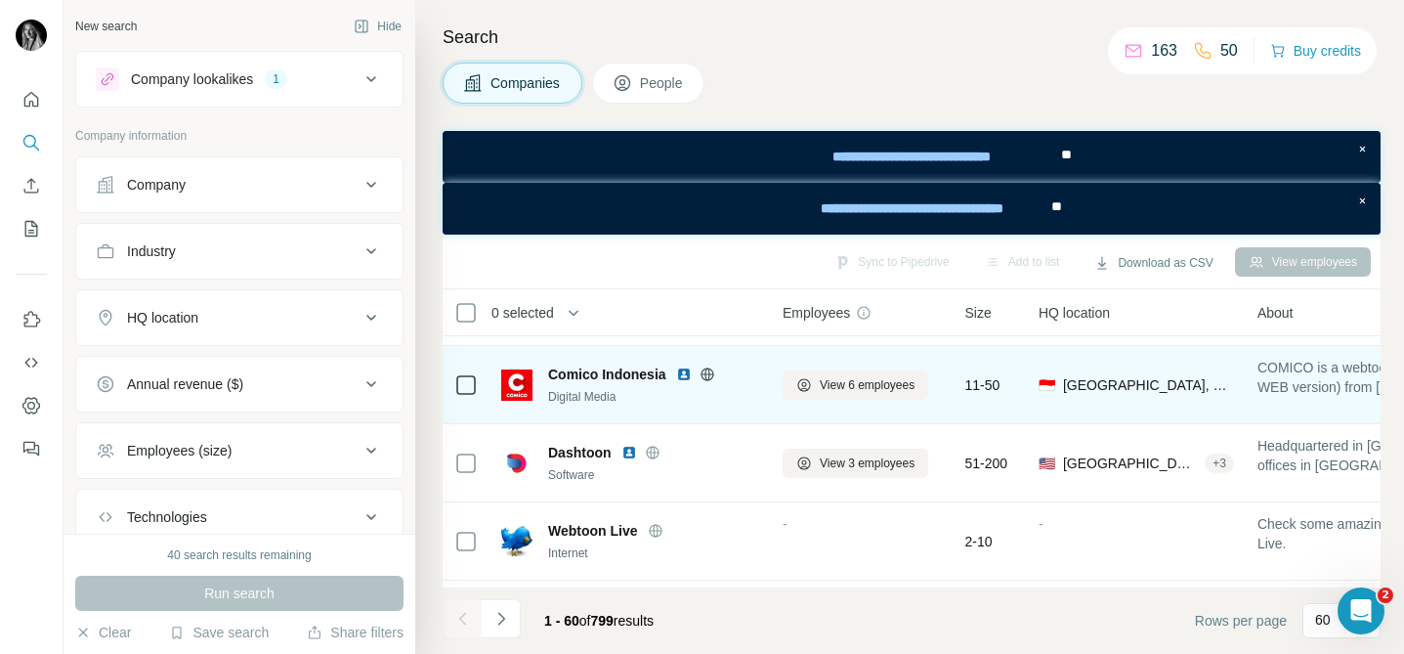
scroll to position [227, 0]
click at [711, 373] on icon at bounding box center [708, 372] width 16 height 16
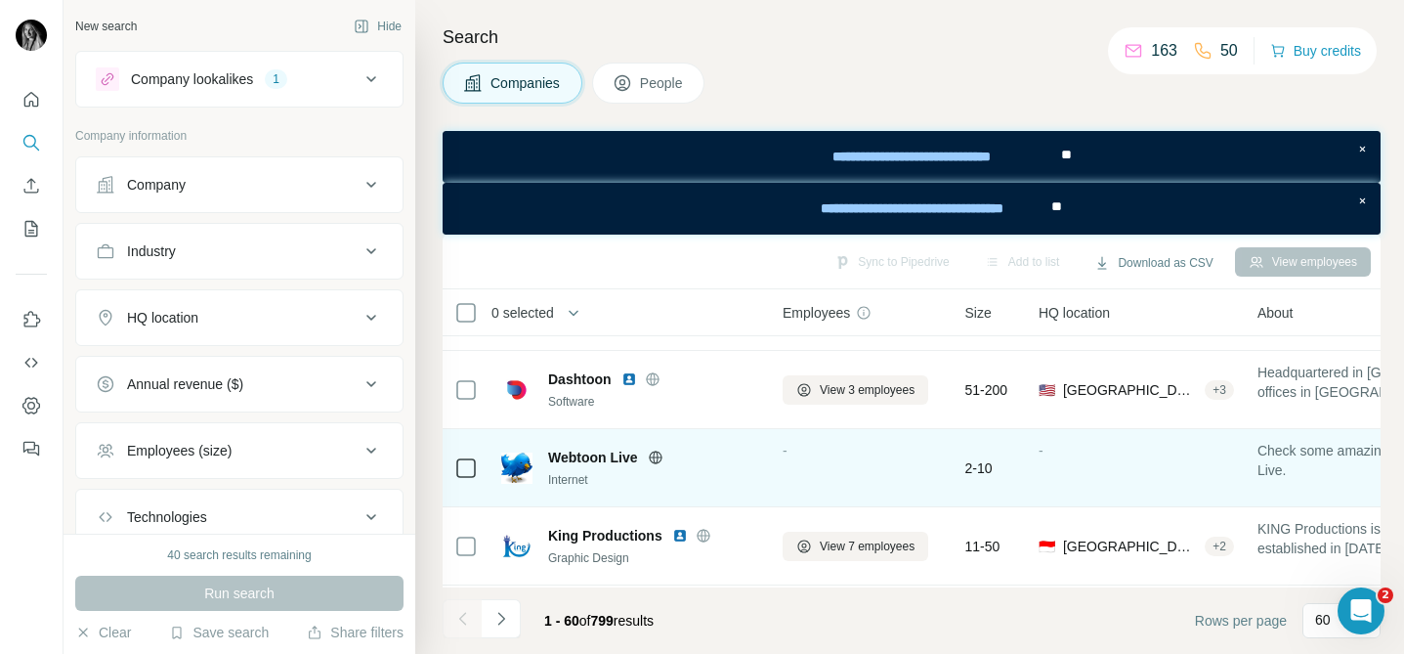
scroll to position [314, 0]
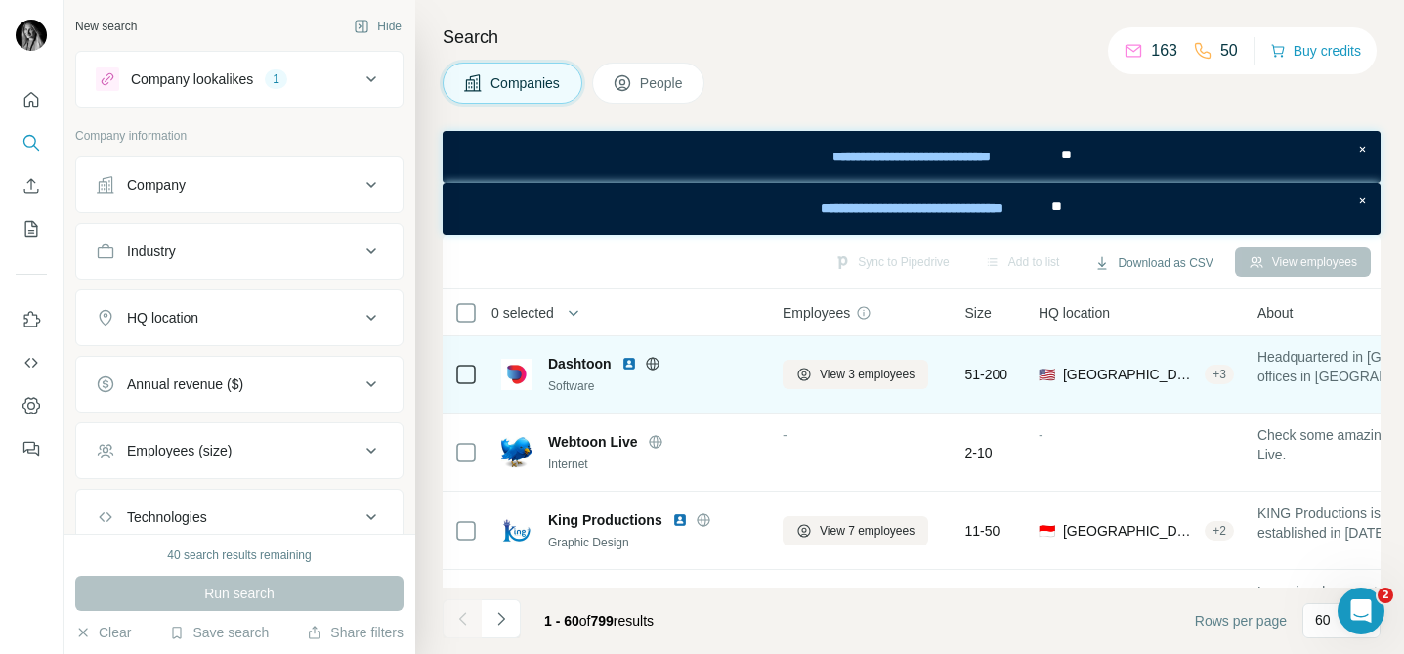
click at [655, 362] on icon at bounding box center [652, 363] width 5 height 13
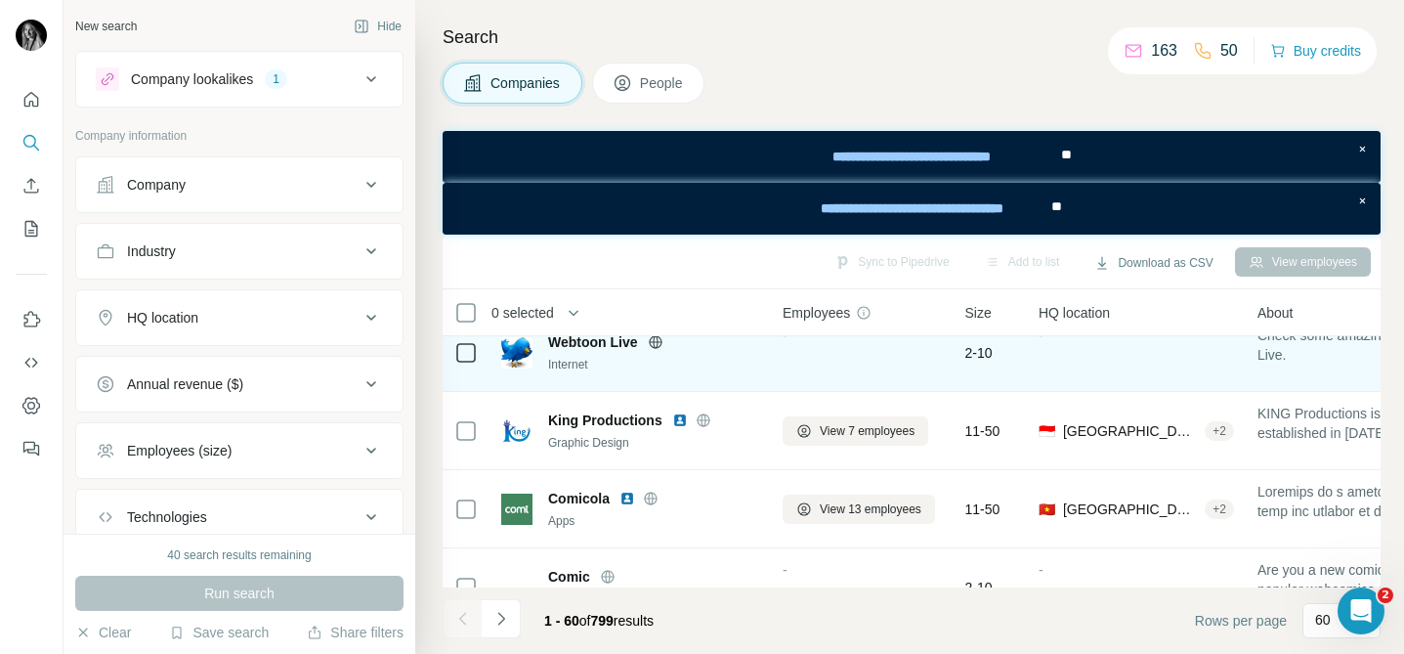
scroll to position [381, 0]
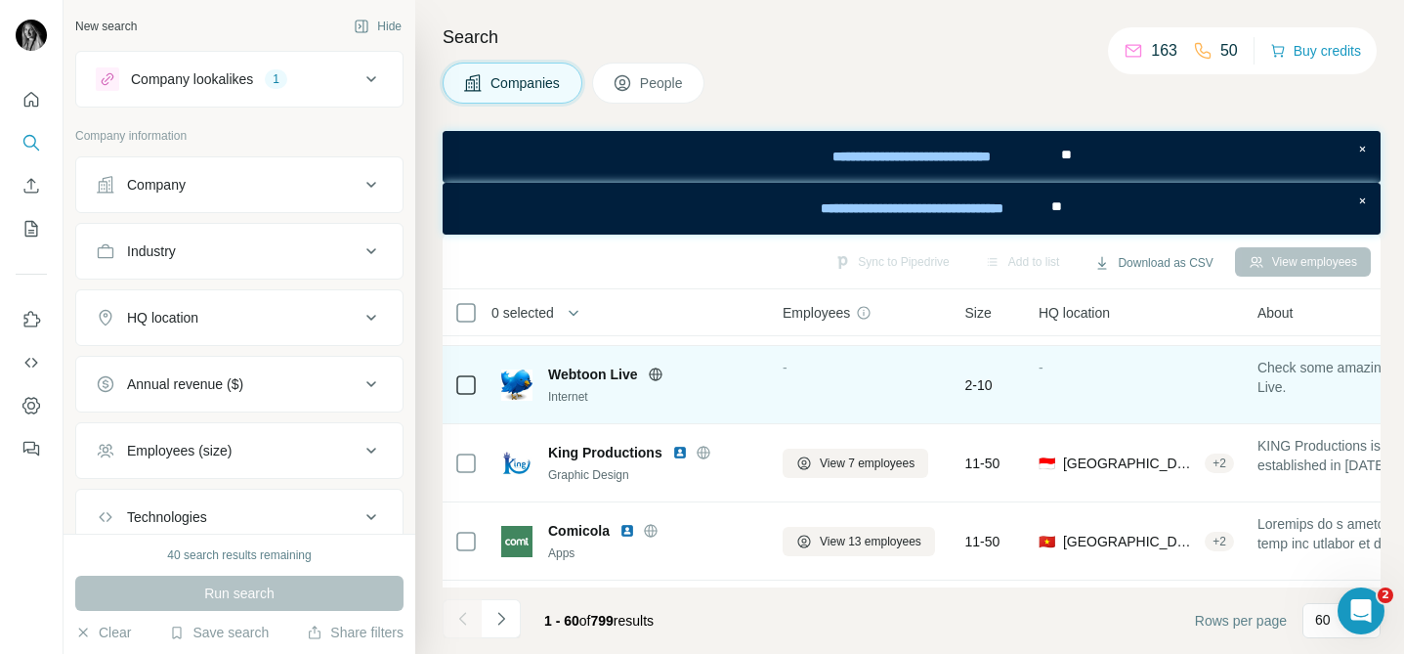
click at [655, 373] on icon at bounding box center [655, 373] width 13 height 1
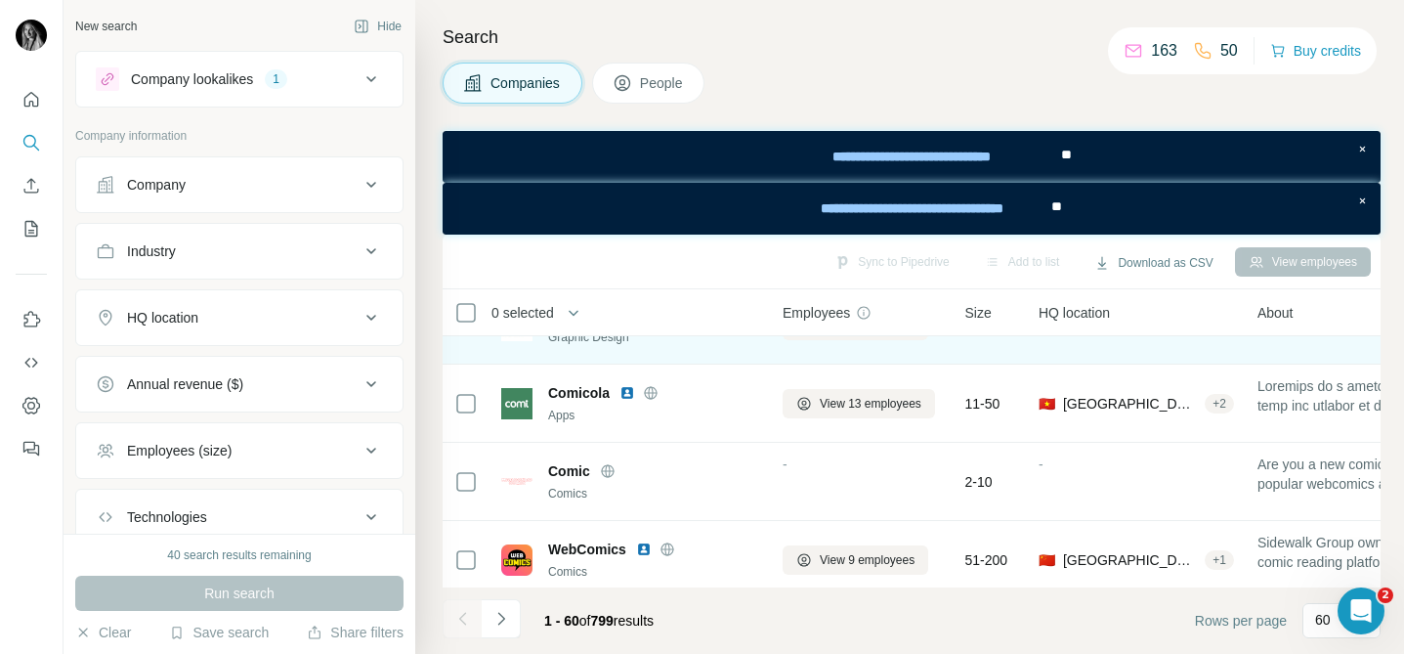
scroll to position [534, 0]
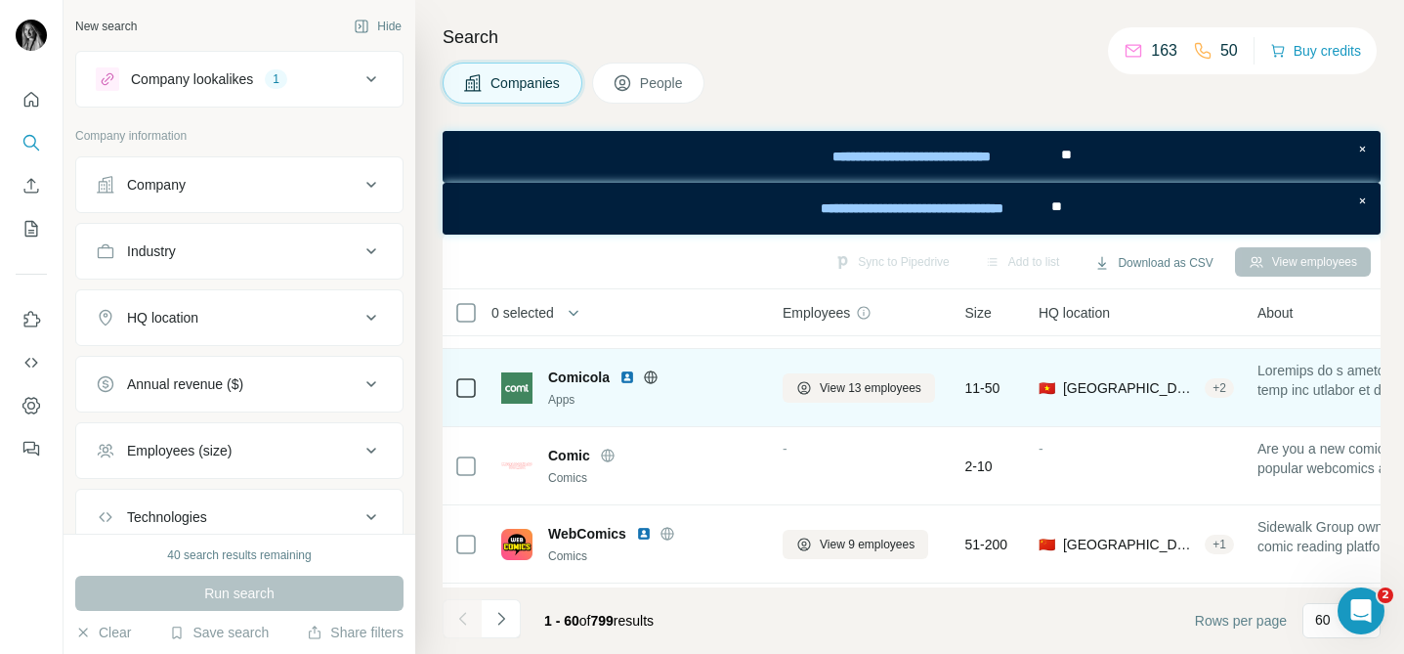
click at [654, 375] on icon at bounding box center [651, 377] width 16 height 16
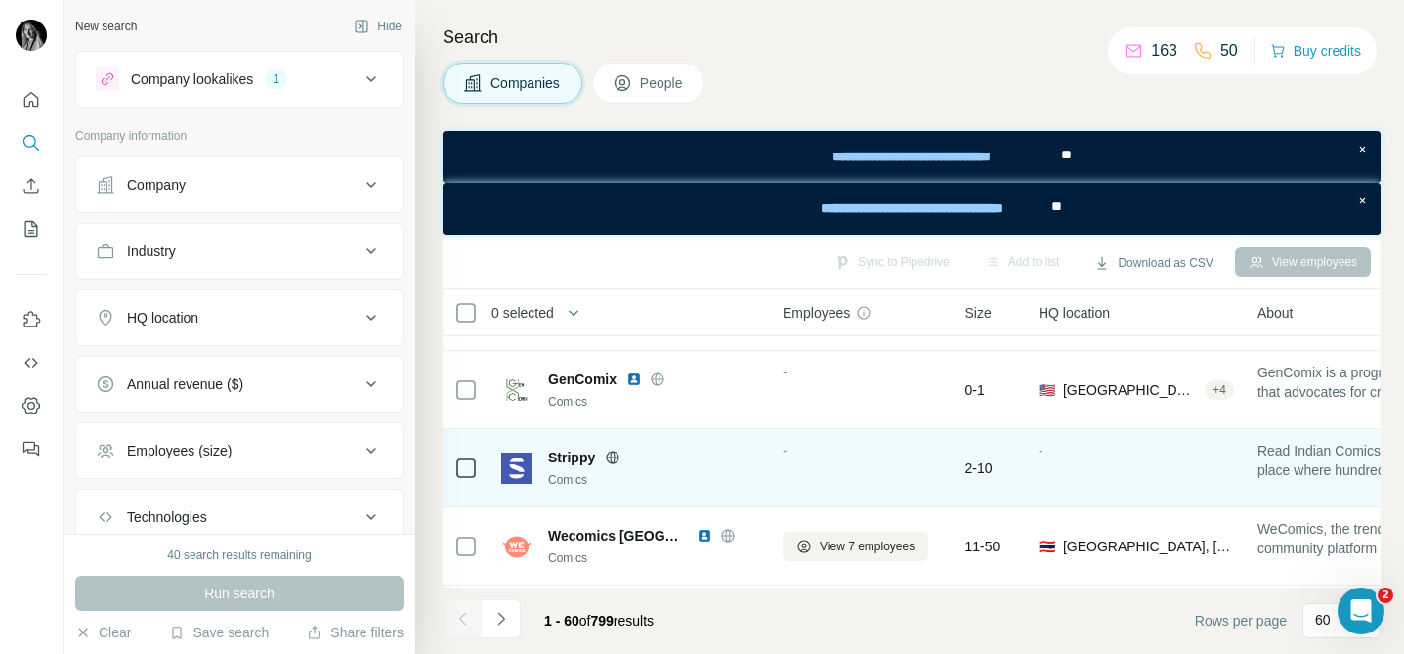
scroll to position [2831, 0]
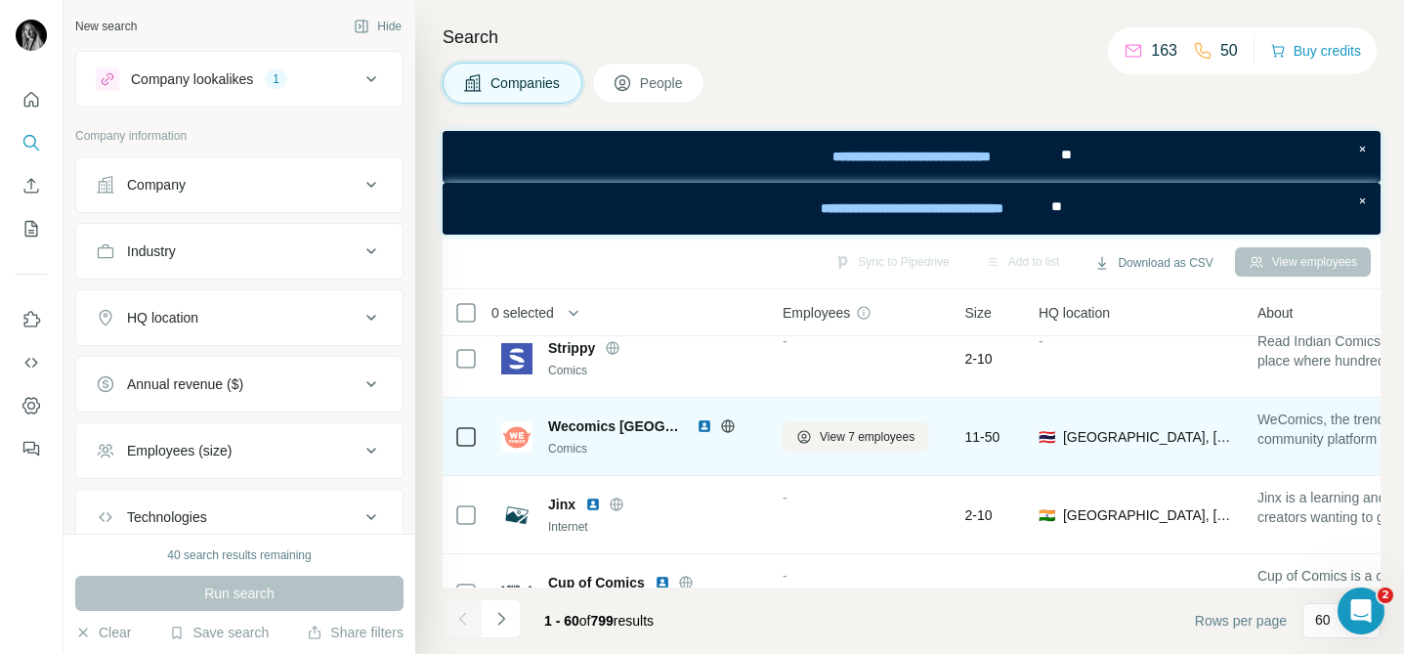
click at [699, 421] on img at bounding box center [705, 426] width 16 height 16
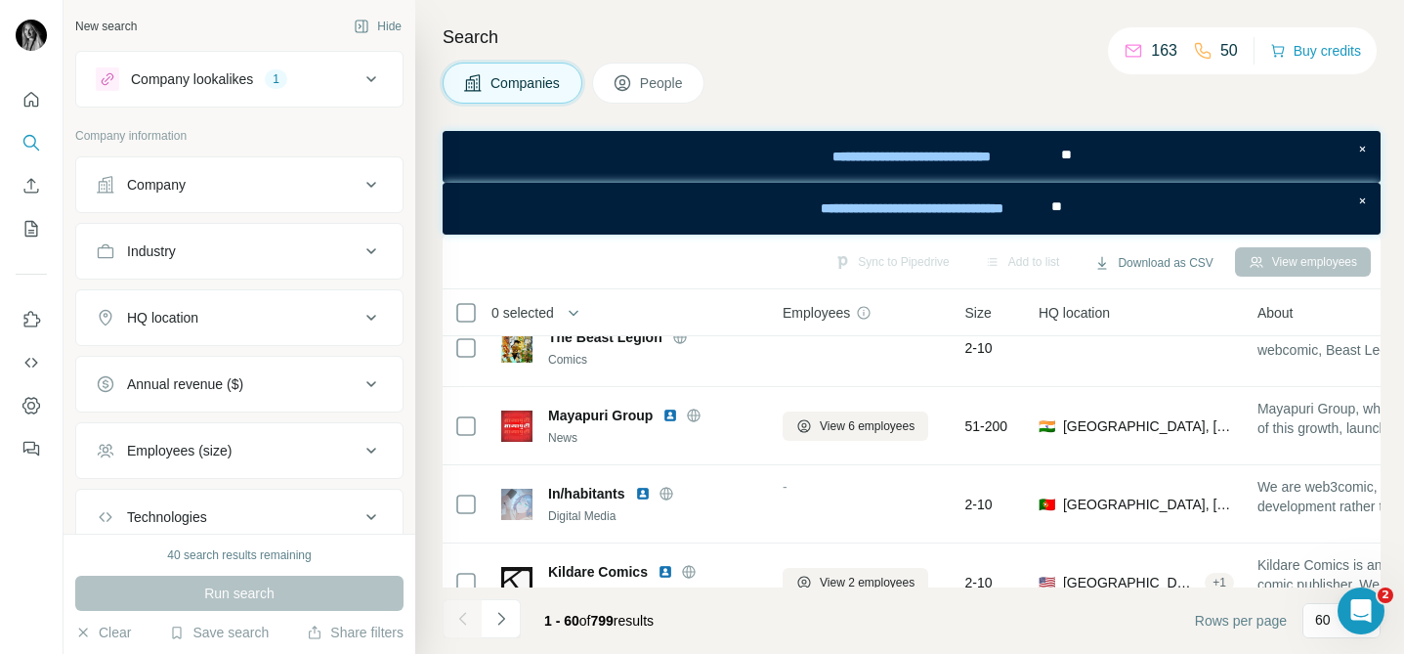
scroll to position [3468, 0]
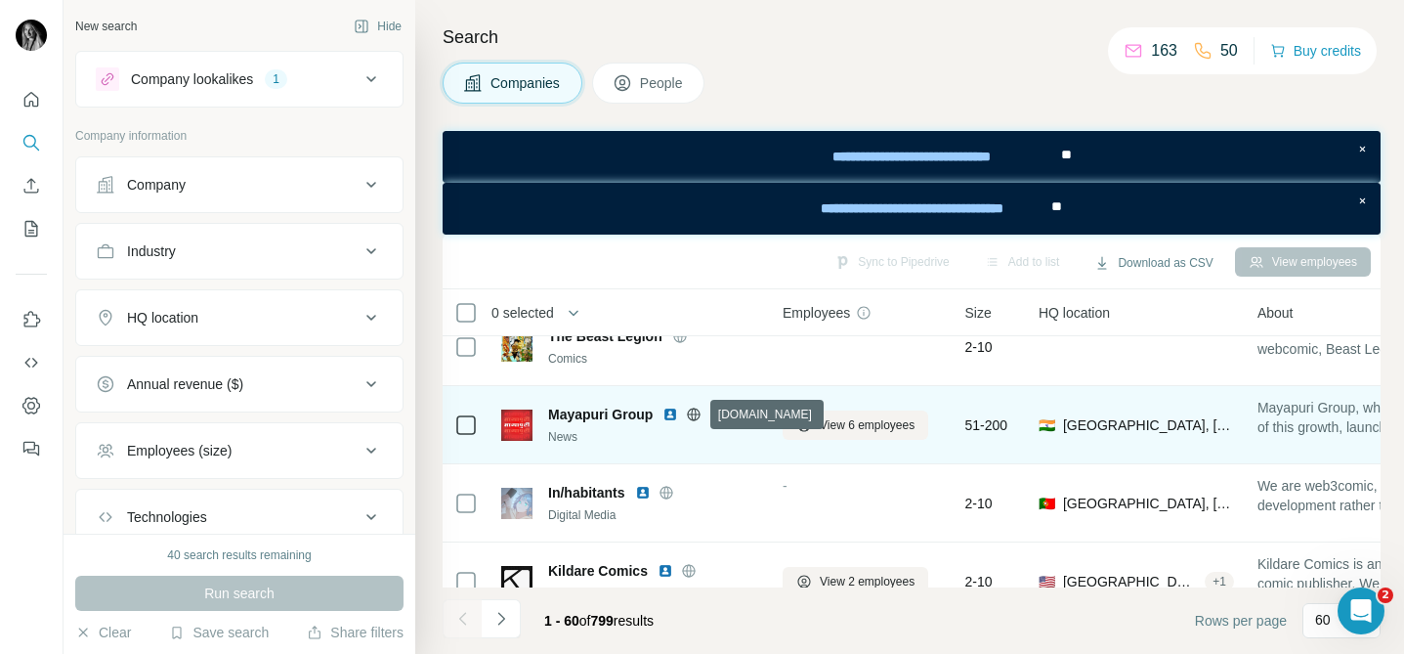
click at [696, 415] on icon at bounding box center [694, 413] width 5 height 13
click at [671, 411] on img at bounding box center [670, 414] width 16 height 16
